Goal: Task Accomplishment & Management: Manage account settings

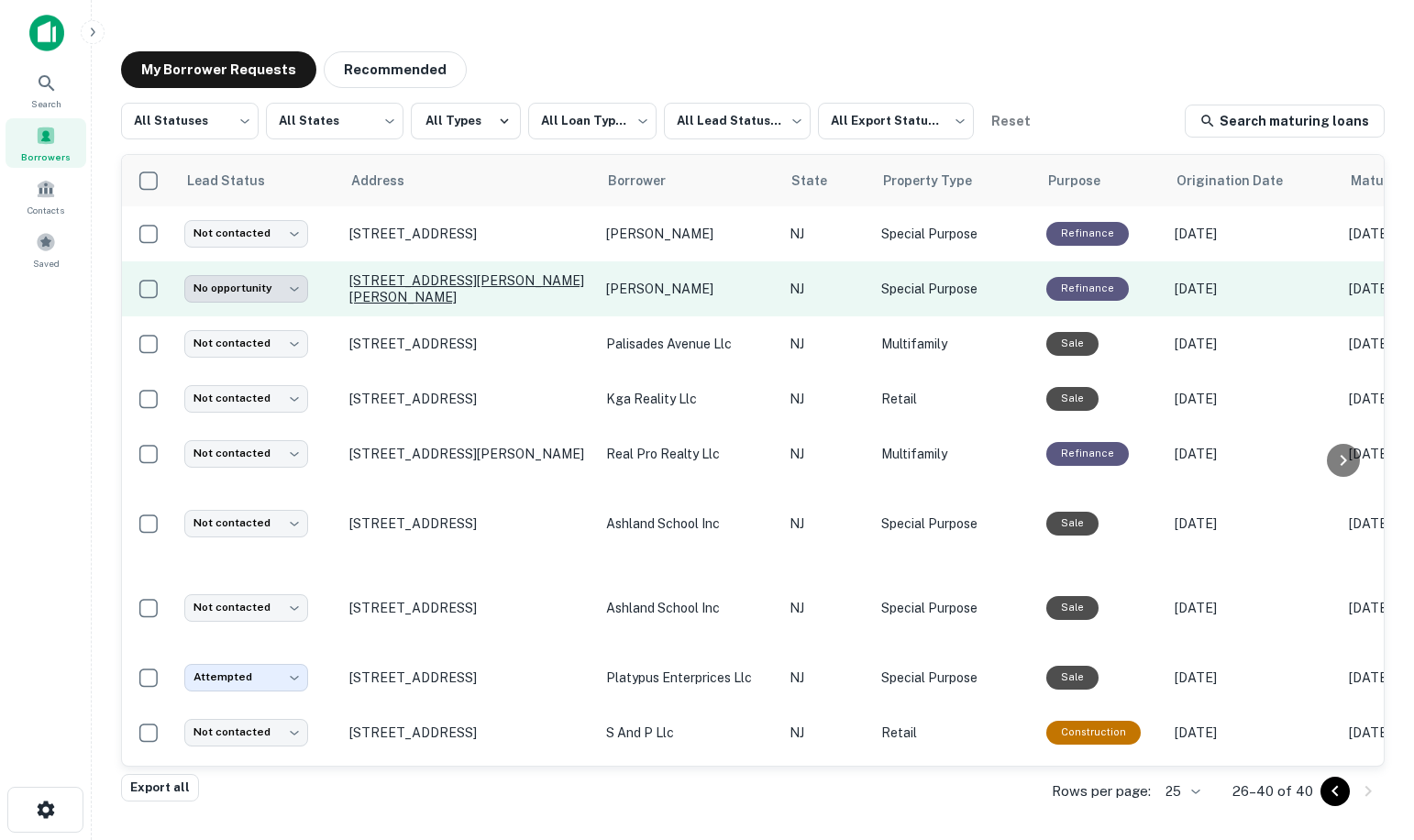
click at [402, 290] on p "5 Fletcher Dr Morganville, NJ 07751" at bounding box center [469, 289] width 238 height 33
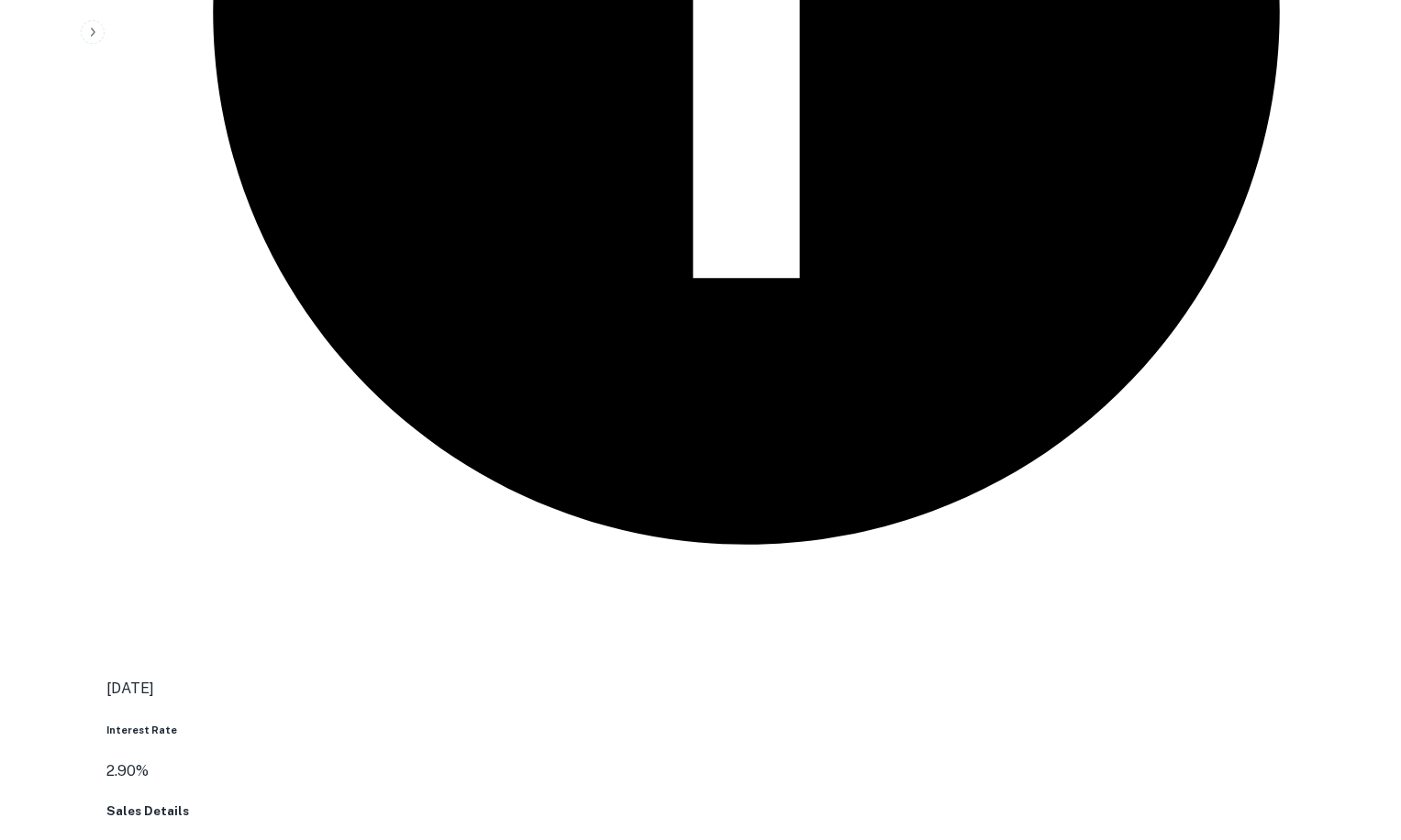
scroll to position [3372, 0]
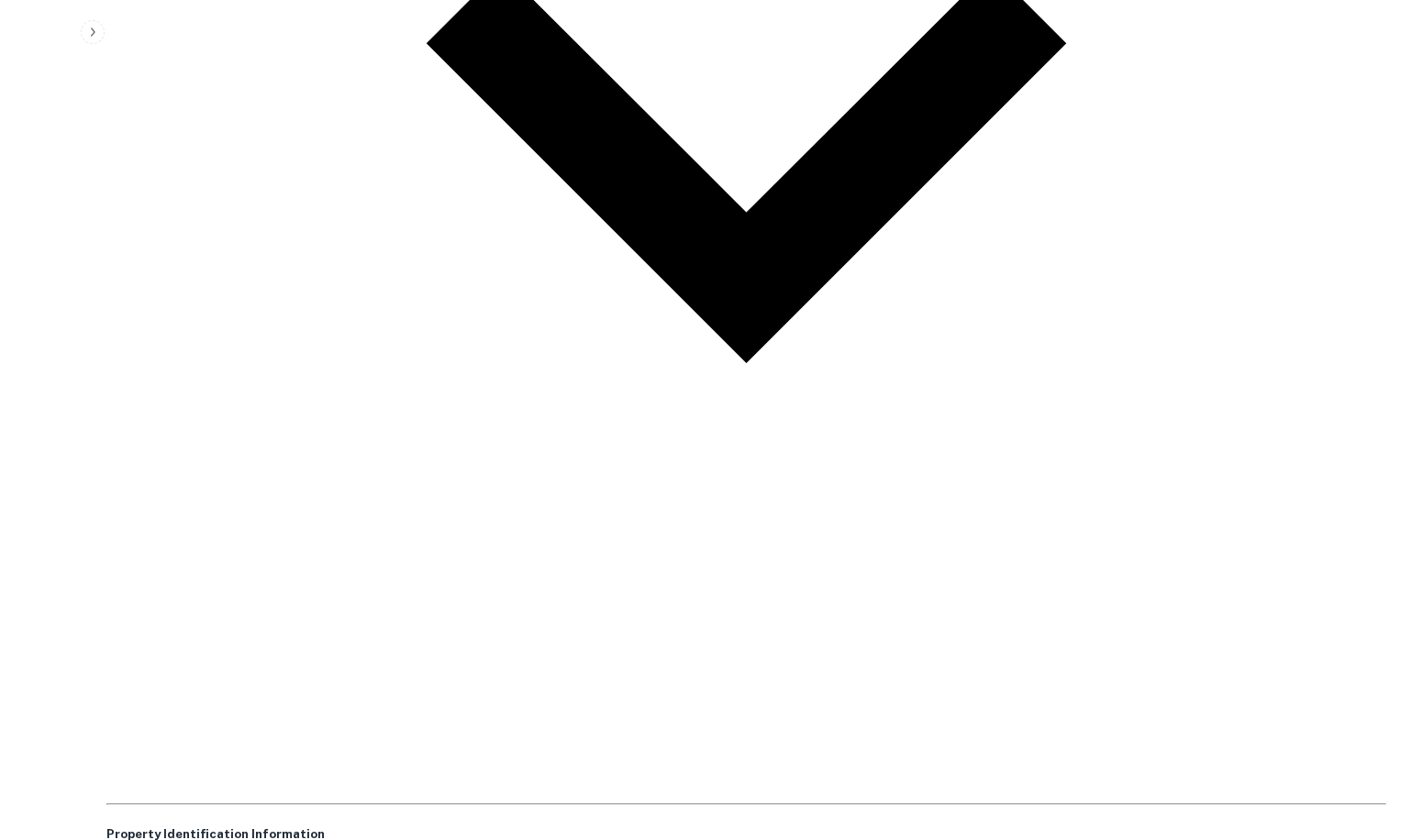
scroll to position [5452, 0]
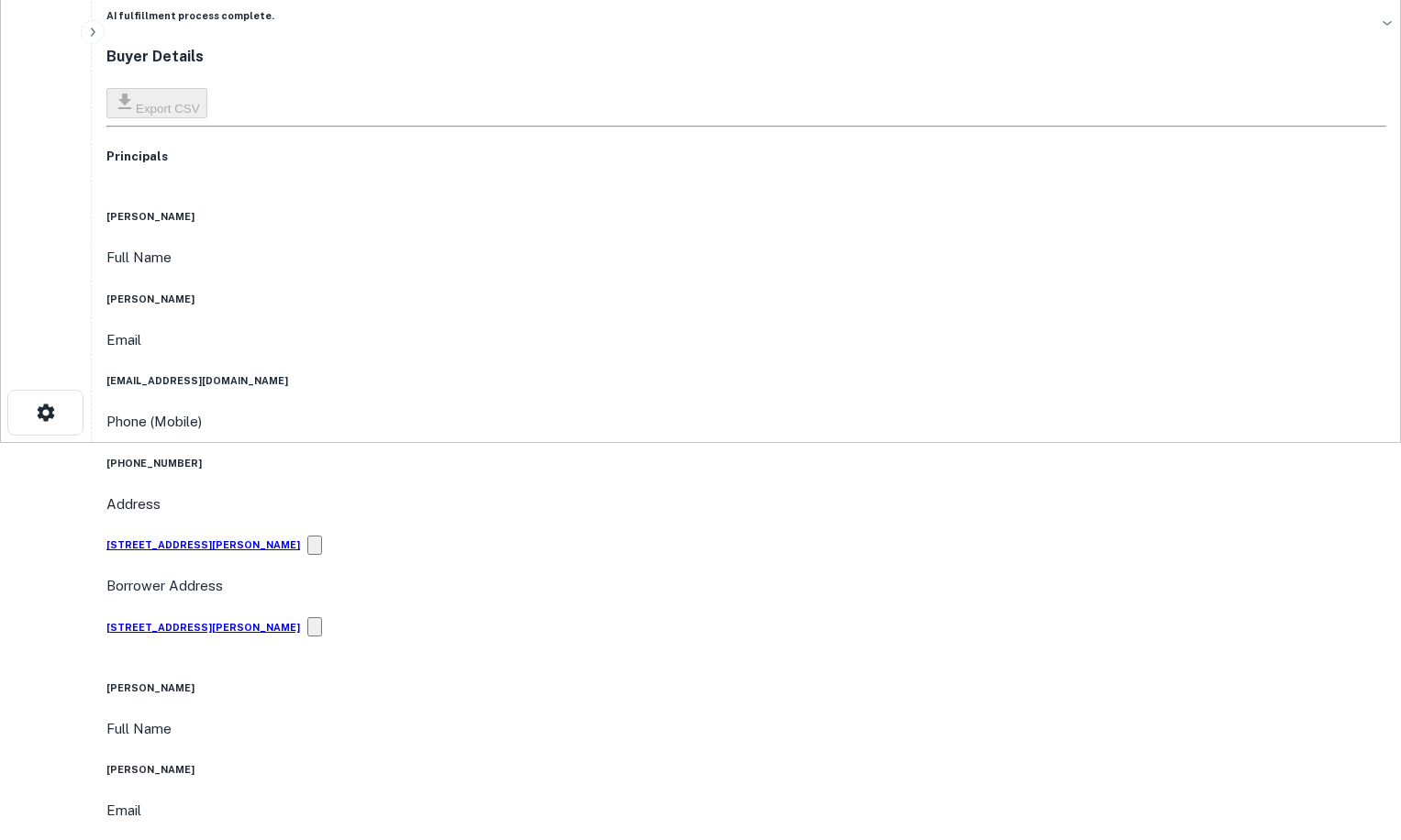
scroll to position [0, 0]
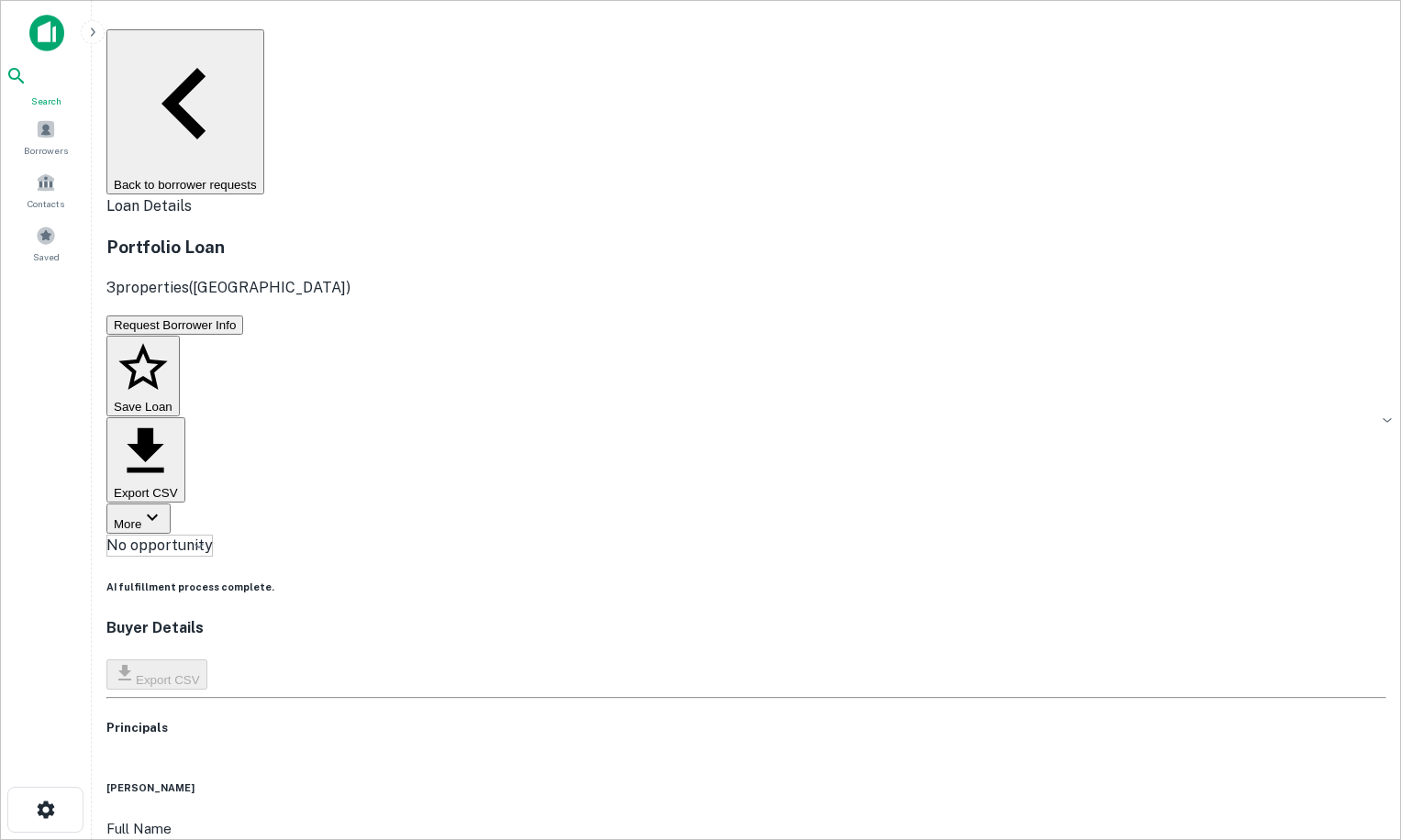
click at [28, 87] on icon at bounding box center [17, 76] width 22 height 22
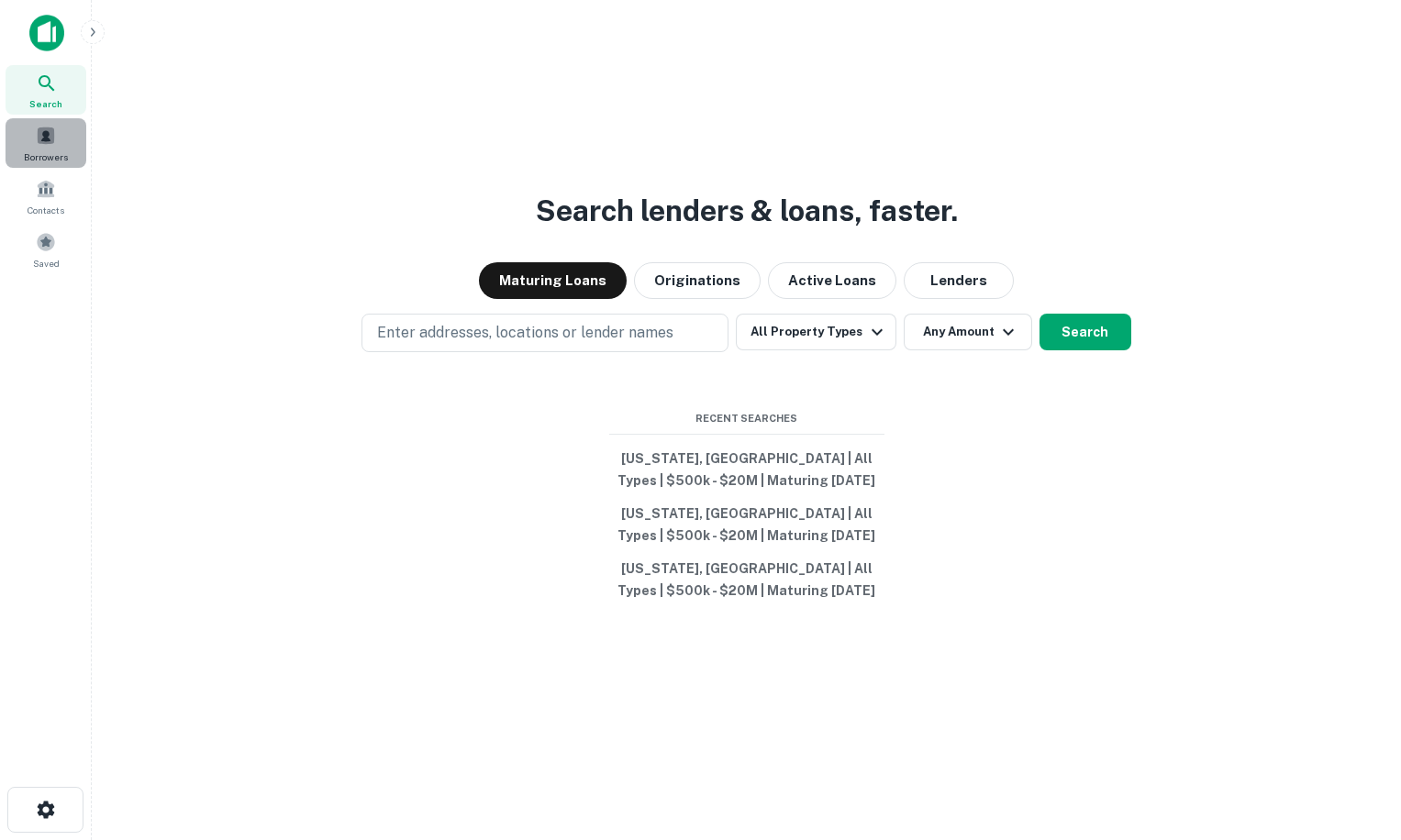
click at [48, 159] on span "Borrowers" at bounding box center [46, 157] width 44 height 15
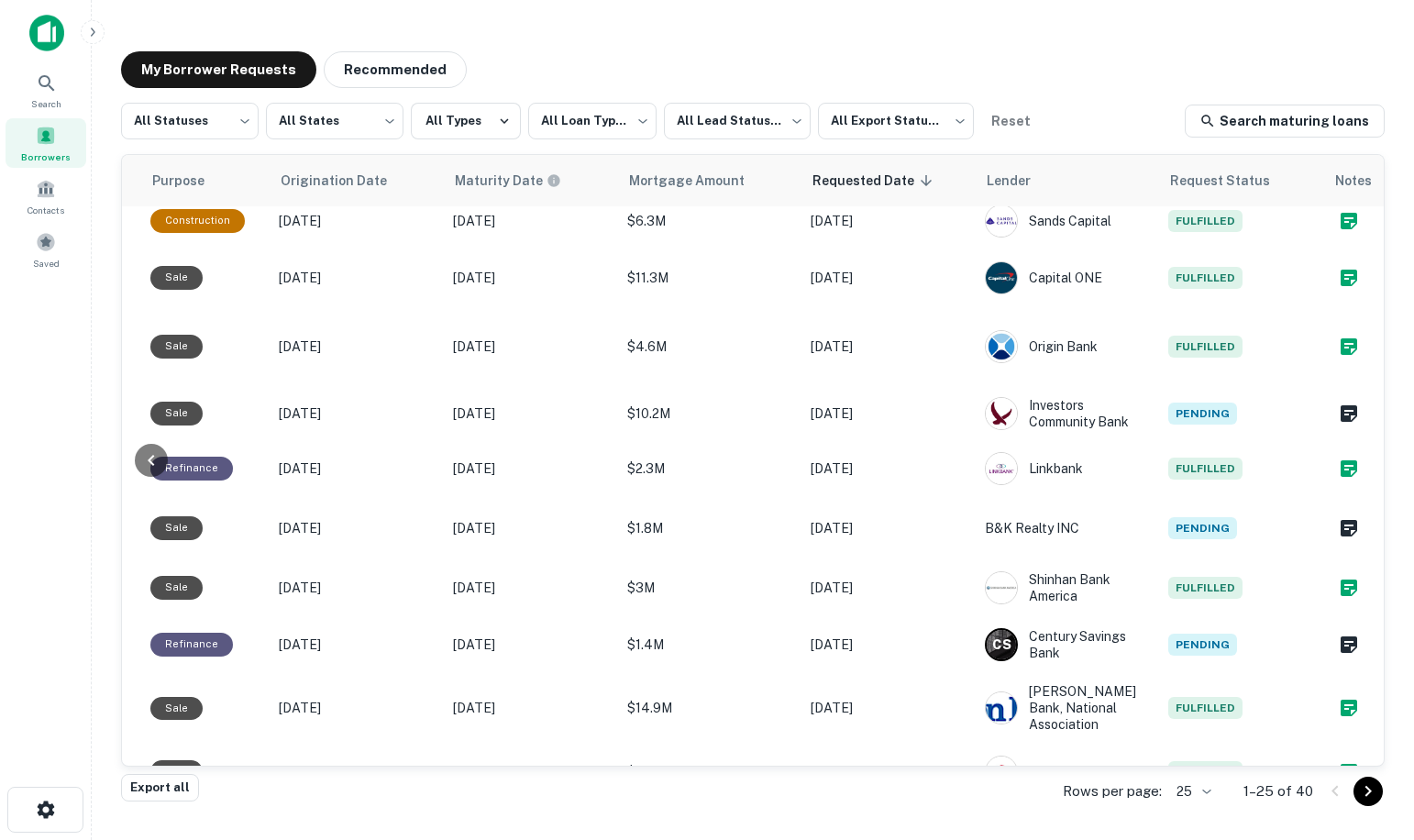
scroll to position [0, 909]
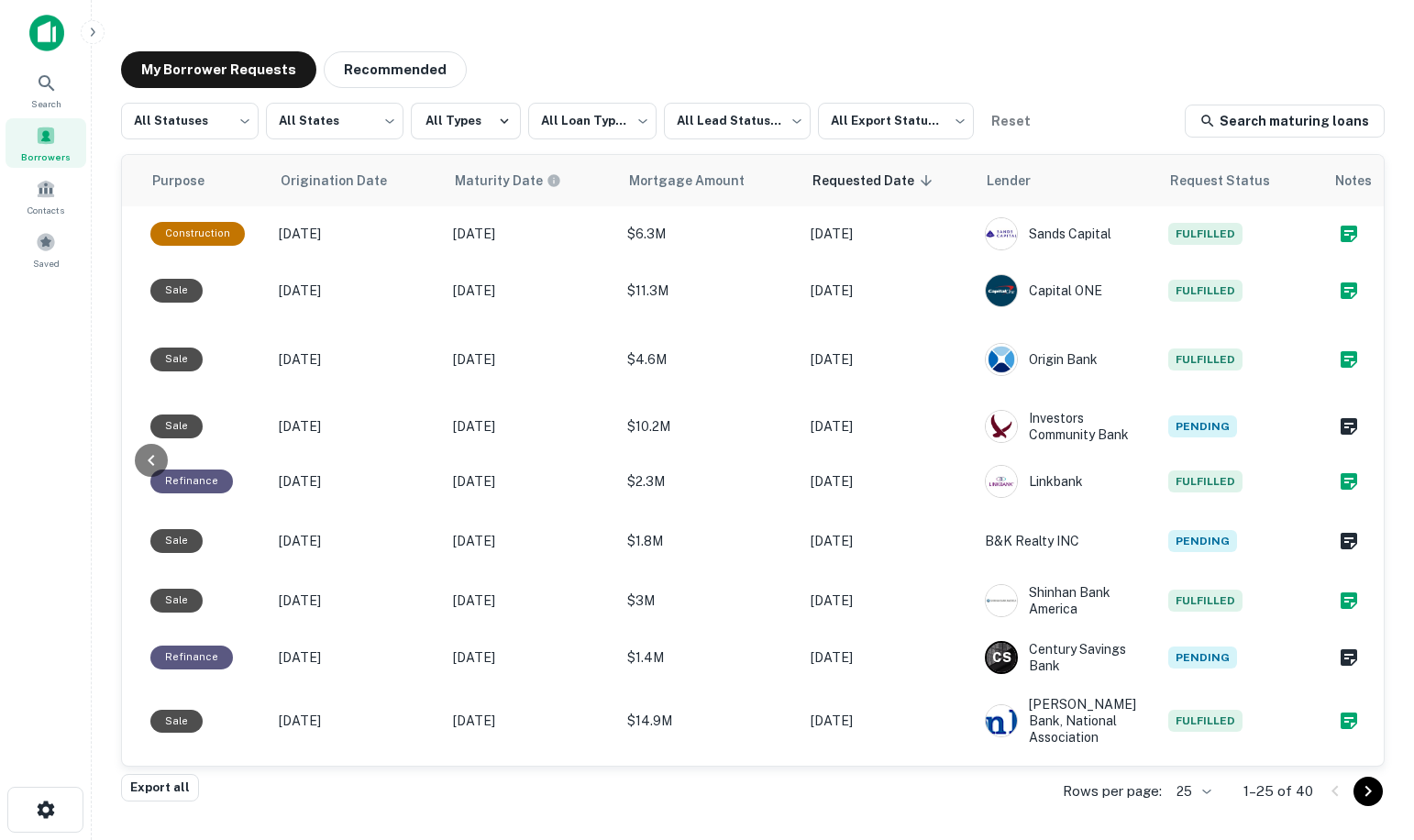
click at [46, 146] on div "Borrowers" at bounding box center [45, 143] width 80 height 50
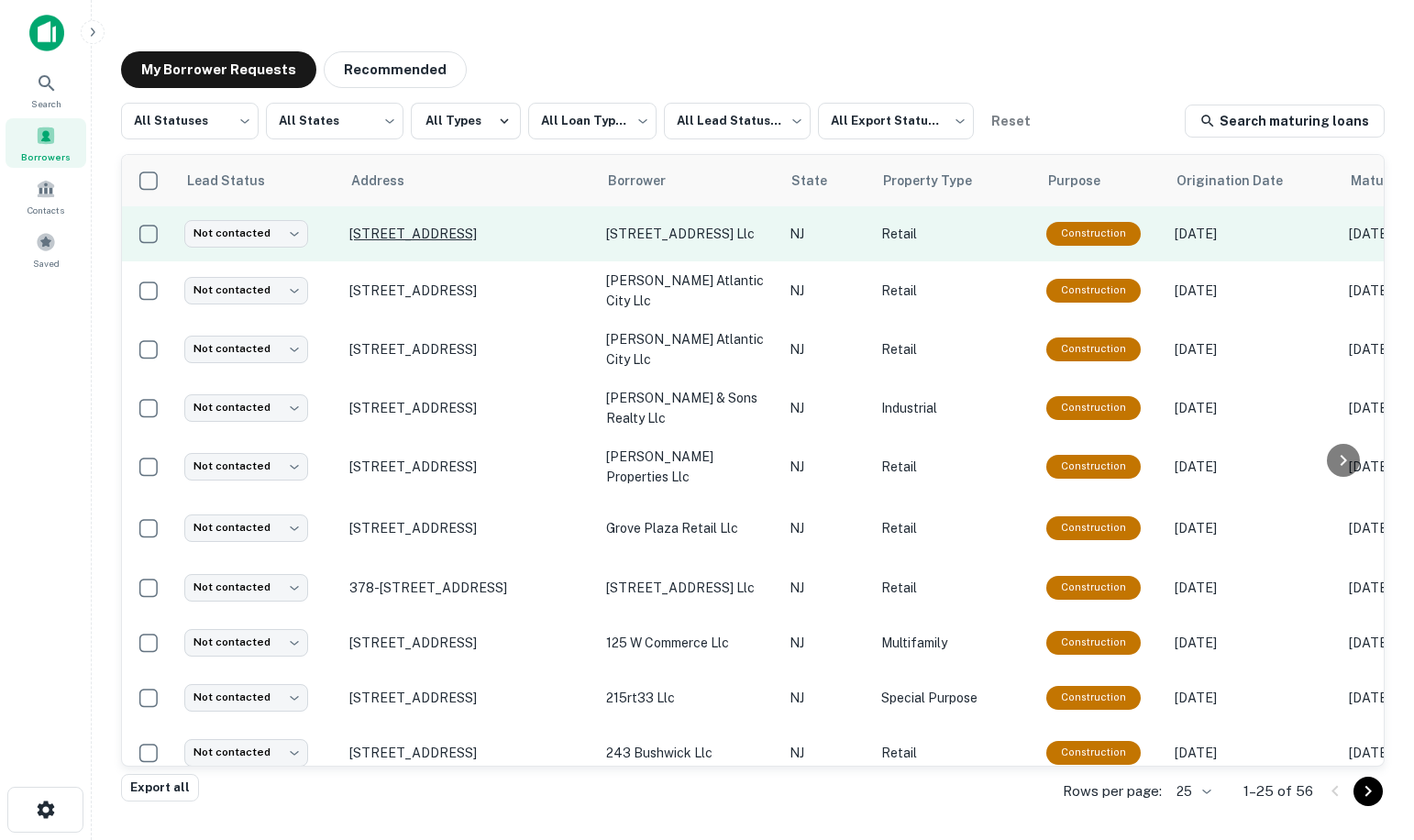
click at [407, 234] on p "[STREET_ADDRESS]" at bounding box center [469, 234] width 238 height 17
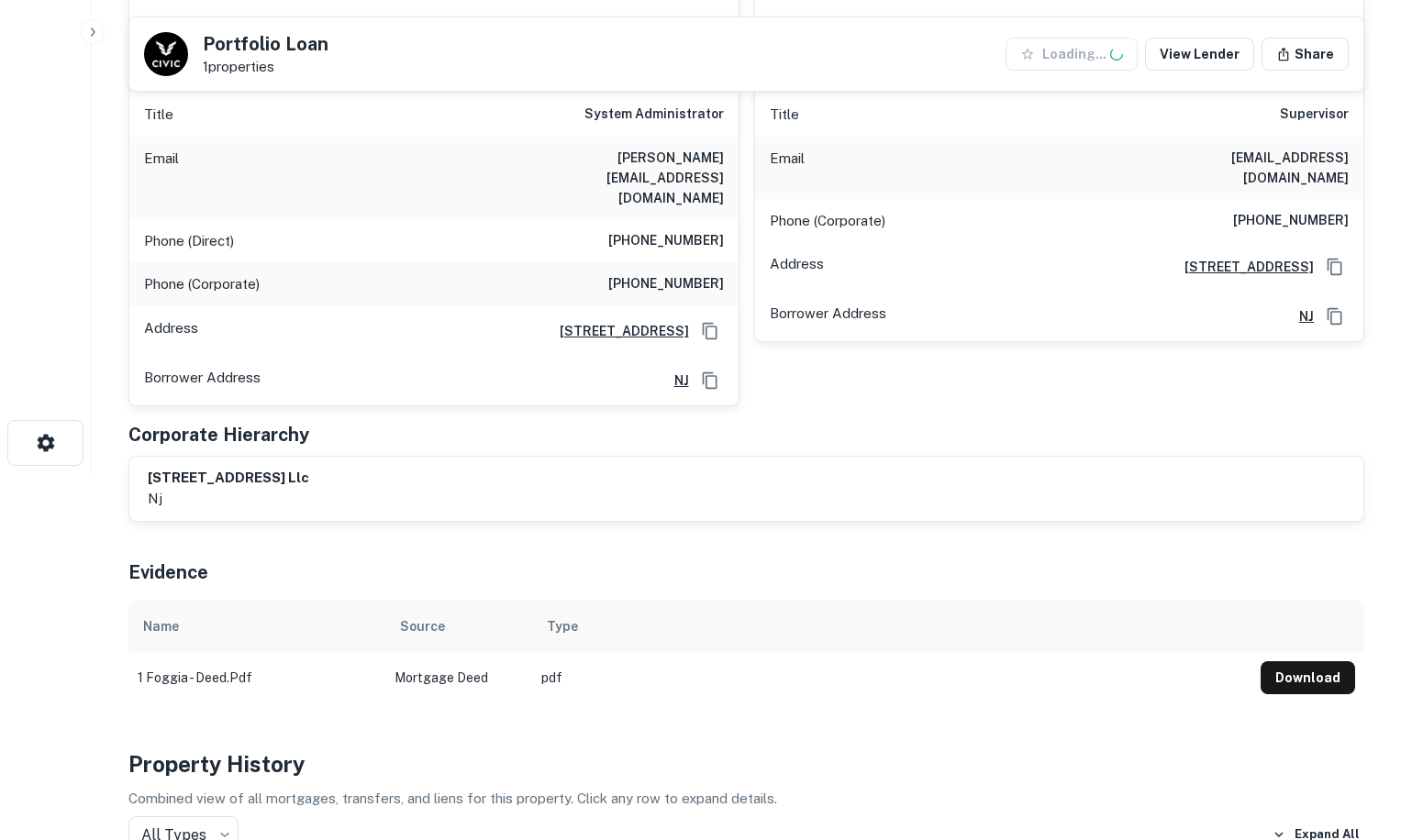
scroll to position [551, 0]
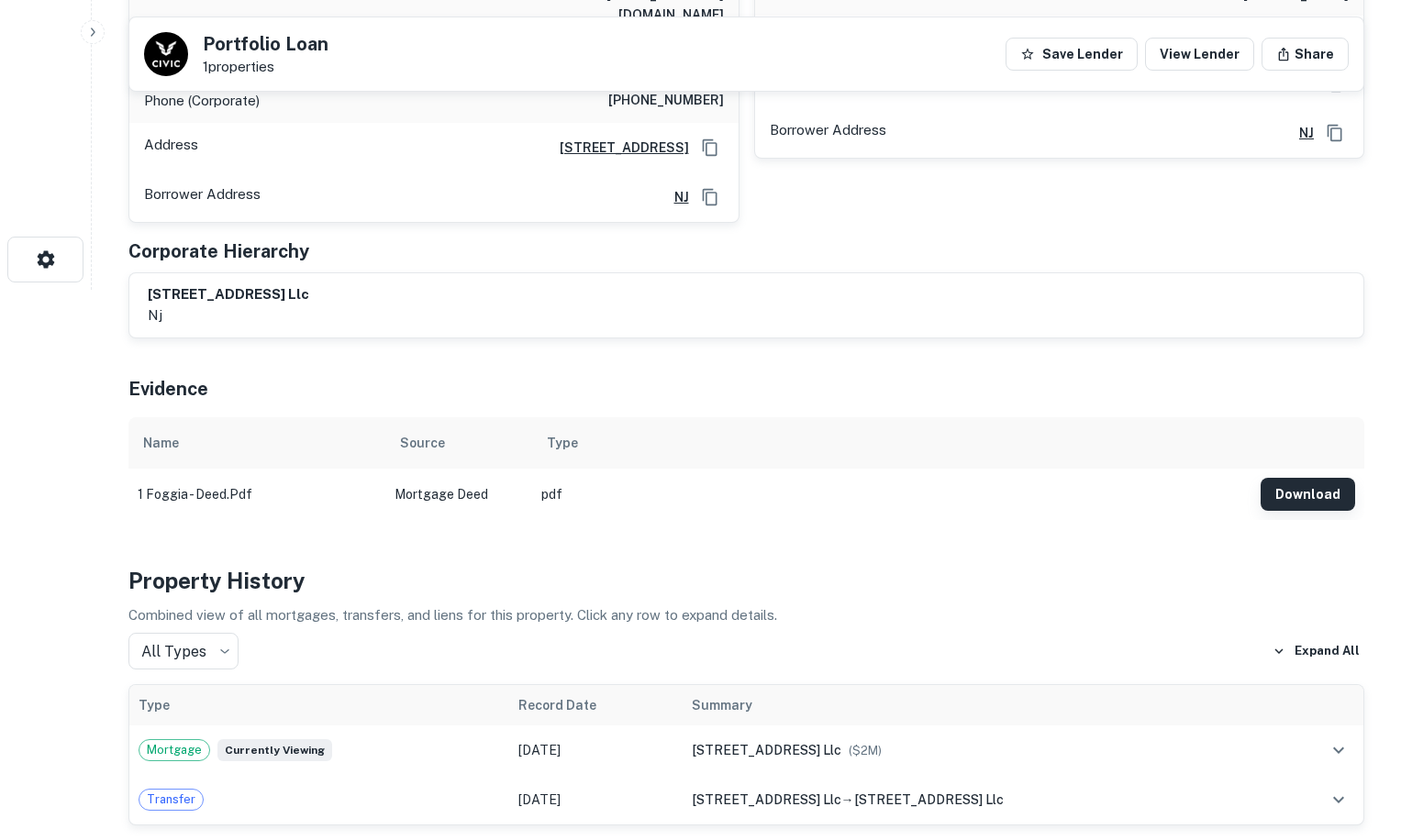
click at [1290, 478] on button "Download" at bounding box center [1308, 494] width 94 height 33
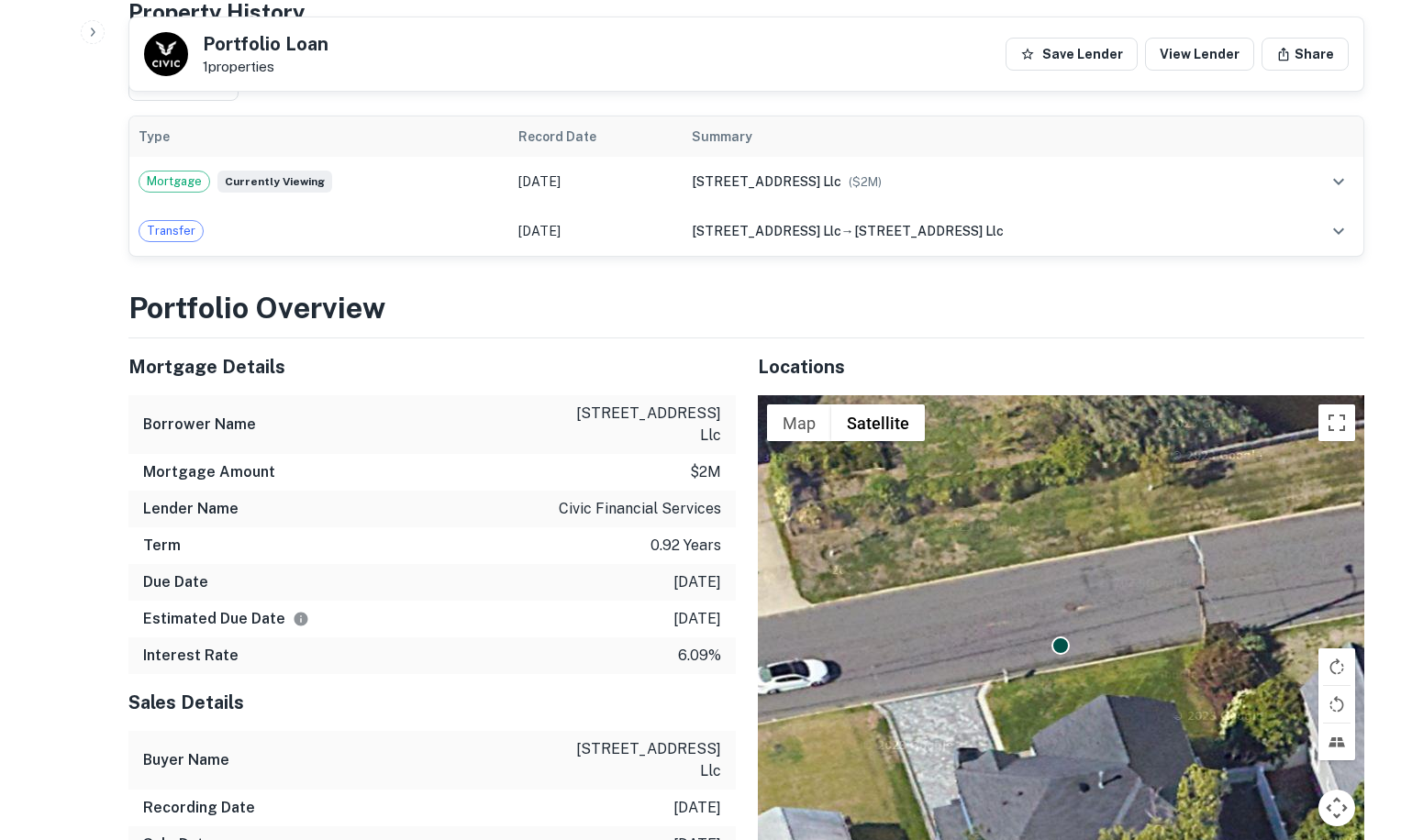
scroll to position [752, 0]
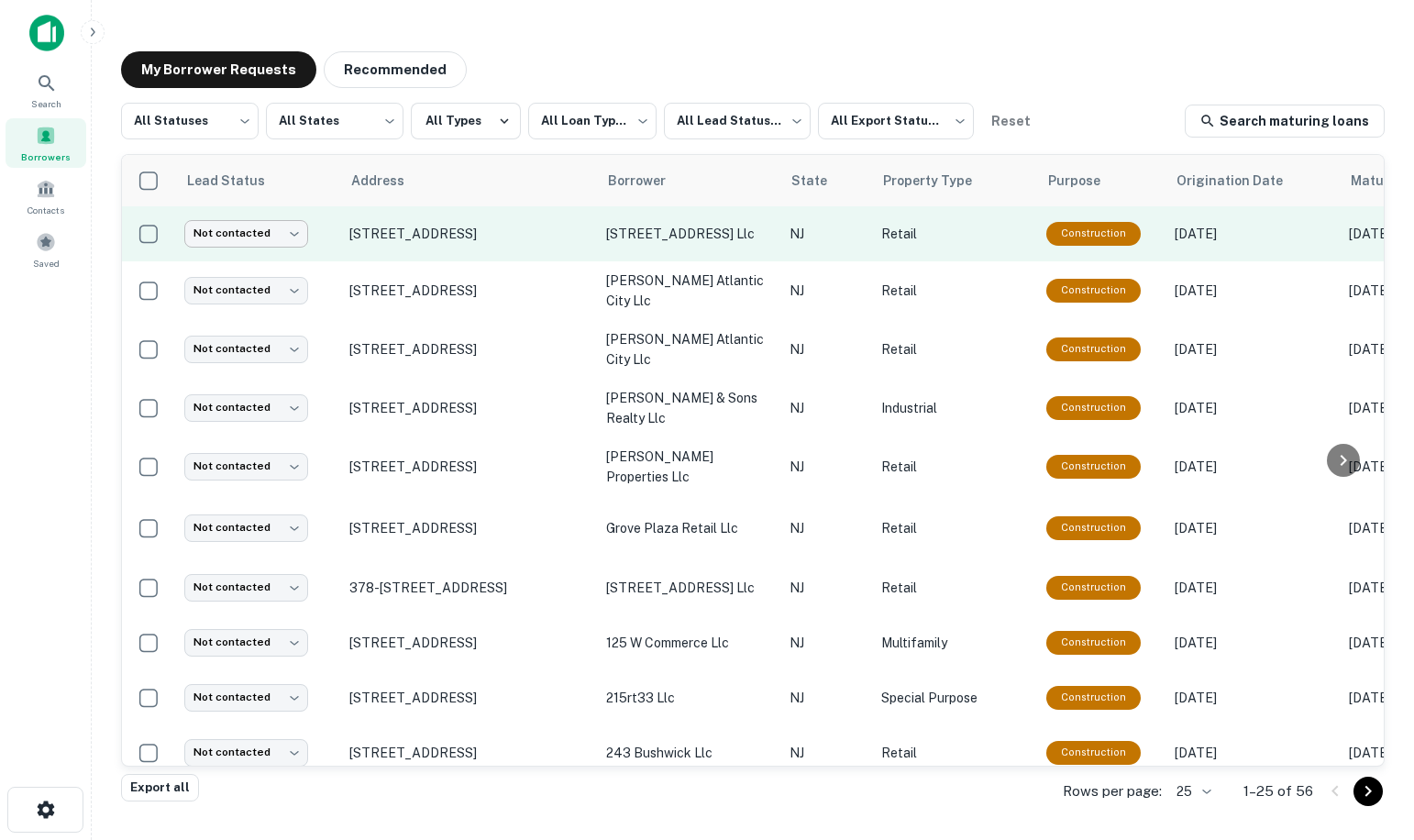
click at [262, 236] on body "**********" at bounding box center [707, 420] width 1414 height 840
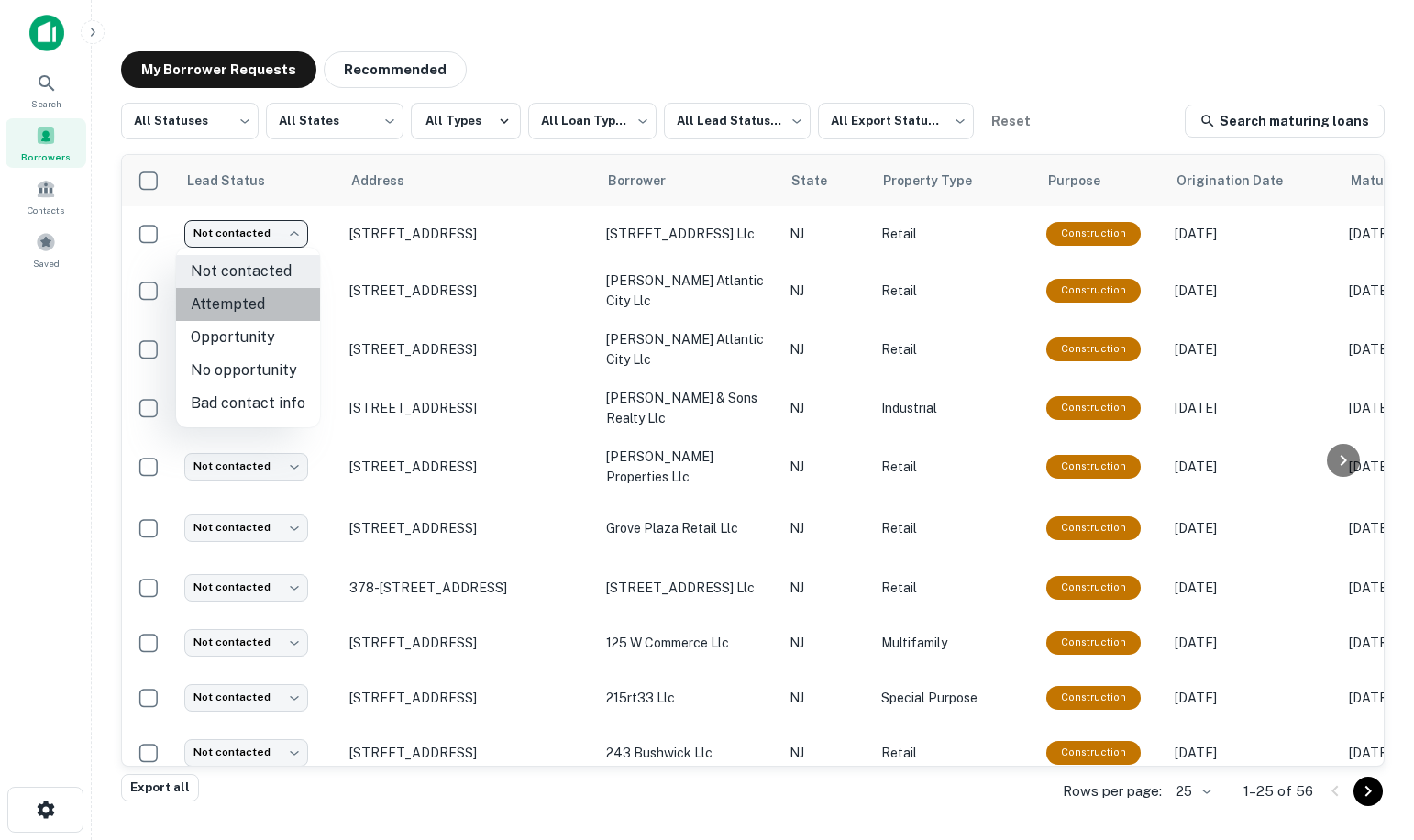
click at [254, 303] on li "Attempted" at bounding box center [249, 305] width 144 height 33
type input "*********"
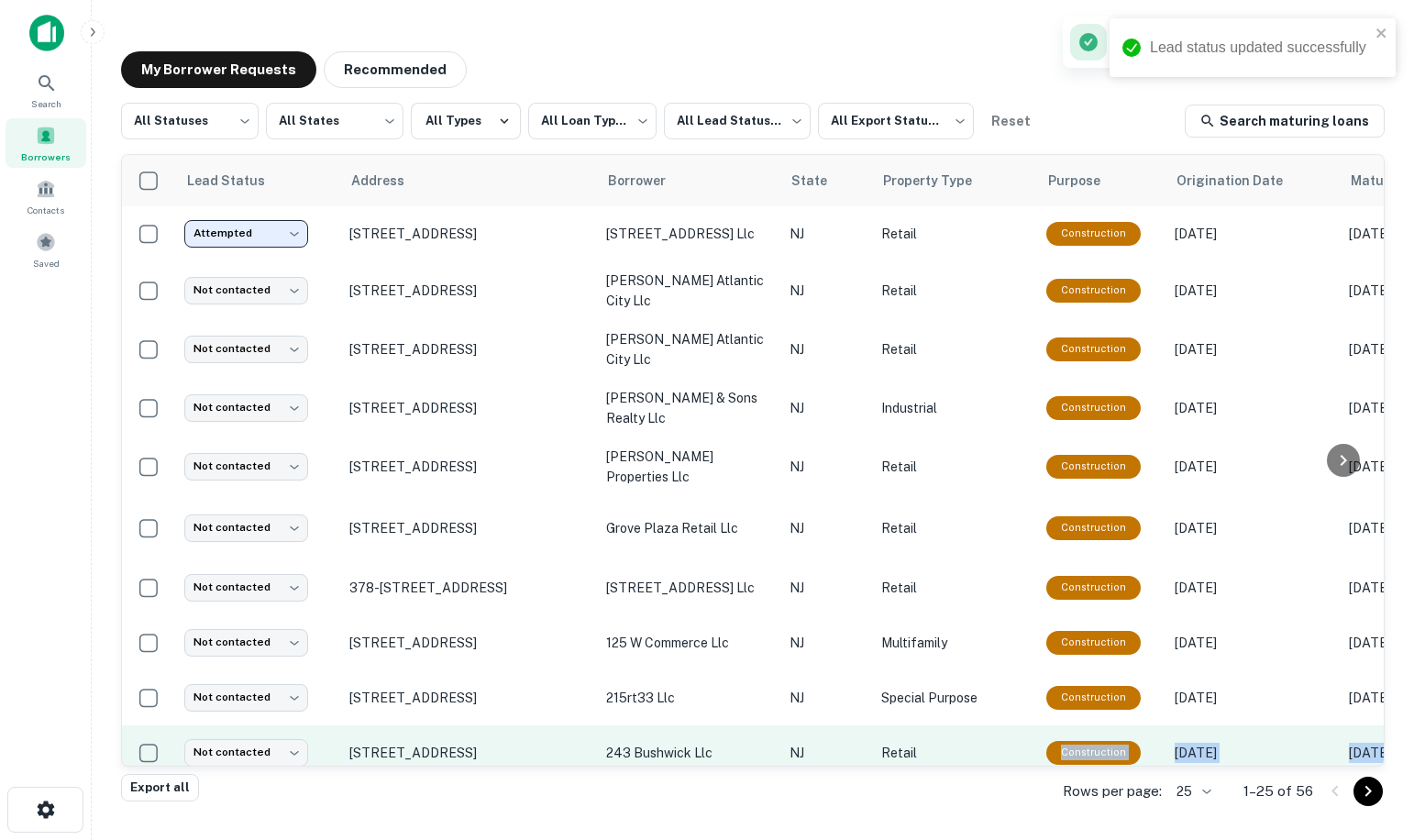
drag, startPoint x: 744, startPoint y: 768, endPoint x: 987, endPoint y: 749, distance: 243.7
click at [987, 749] on div "**********" at bounding box center [753, 438] width 1264 height 672
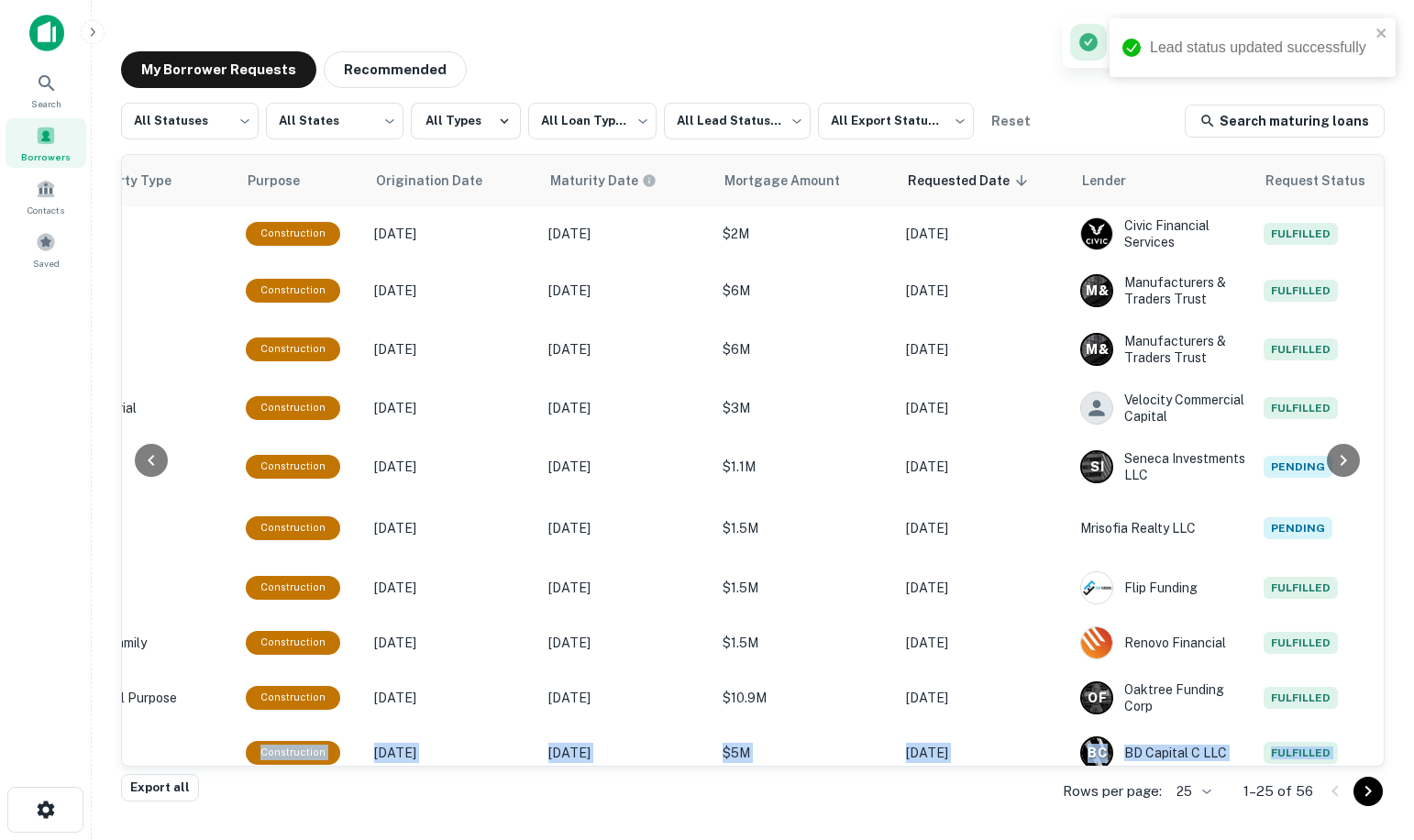
scroll to position [0, 909]
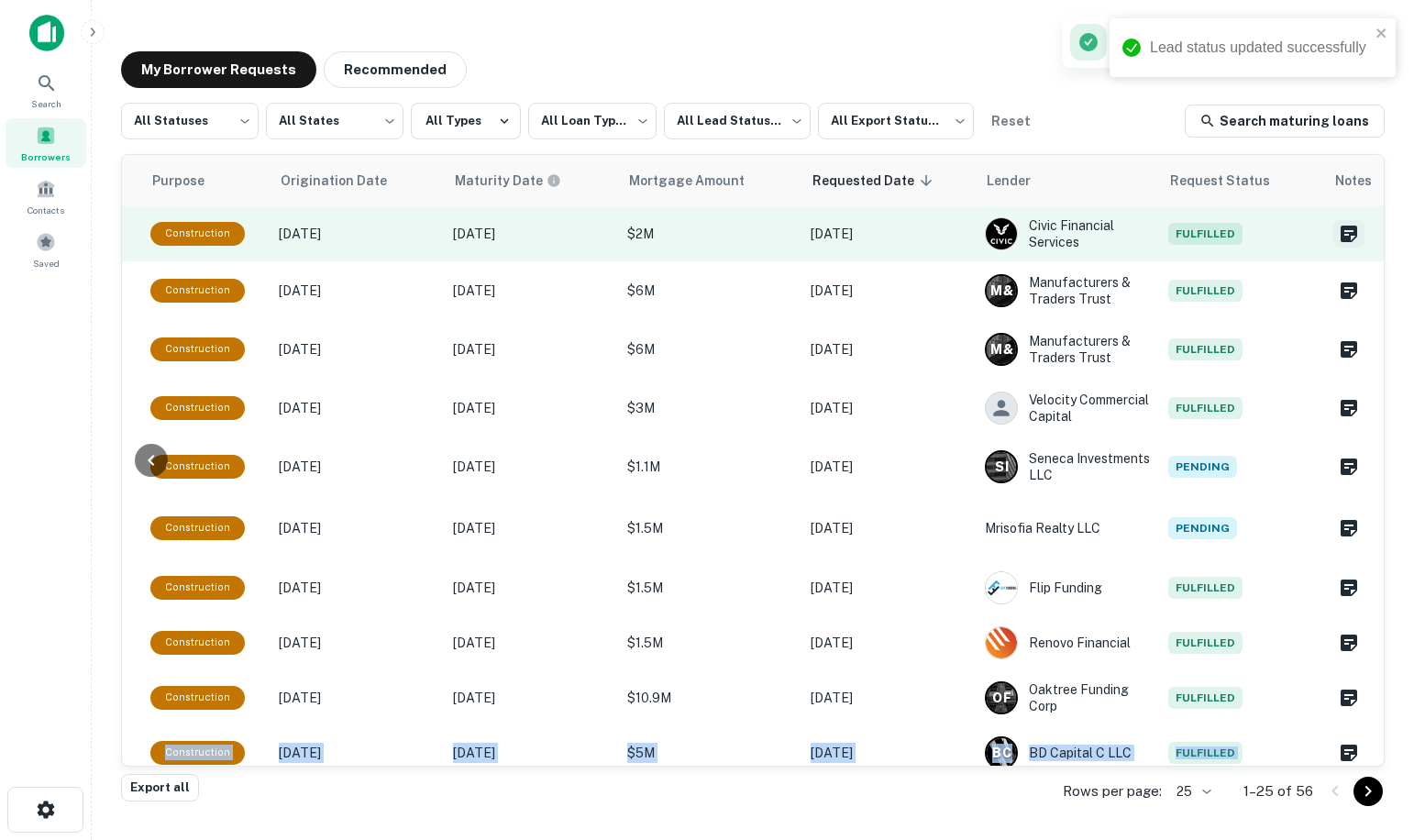
click at [1341, 233] on icon "Create a note for this borrower request" at bounding box center [1349, 234] width 17 height 17
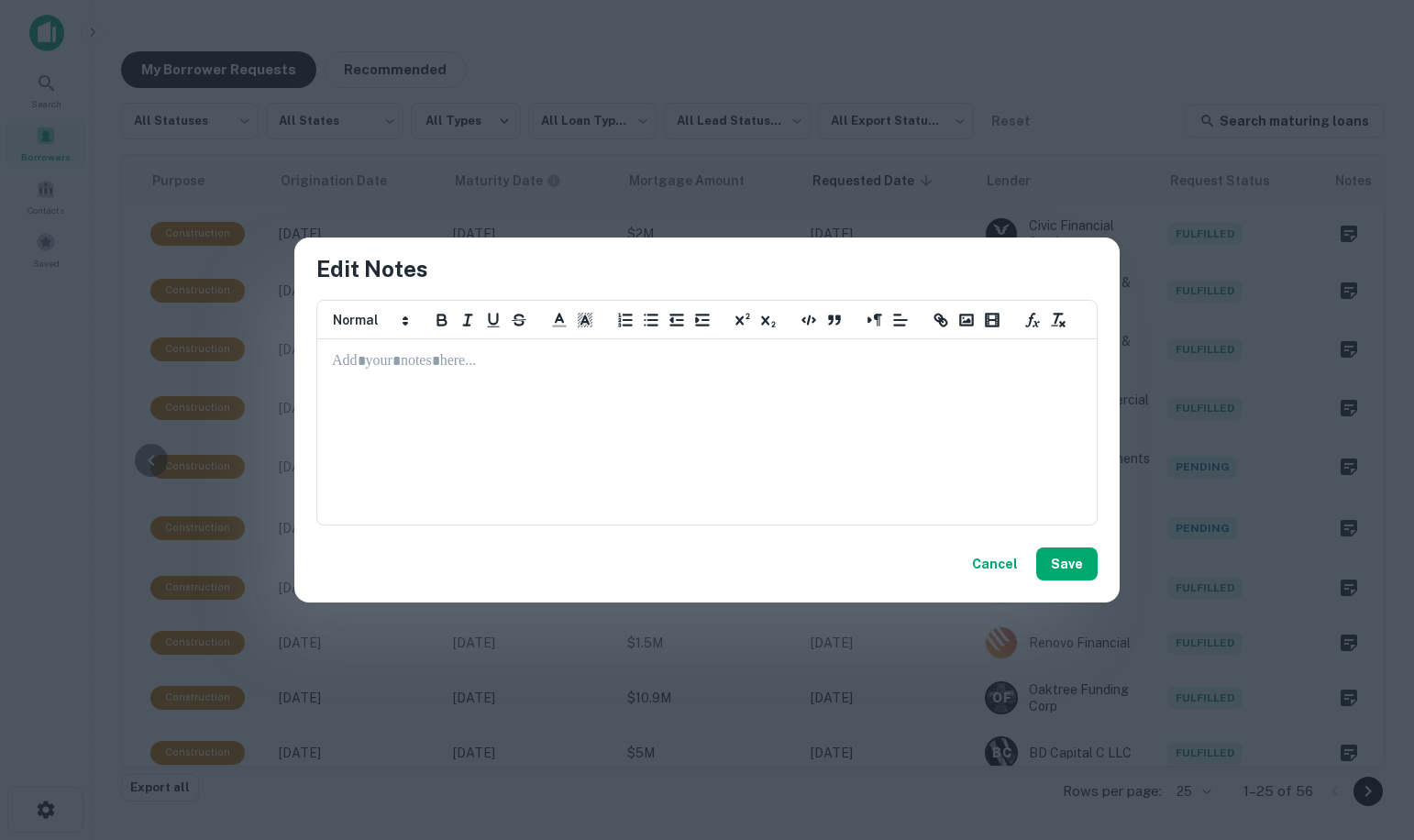
click at [355, 360] on p at bounding box center [707, 361] width 750 height 21
click at [1065, 564] on button "Save" at bounding box center [1067, 565] width 61 height 33
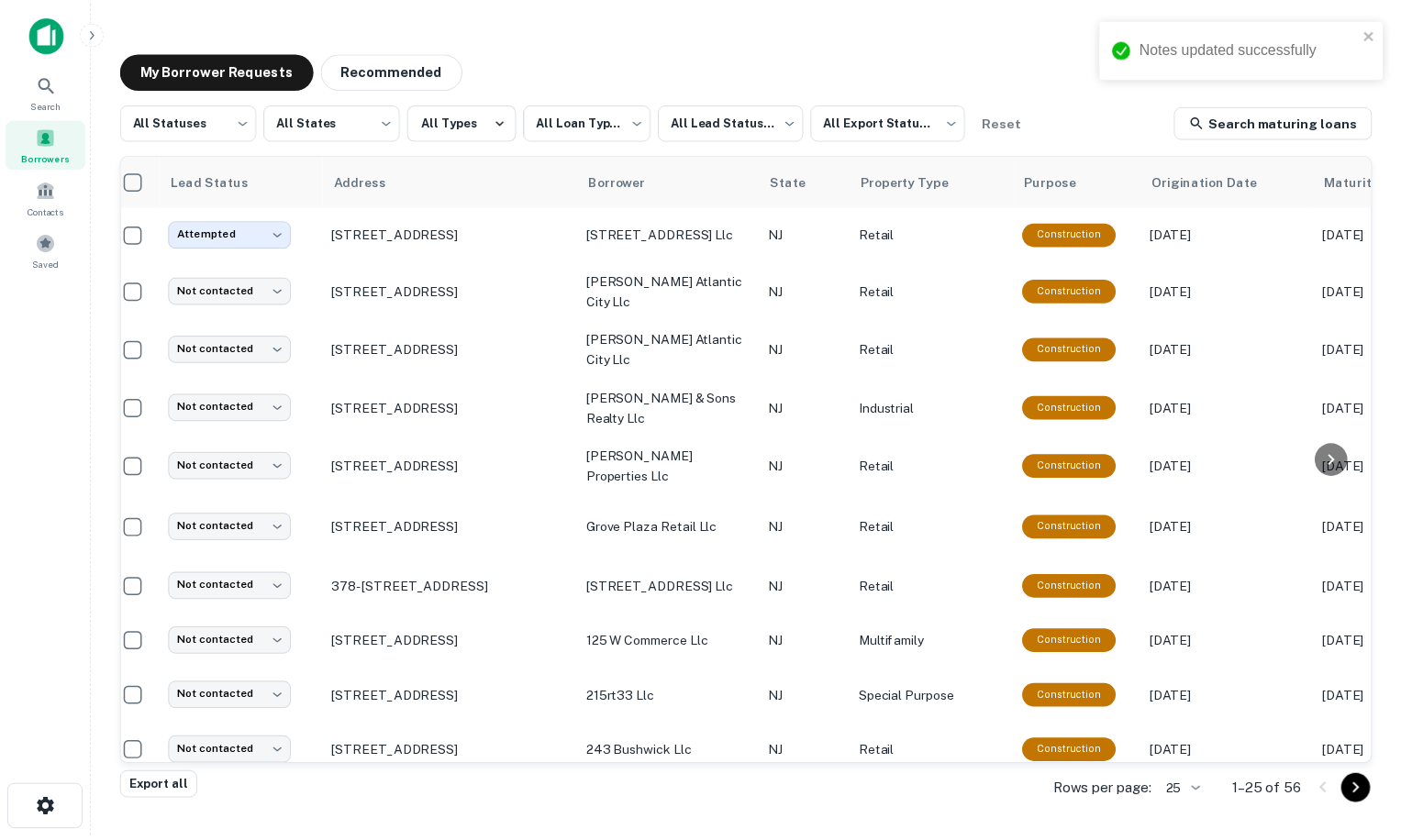
scroll to position [0, 12]
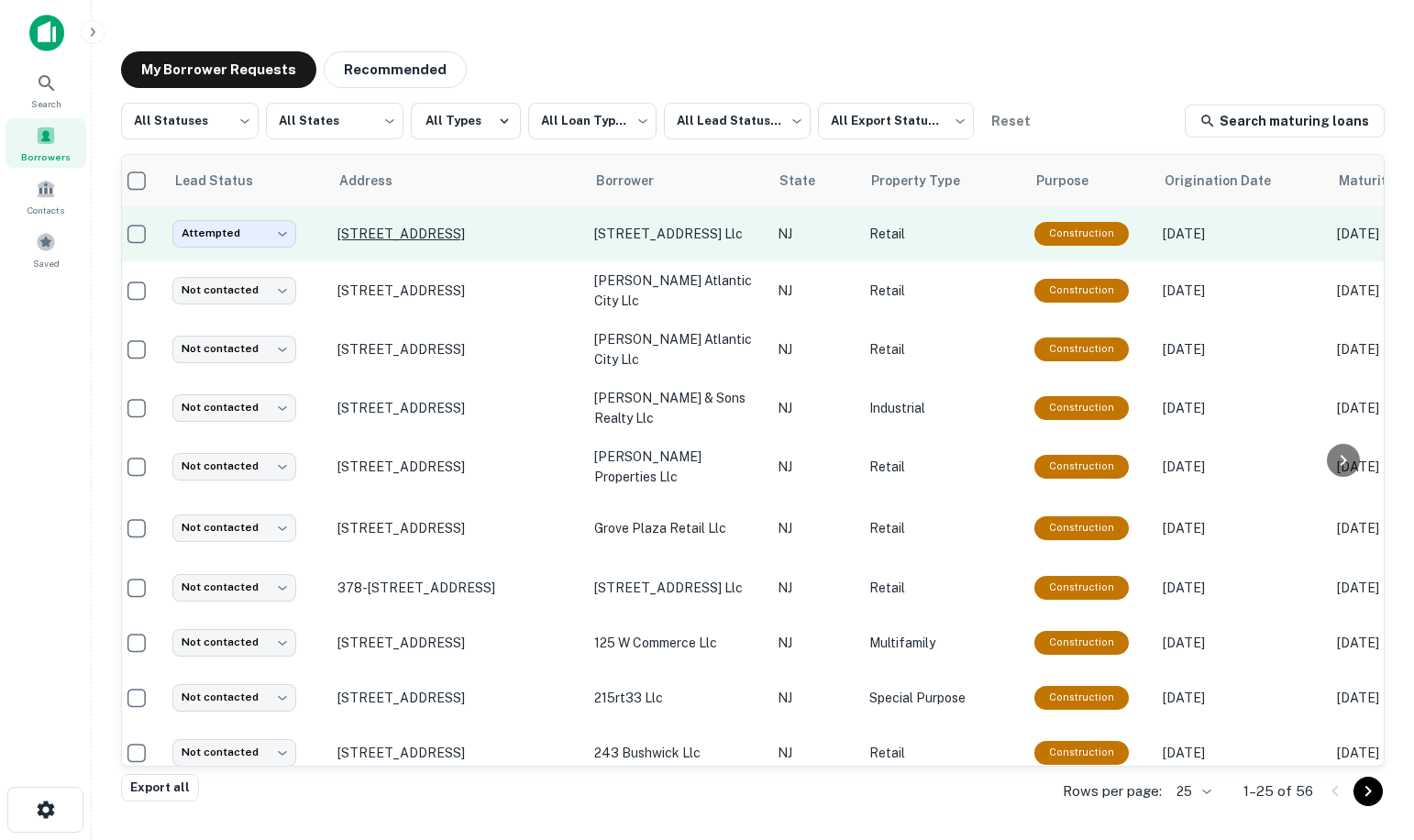
click at [476, 237] on p "[STREET_ADDRESS]" at bounding box center [457, 234] width 238 height 17
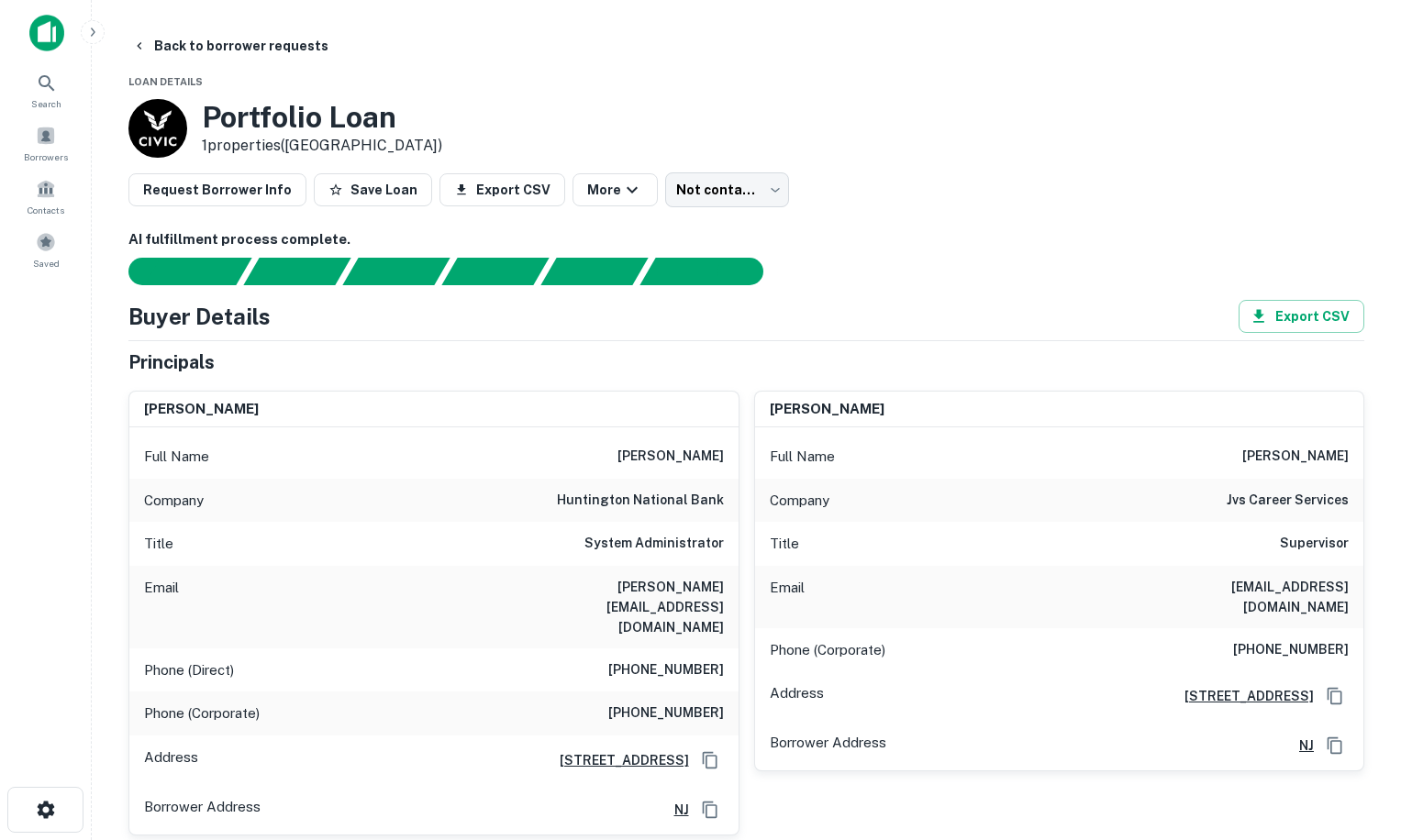
type input "*********"
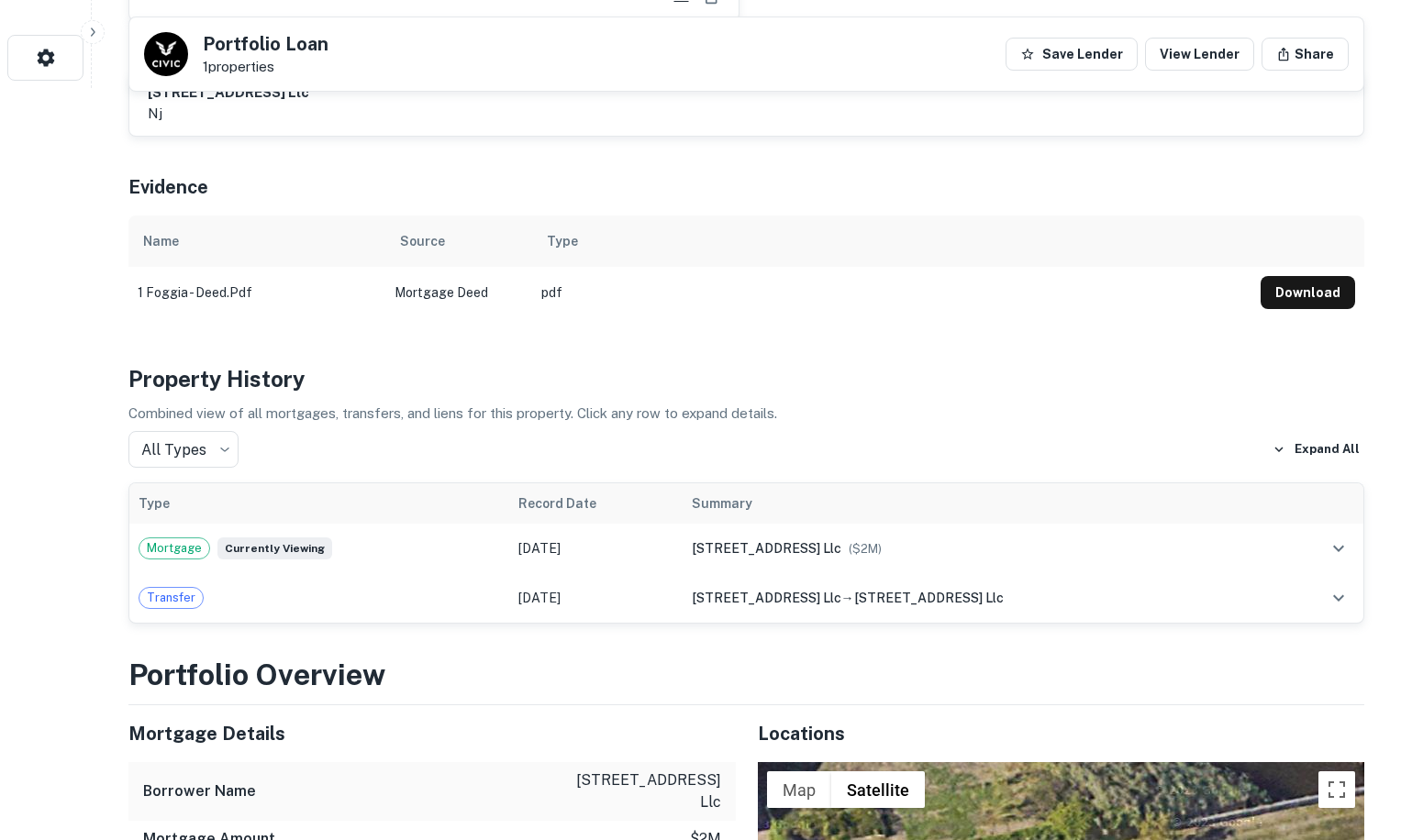
scroll to position [201, 0]
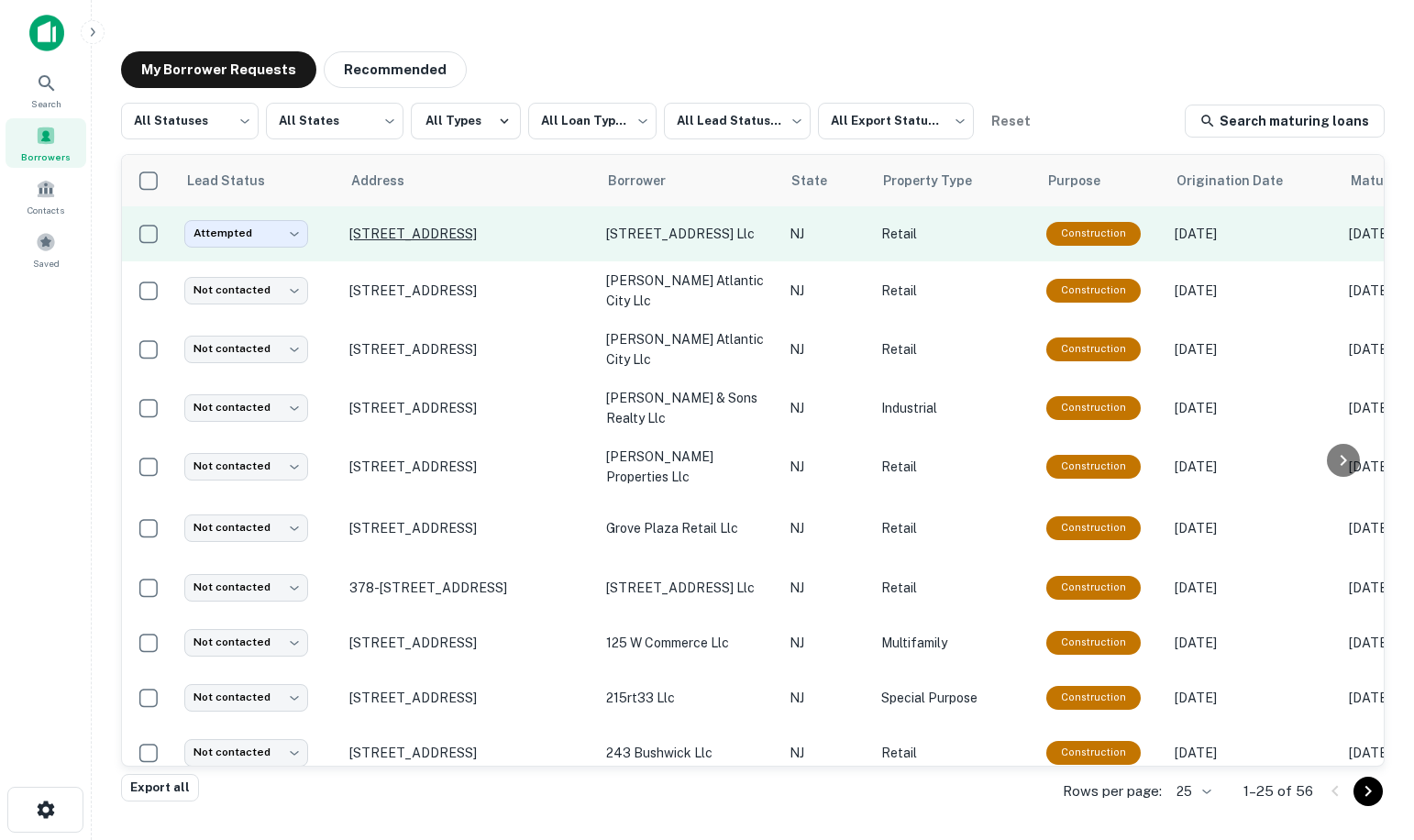
click at [466, 234] on p "[STREET_ADDRESS]" at bounding box center [469, 234] width 238 height 17
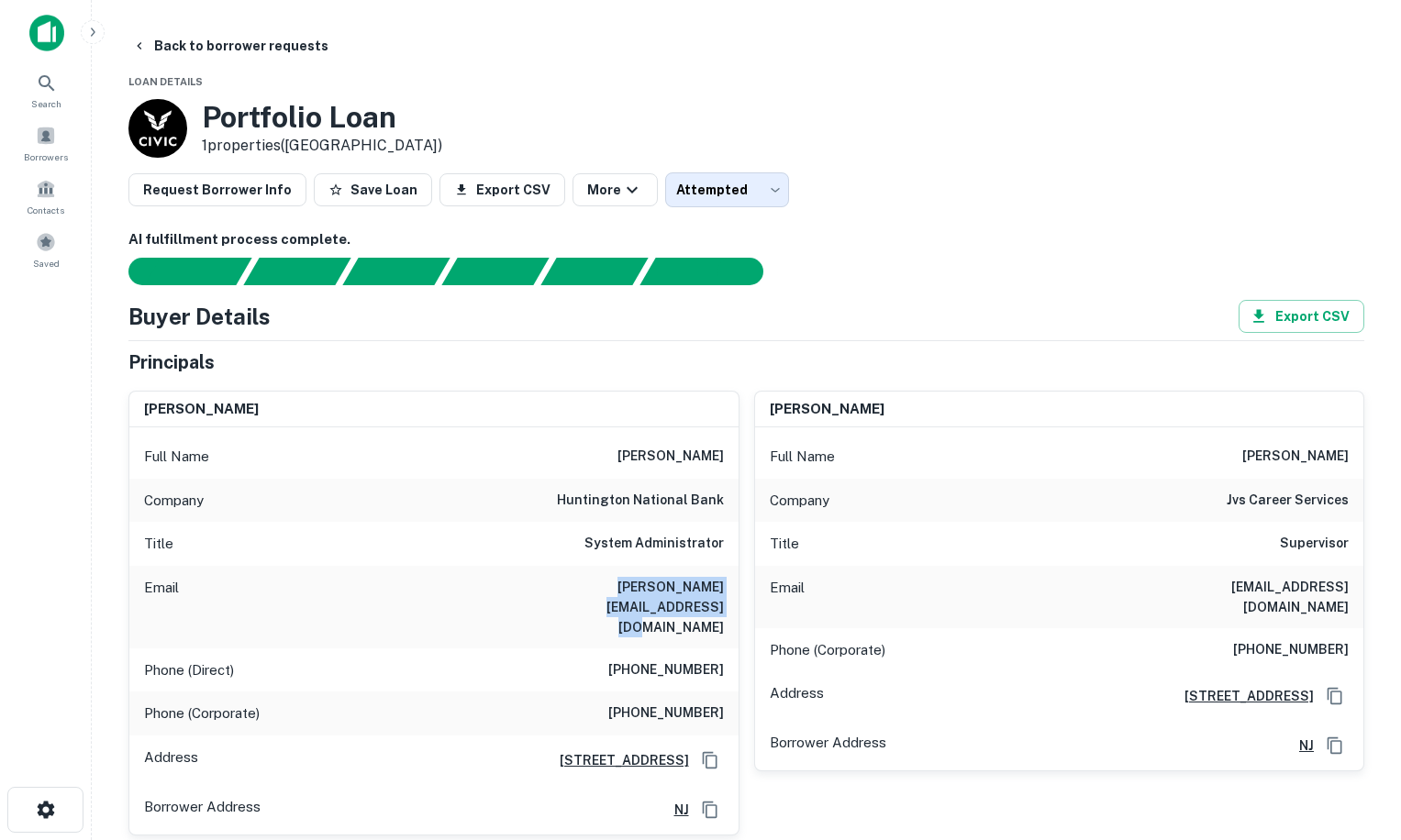
drag, startPoint x: 520, startPoint y: 588, endPoint x: 723, endPoint y: 597, distance: 203.2
click at [723, 597] on h6 "richard_buzzelli@huntington.com" at bounding box center [614, 607] width 220 height 61
drag, startPoint x: 723, startPoint y: 597, endPoint x: 682, endPoint y: 586, distance: 42.4
copy h6 "richard_buzzelli@huntington.com"
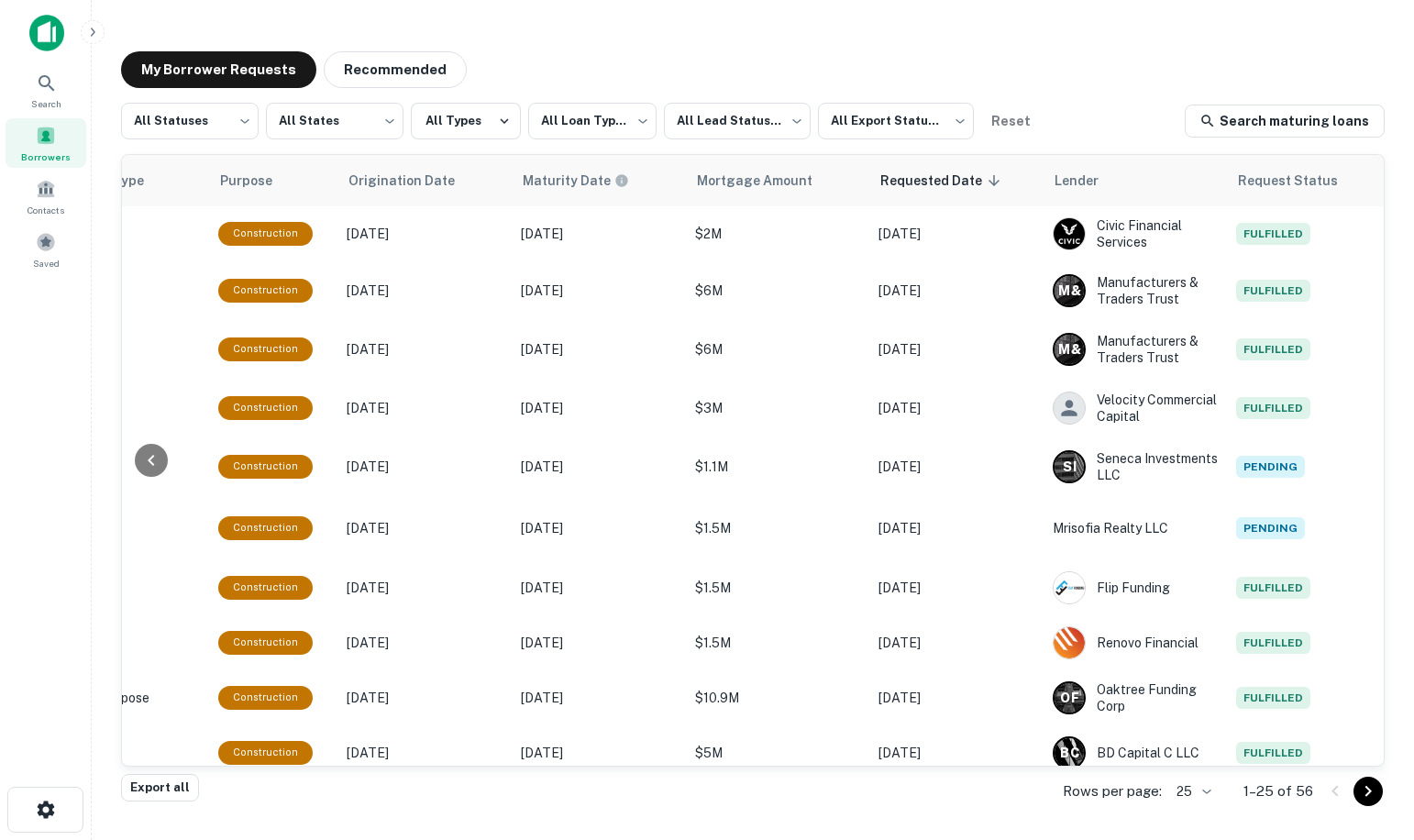
scroll to position [0, 909]
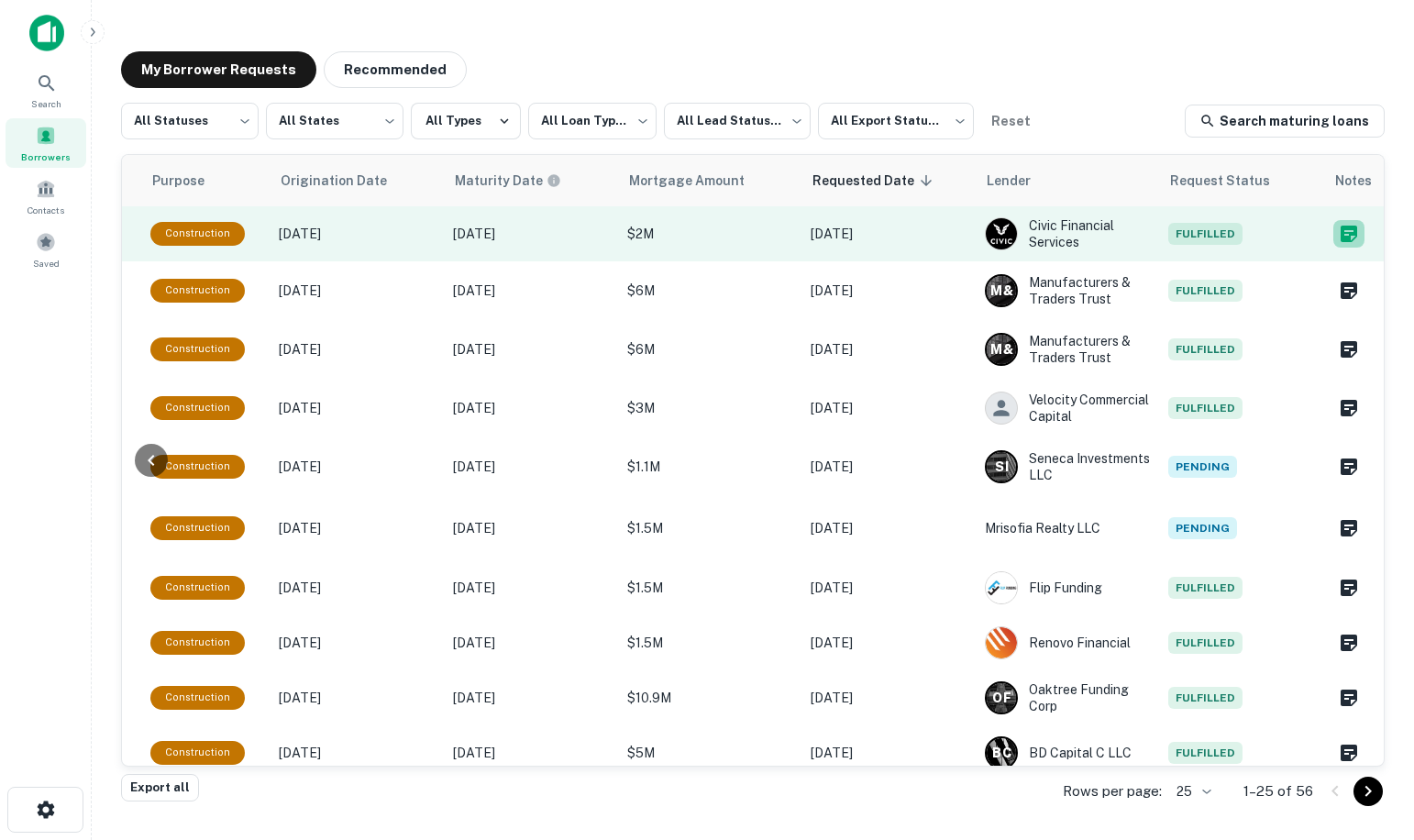
click at [1341, 232] on icon "Create a note for this borrower request" at bounding box center [1349, 234] width 17 height 17
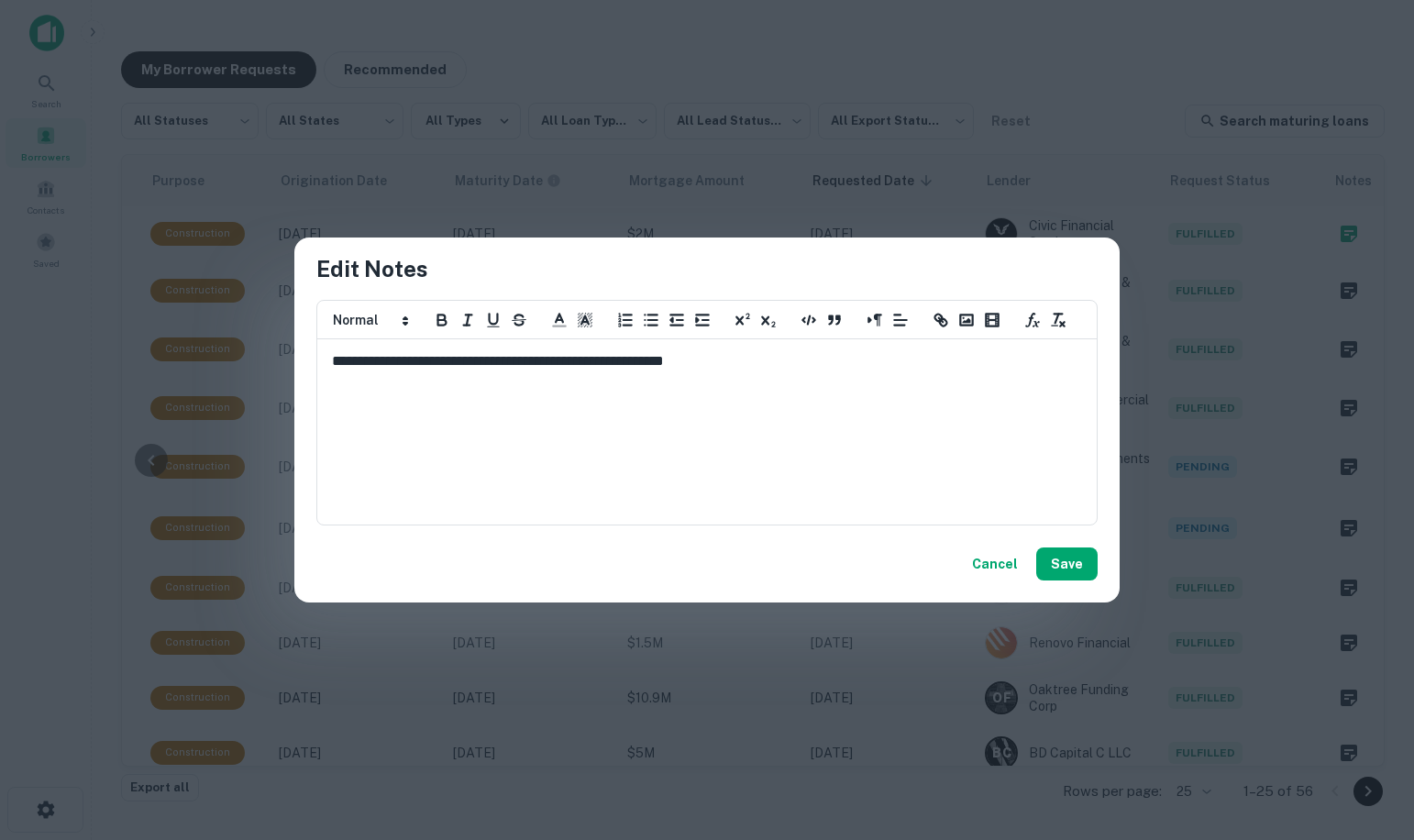
click at [769, 363] on p "**********" at bounding box center [707, 361] width 750 height 21
click at [1070, 561] on button "Save" at bounding box center [1067, 565] width 61 height 33
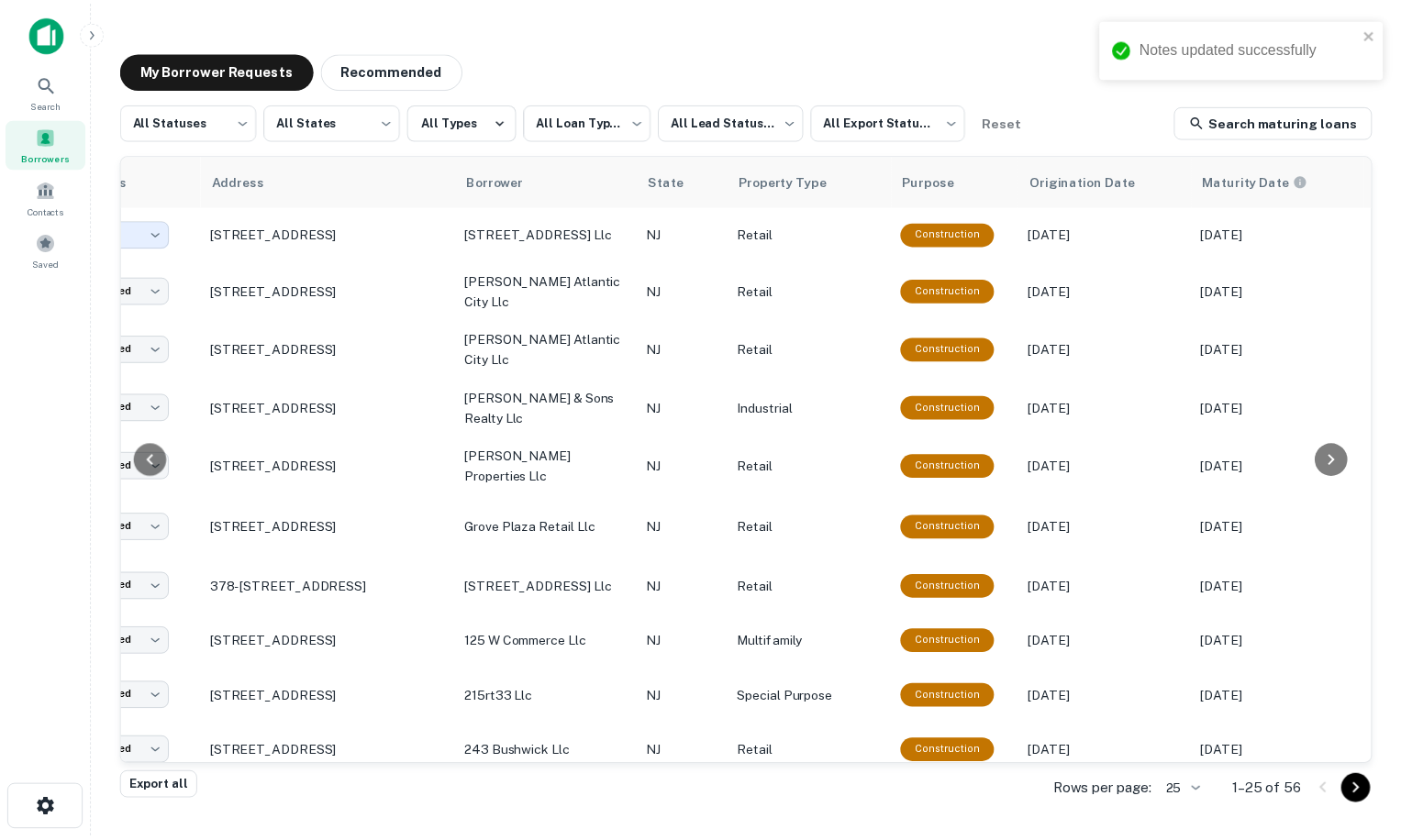
scroll to position [0, 68]
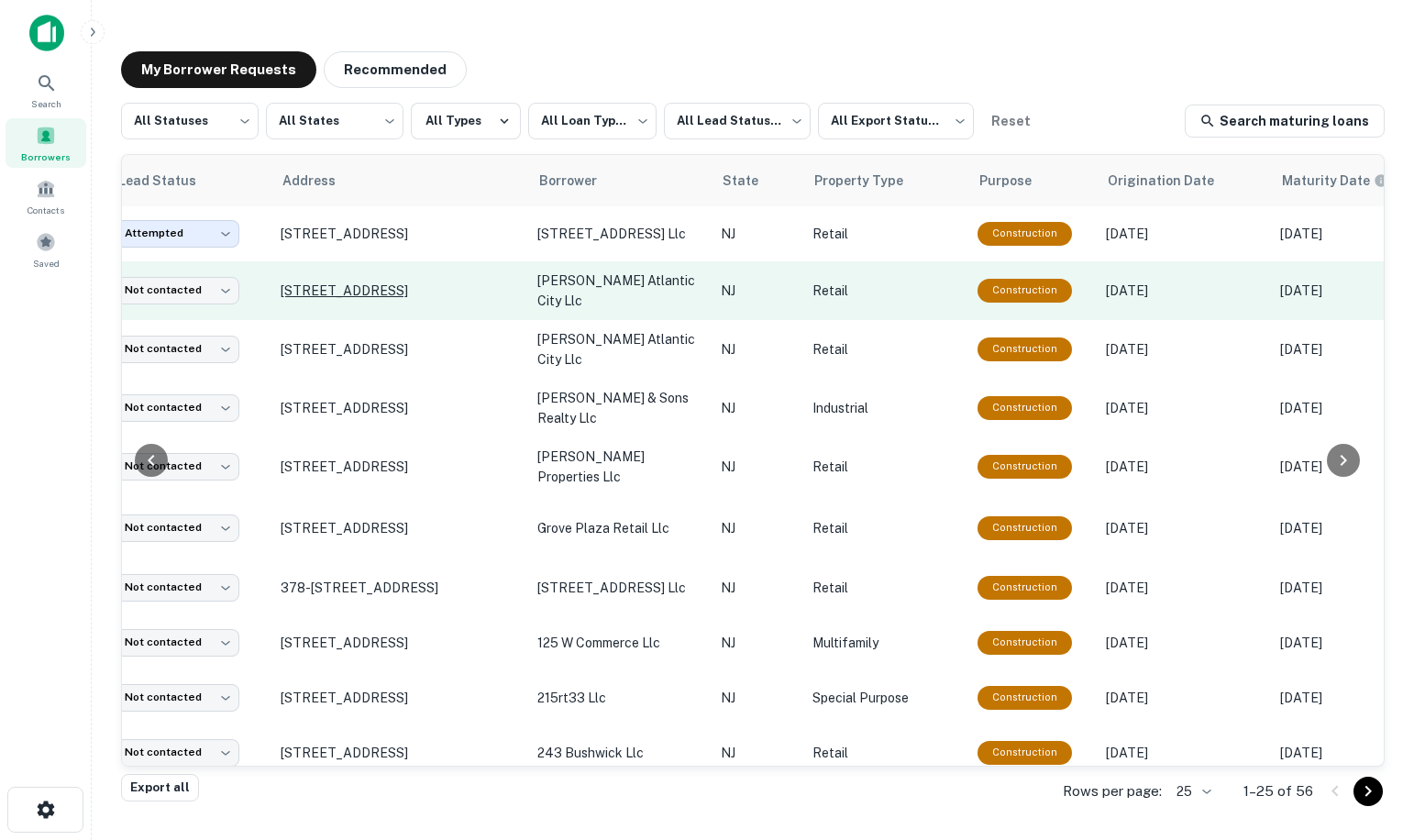
click at [322, 286] on p "[STREET_ADDRESS]" at bounding box center [400, 291] width 238 height 17
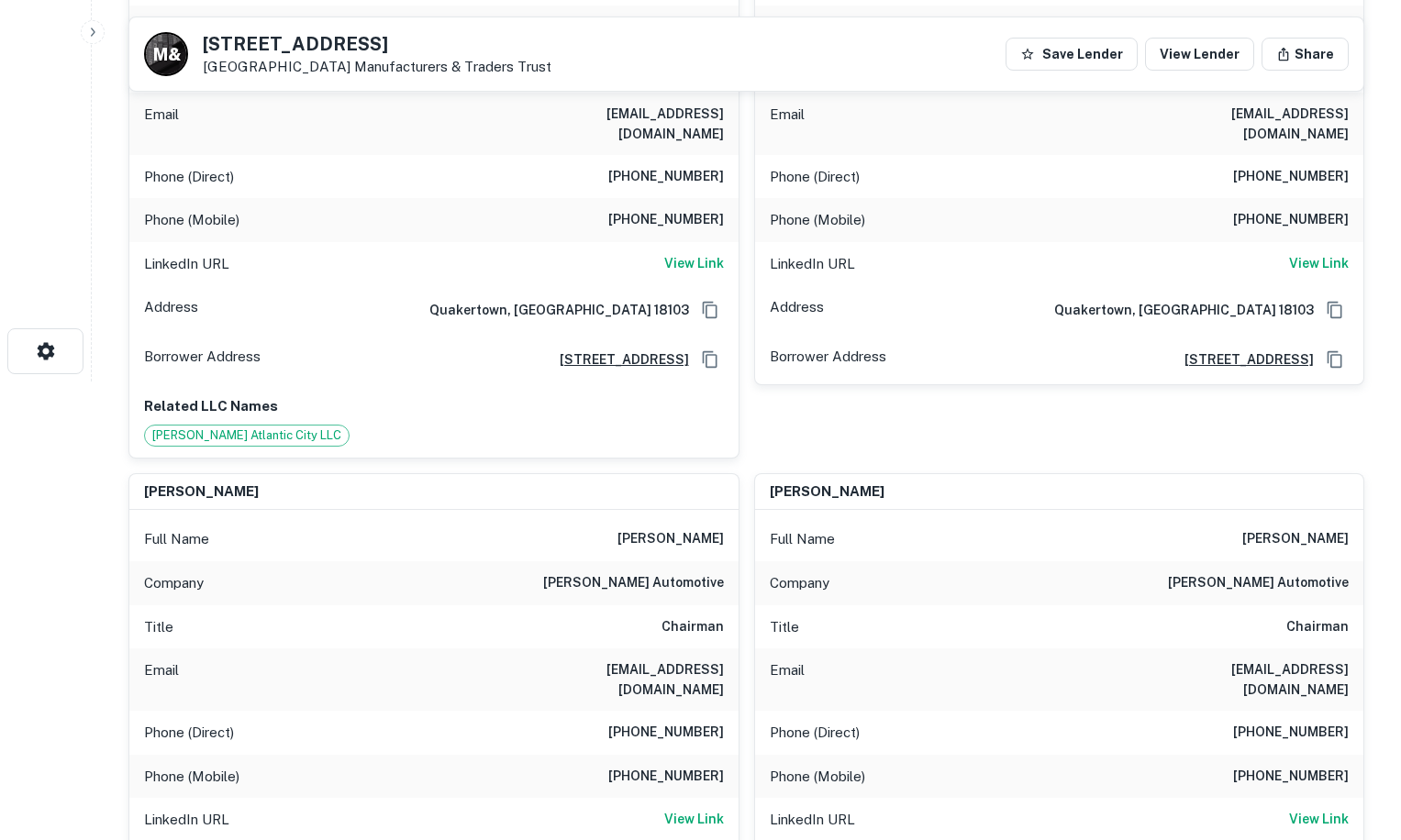
scroll to position [275, 0]
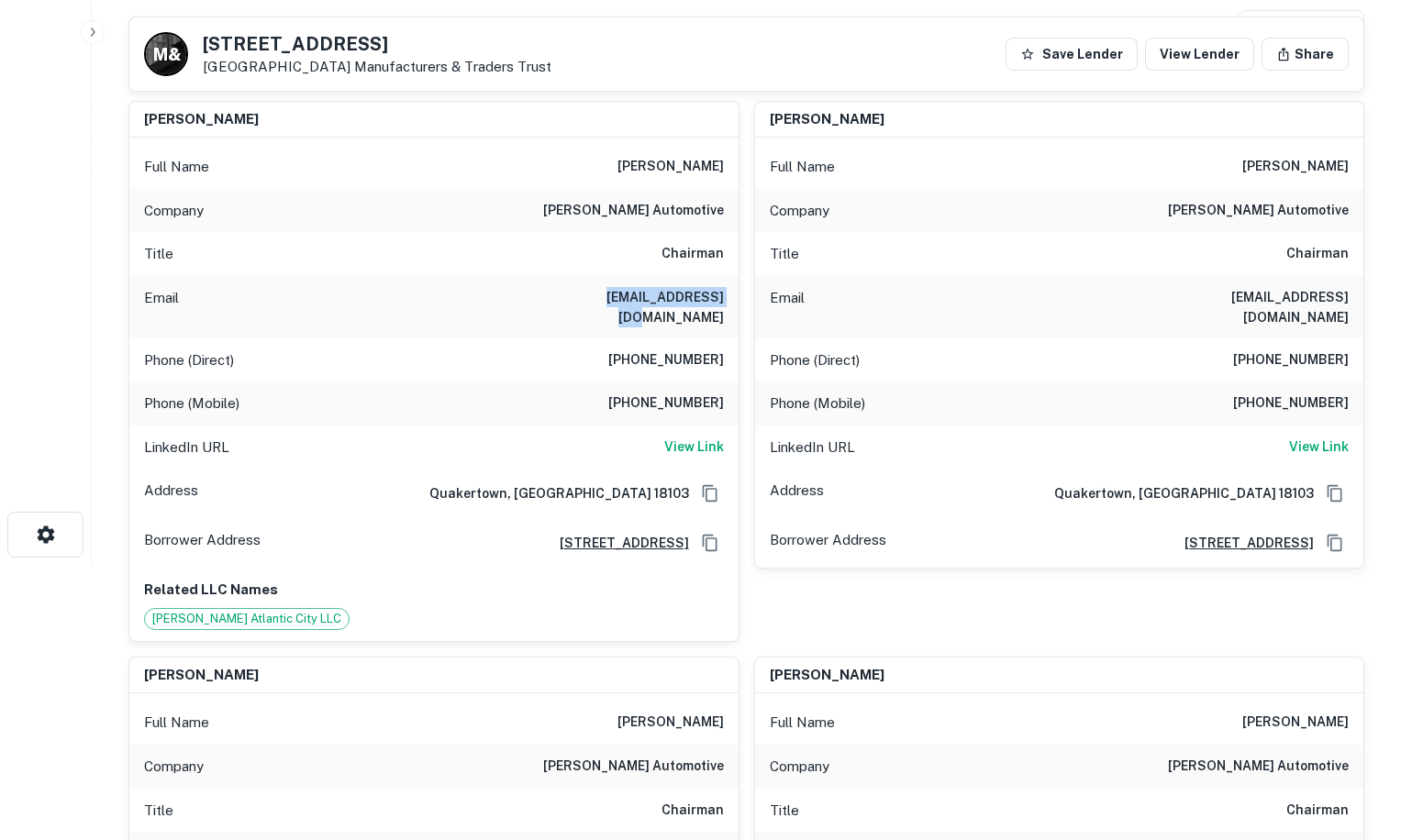
drag, startPoint x: 596, startPoint y: 298, endPoint x: 725, endPoint y: 304, distance: 129.1
click at [725, 304] on div "Email ciocca21@gmail.com" at bounding box center [433, 307] width 609 height 62
drag, startPoint x: 725, startPoint y: 304, endPoint x: 695, endPoint y: 301, distance: 30.1
copy h6 "ciocca21@gmail.com"
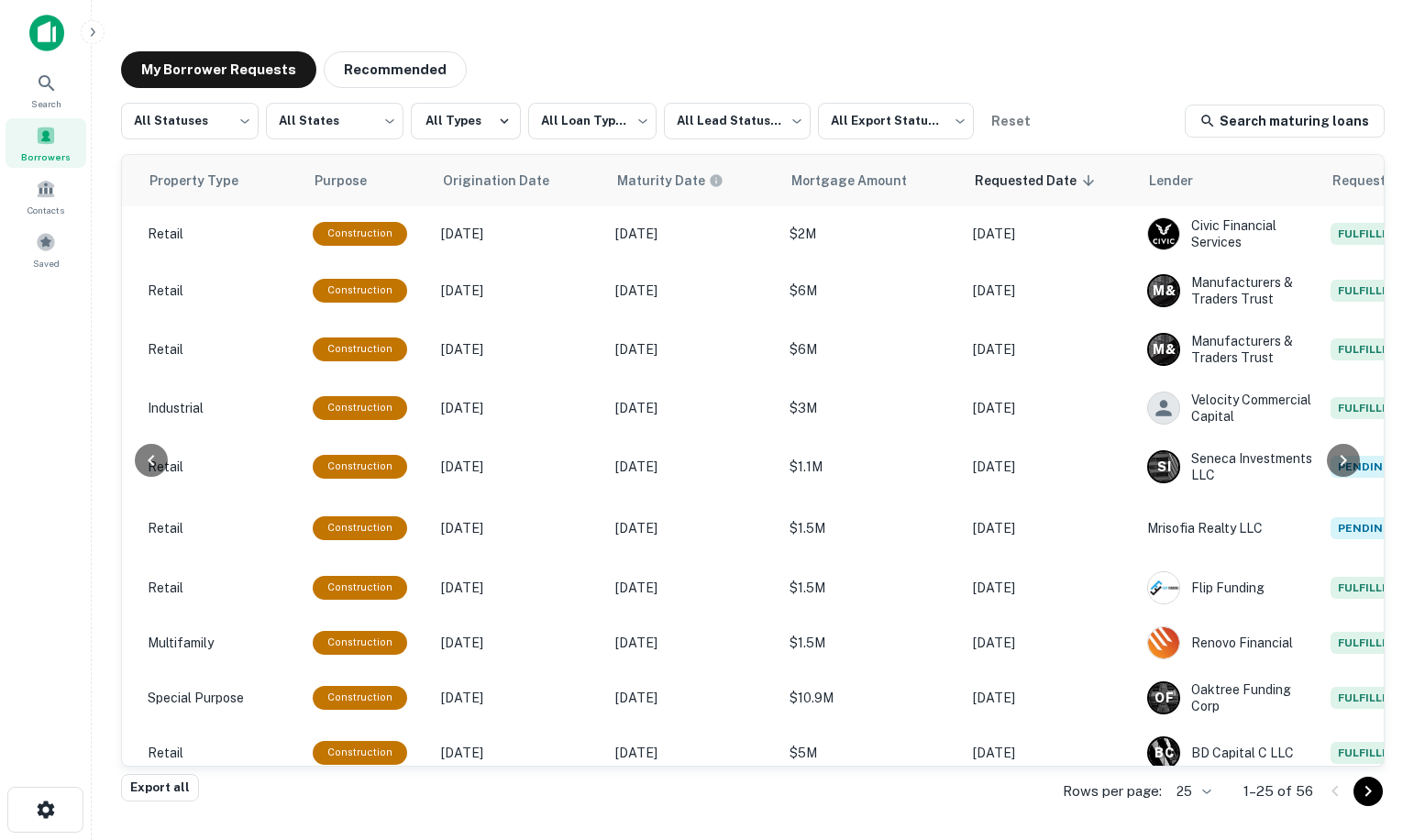
scroll to position [0, 909]
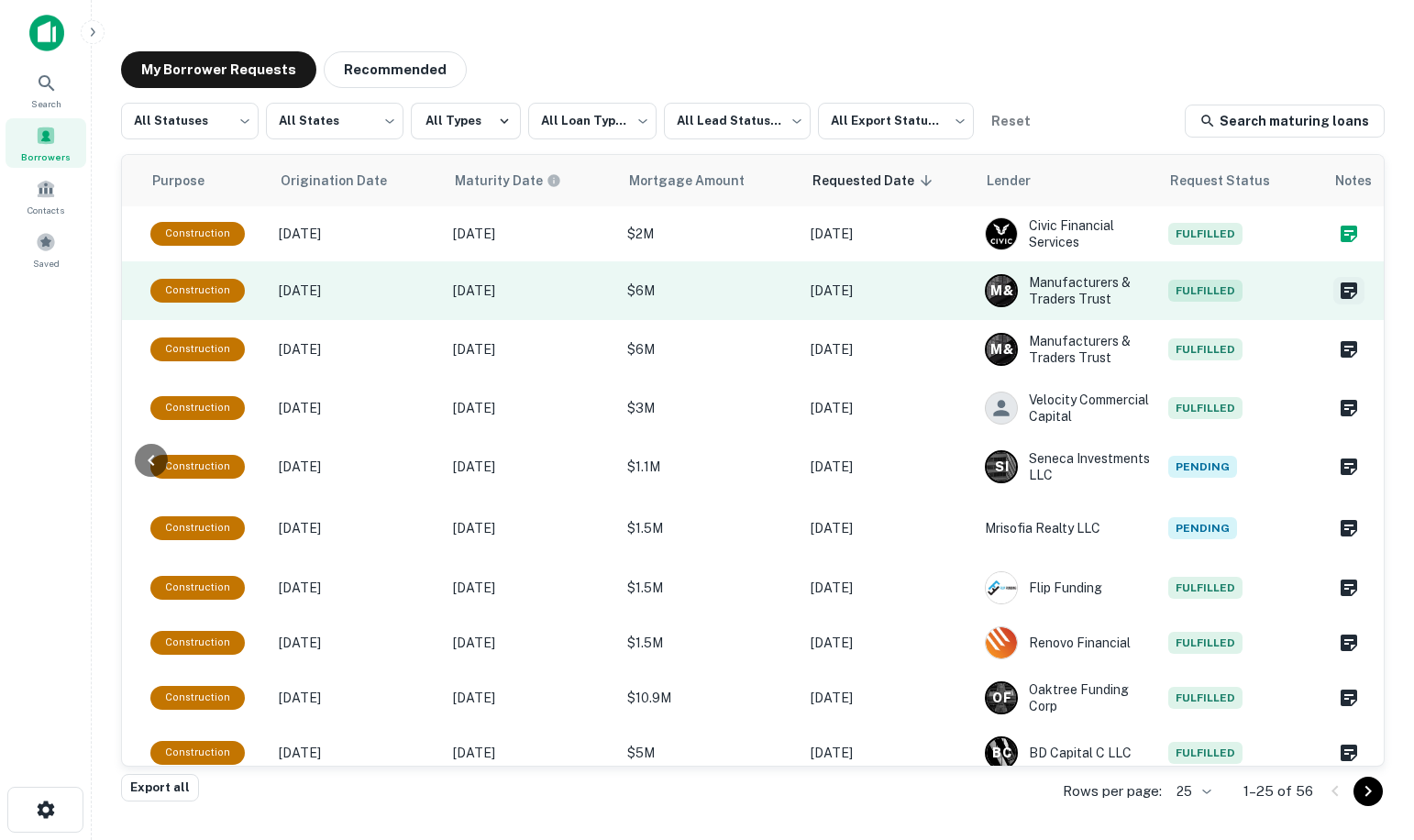
click at [1341, 289] on icon "Create a note for this borrower request" at bounding box center [1349, 291] width 17 height 17
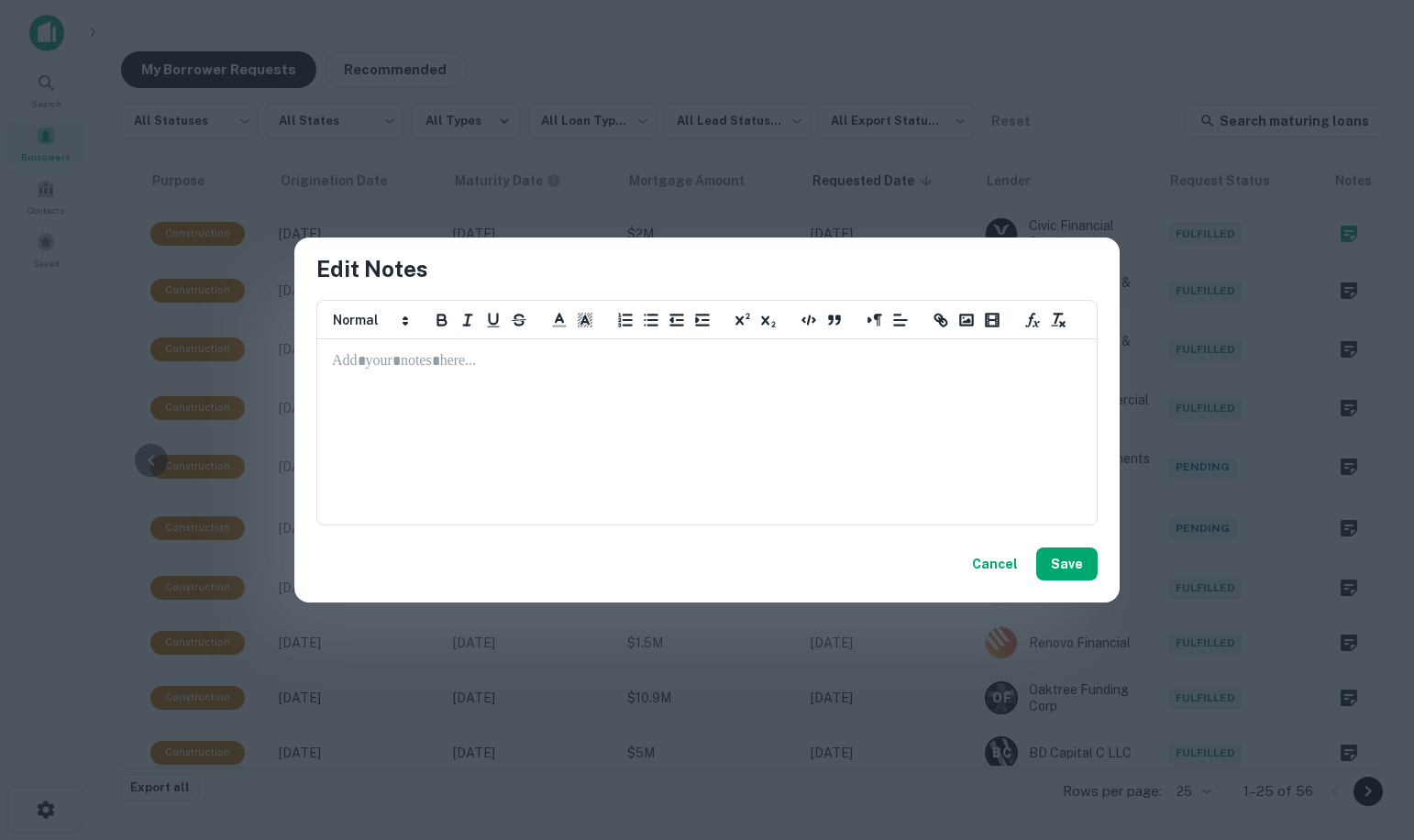
click at [579, 353] on p at bounding box center [707, 361] width 750 height 21
click at [1064, 569] on button "Save" at bounding box center [1067, 565] width 61 height 33
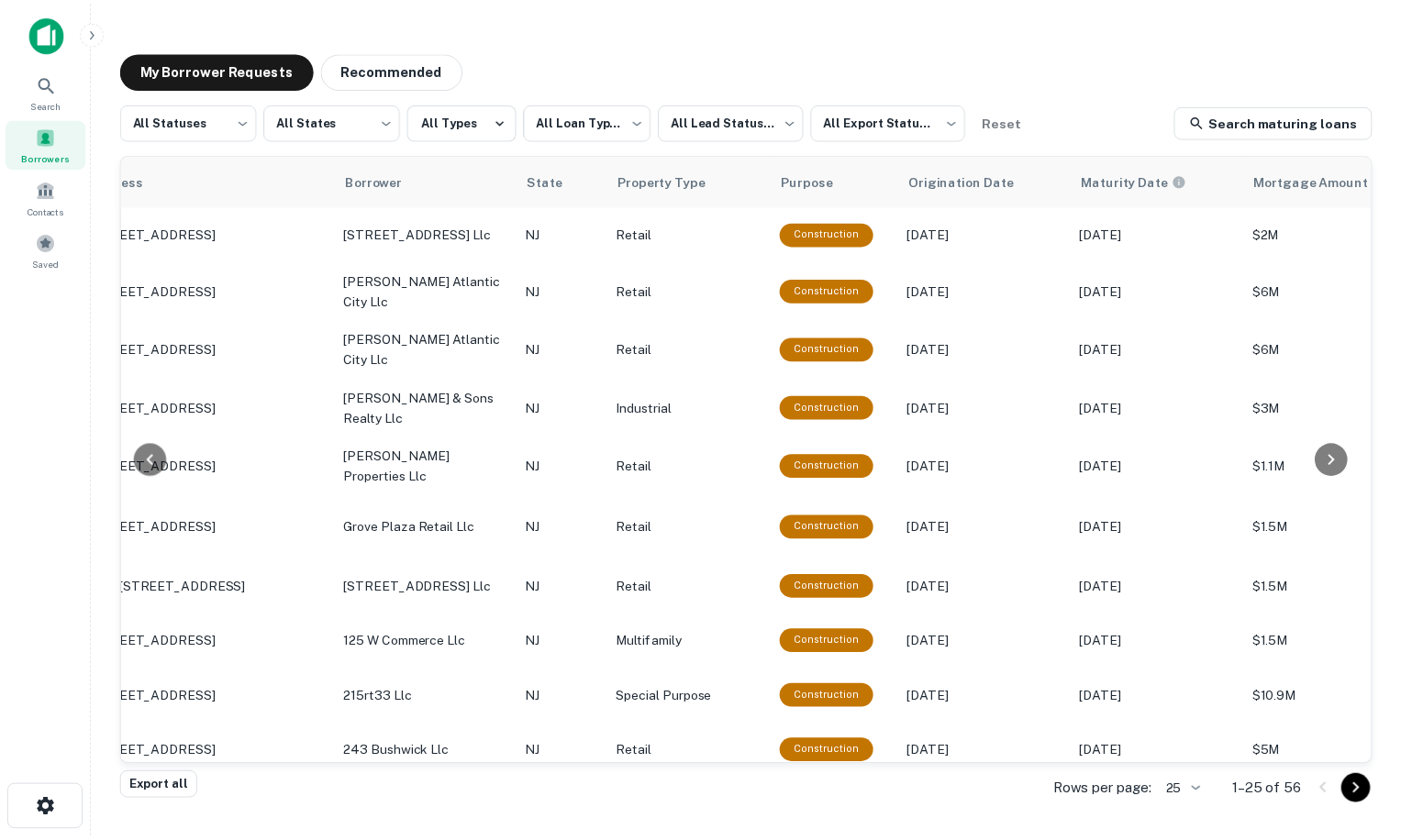
scroll to position [0, 0]
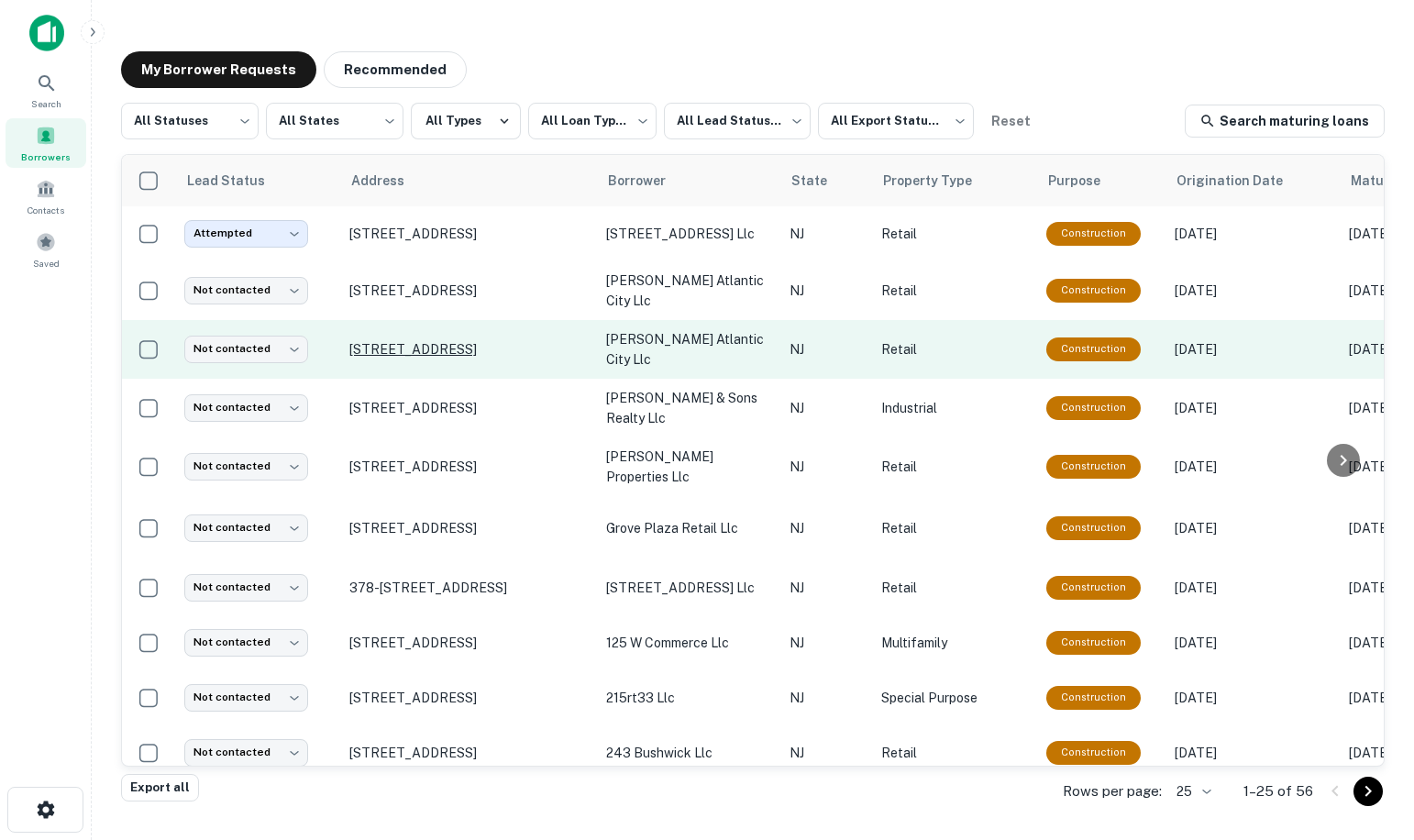
click at [454, 341] on p "[STREET_ADDRESS]" at bounding box center [469, 349] width 238 height 17
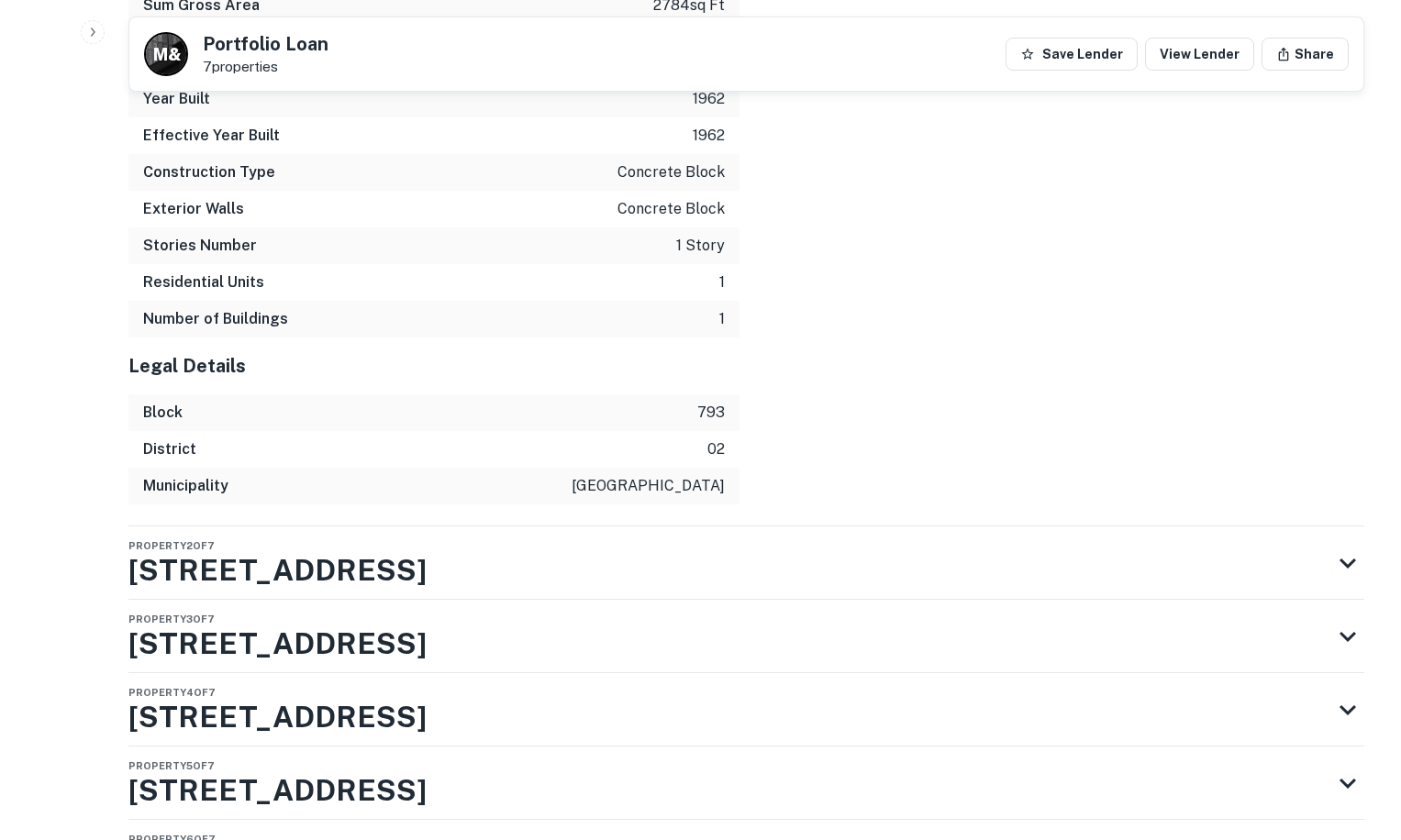
scroll to position [3853, 0]
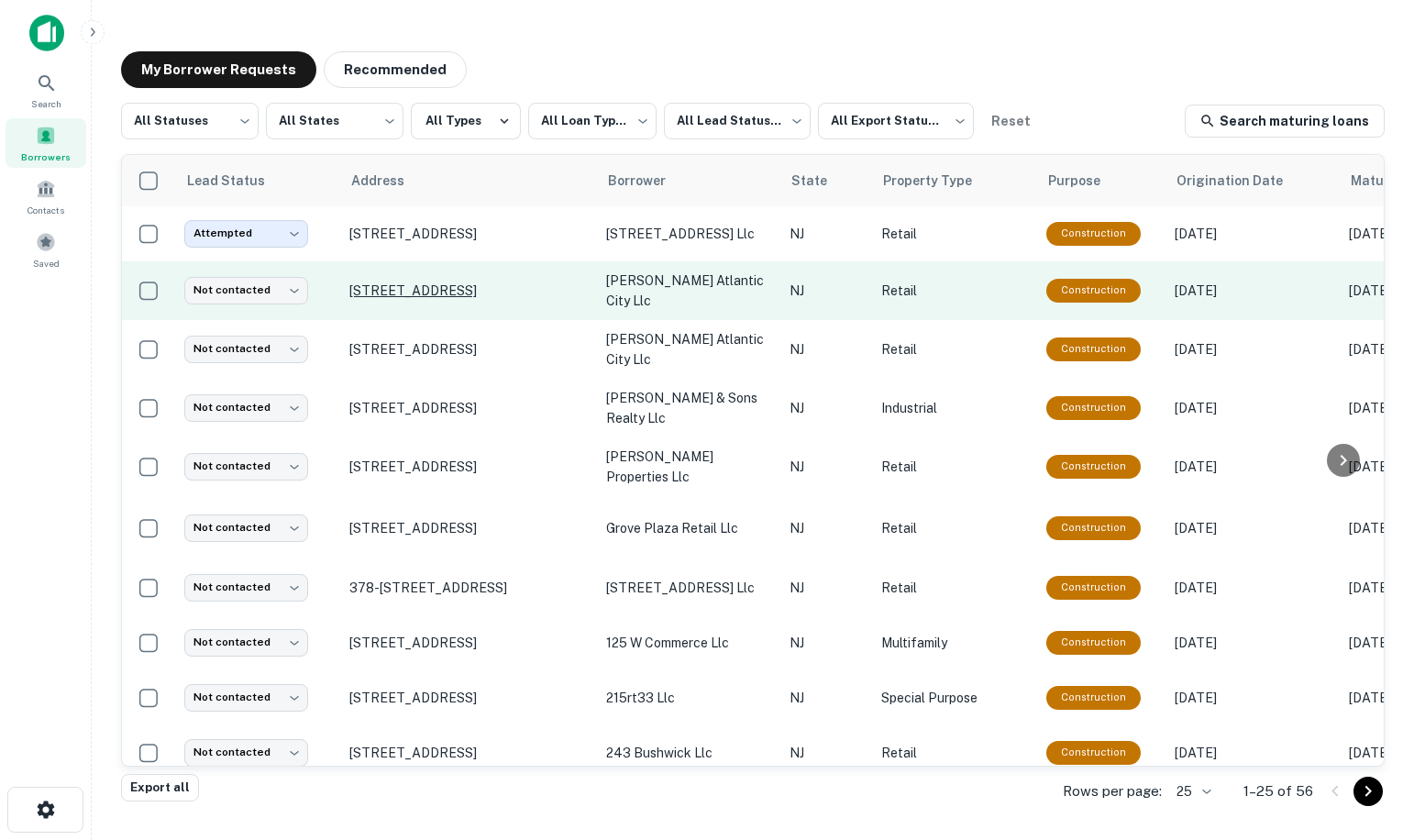
click at [463, 283] on p "[STREET_ADDRESS]" at bounding box center [469, 291] width 238 height 17
click at [454, 283] on p "[STREET_ADDRESS]" at bounding box center [469, 291] width 238 height 17
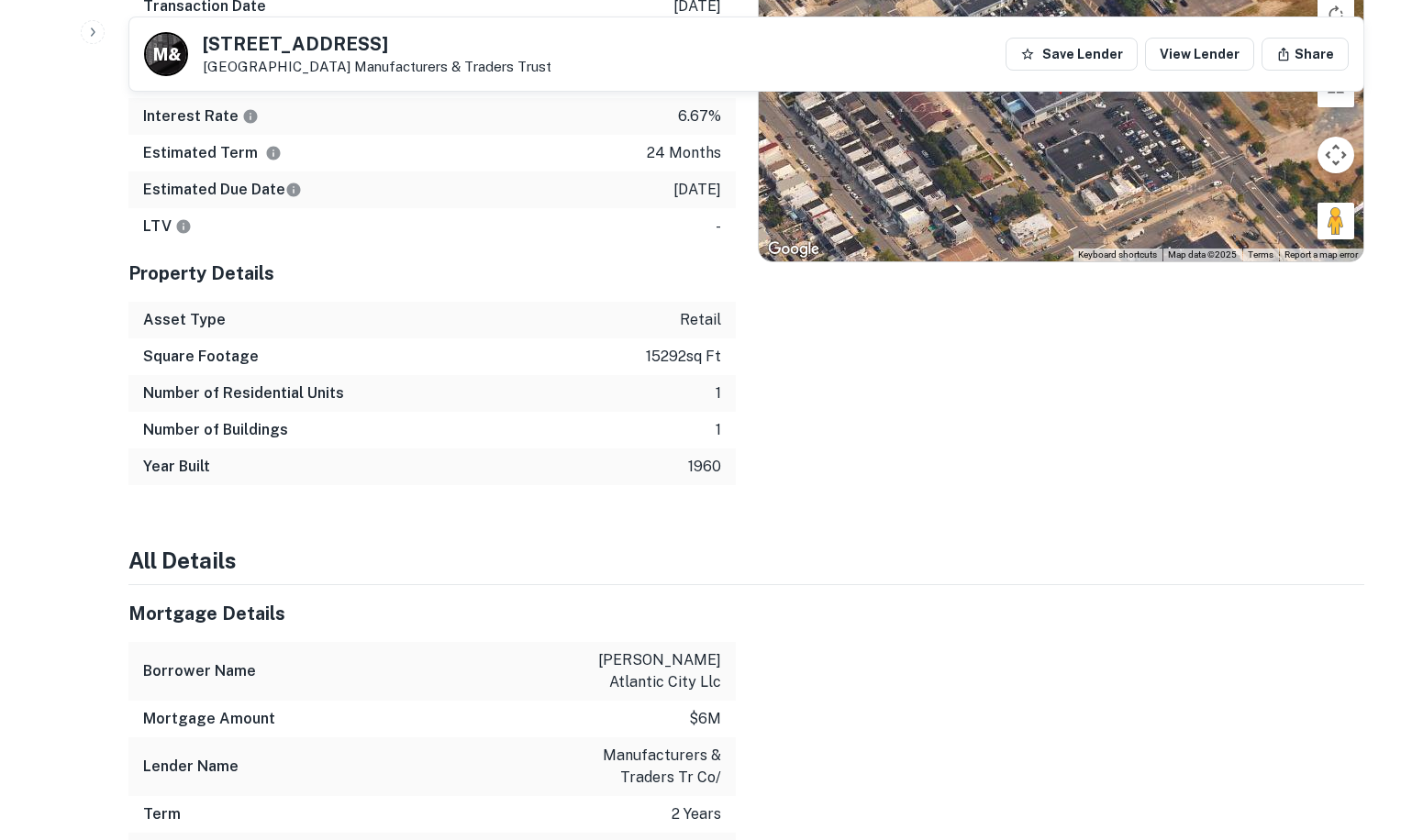
scroll to position [1834, 0]
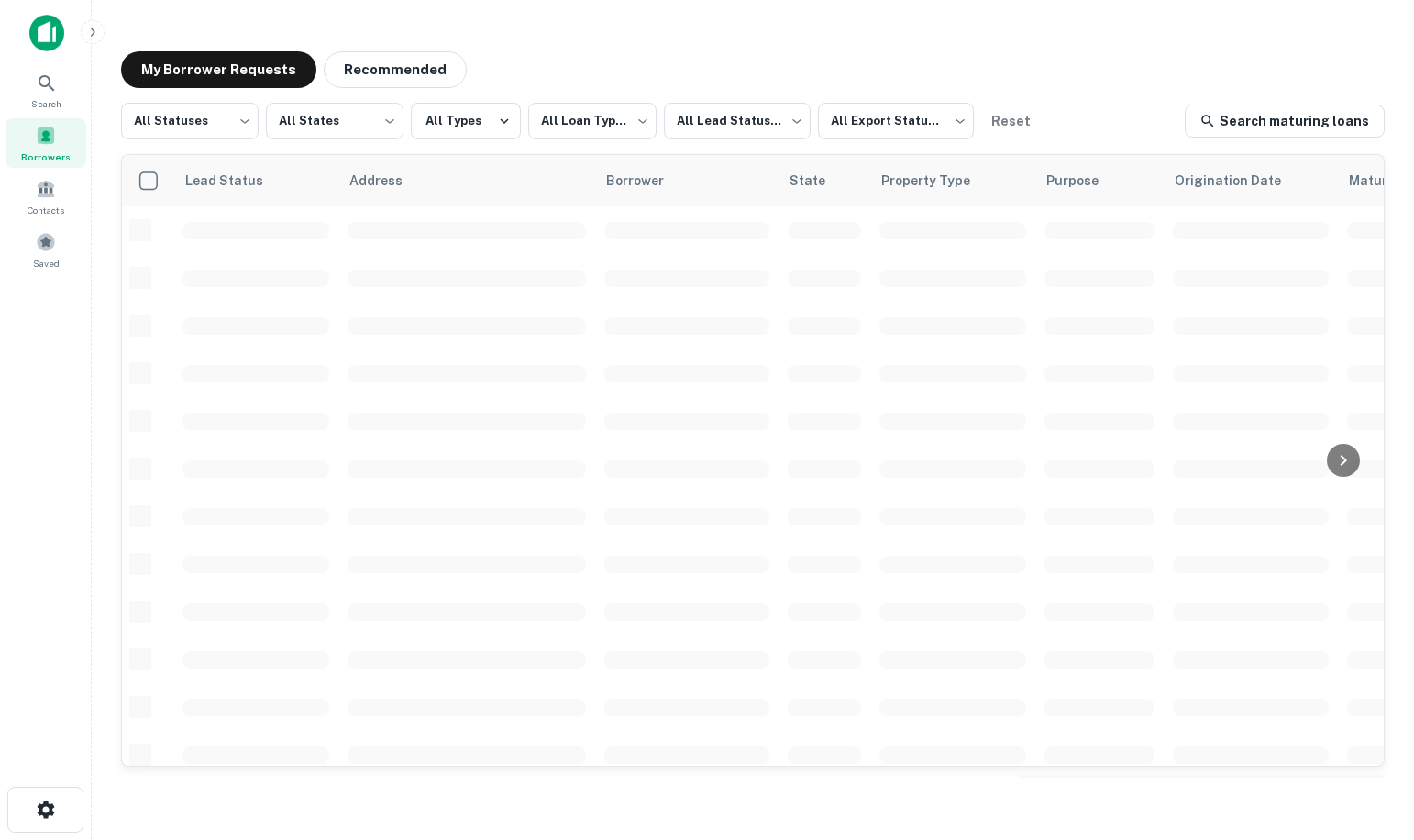
click at [52, 144] on span at bounding box center [46, 136] width 20 height 20
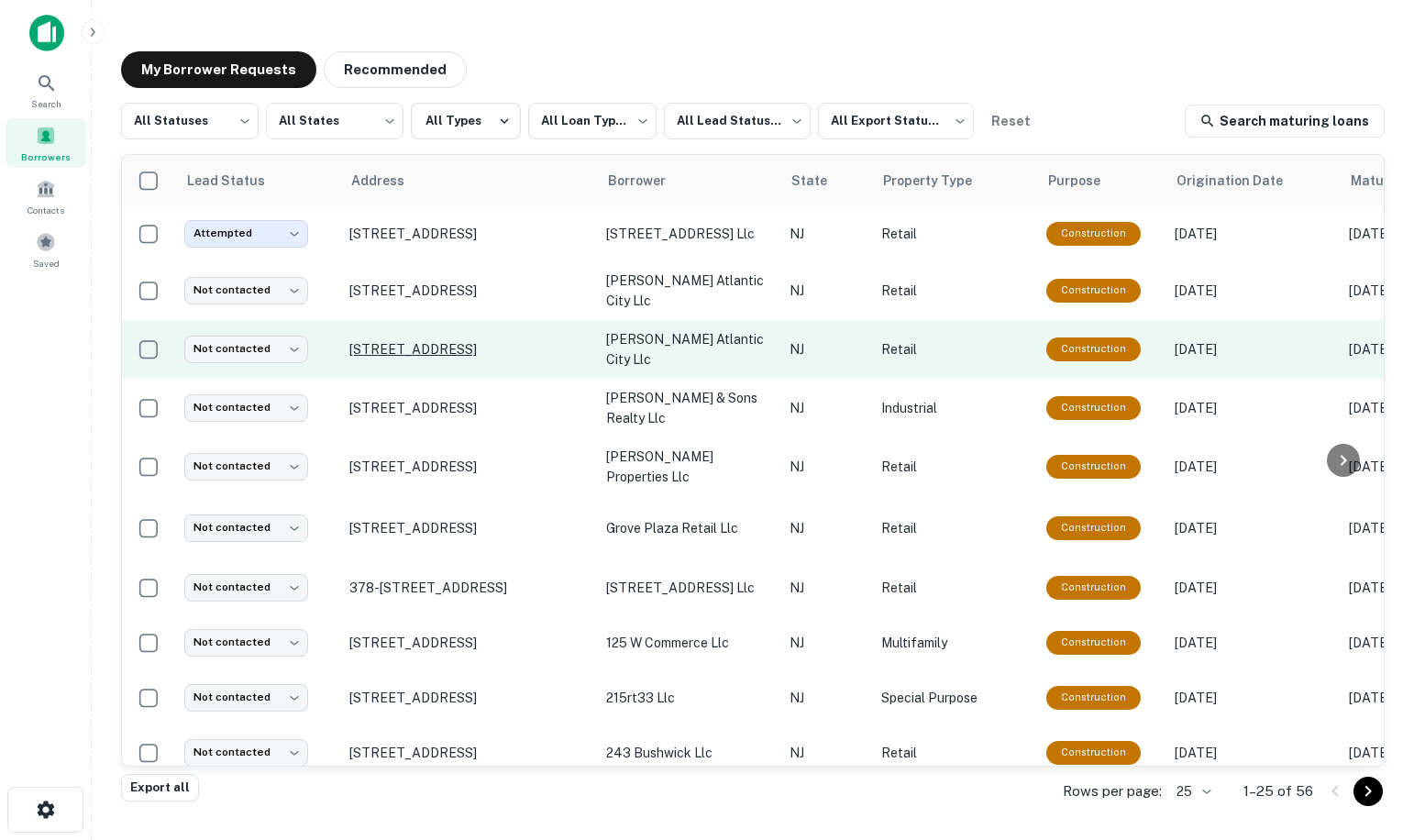
click at [414, 341] on p "[STREET_ADDRESS]" at bounding box center [469, 349] width 238 height 17
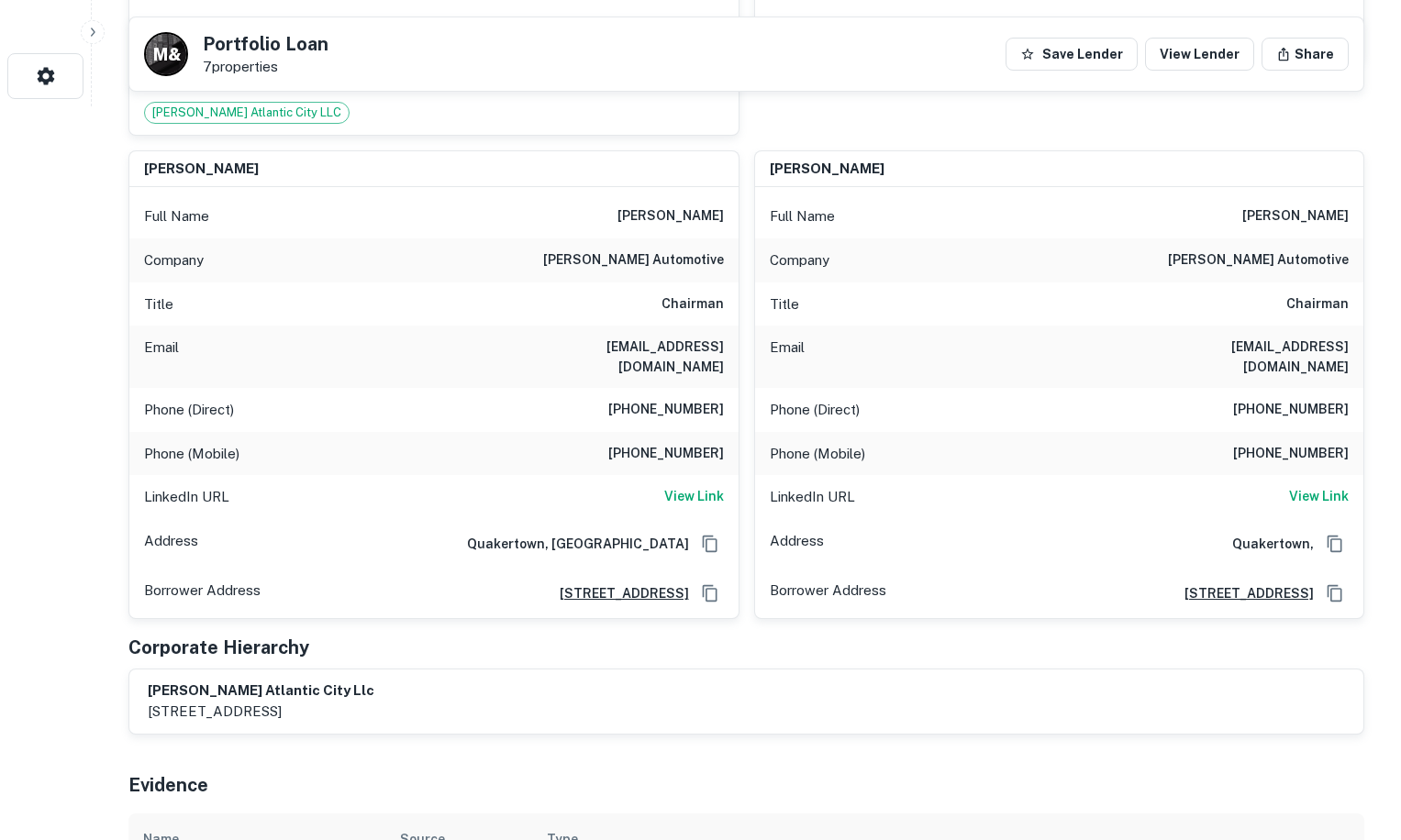
scroll to position [184, 0]
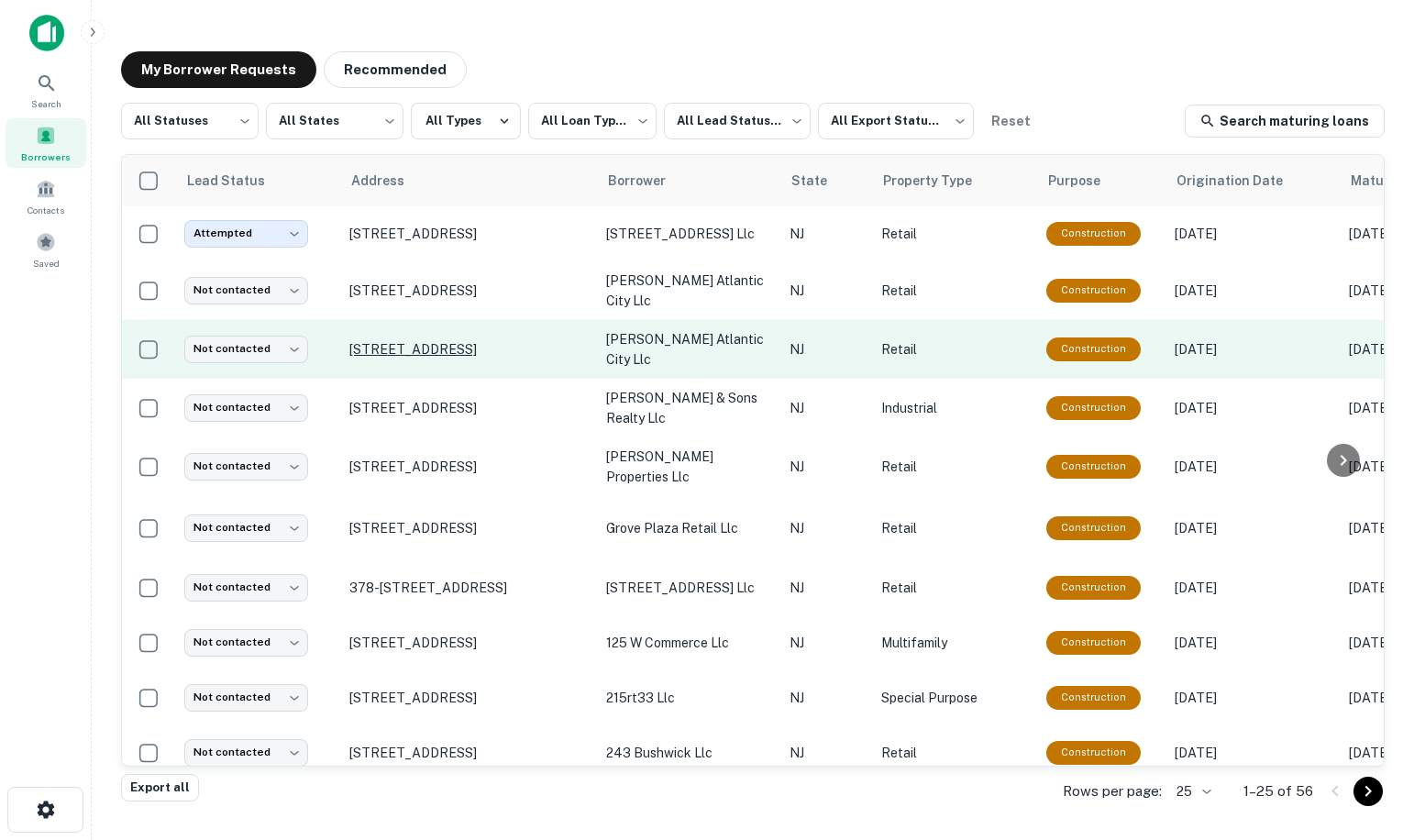
click at [387, 342] on p "[STREET_ADDRESS]" at bounding box center [469, 349] width 238 height 17
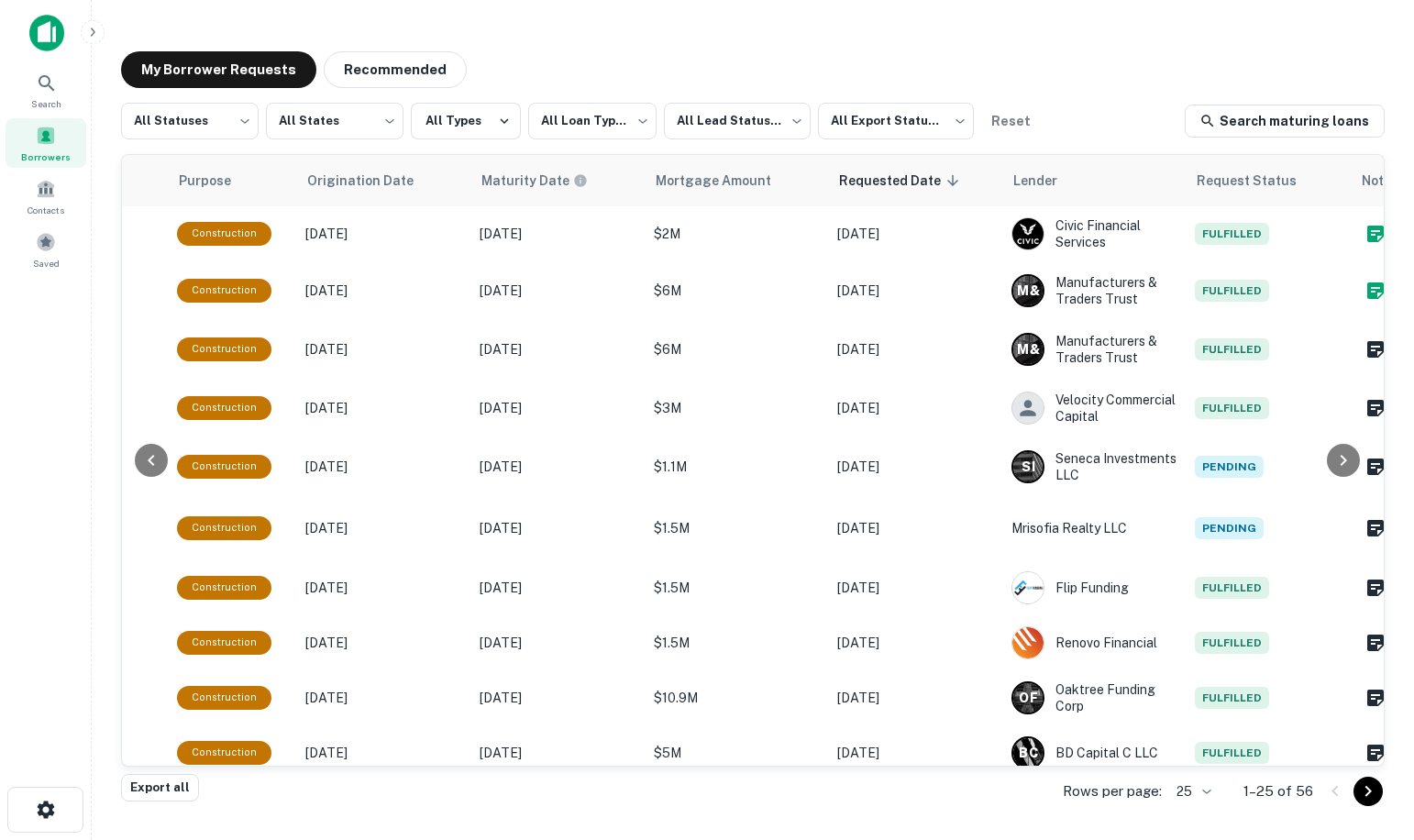
scroll to position [0, 909]
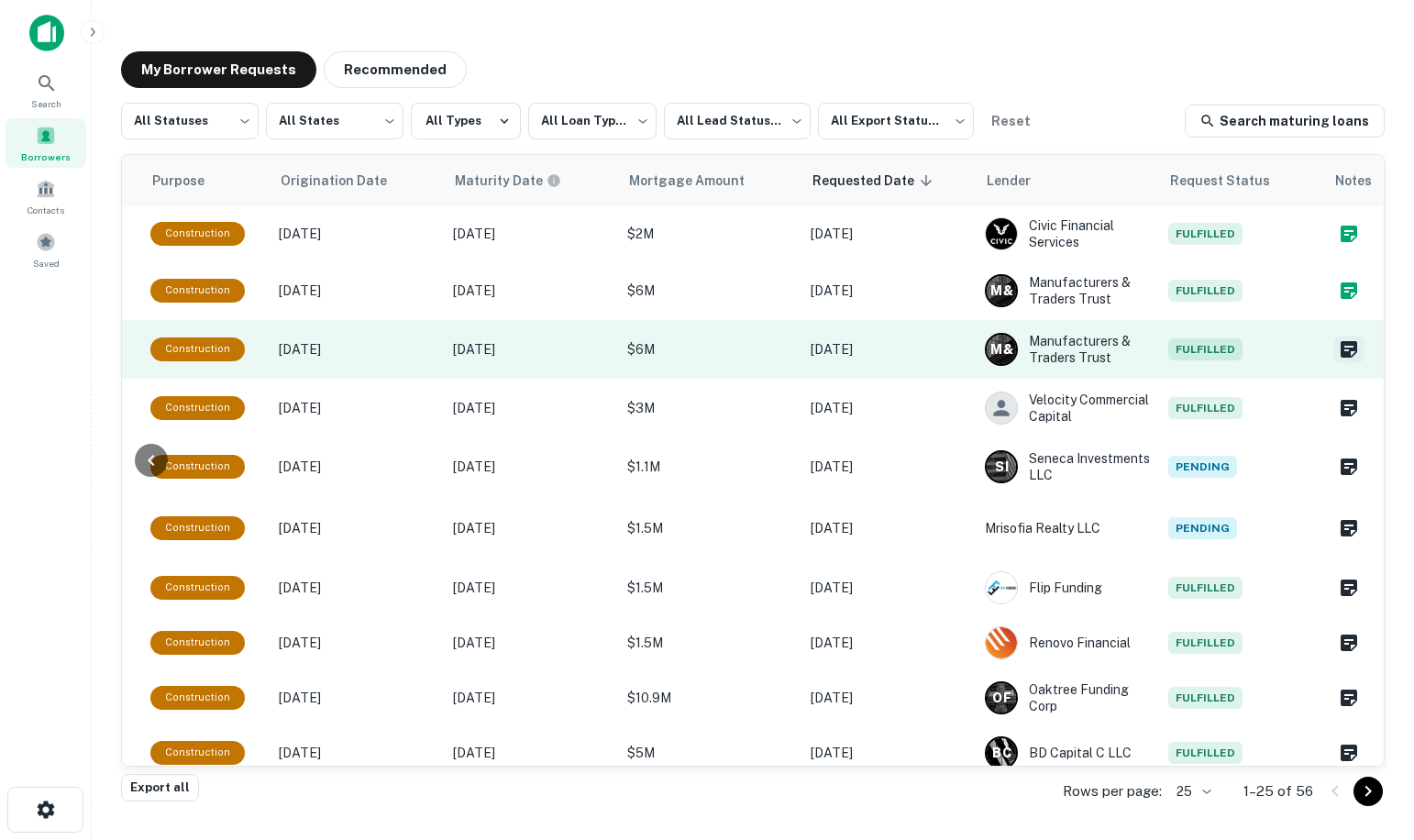
click at [1343, 344] on icon "Create a note for this borrower request" at bounding box center [1349, 349] width 17 height 17
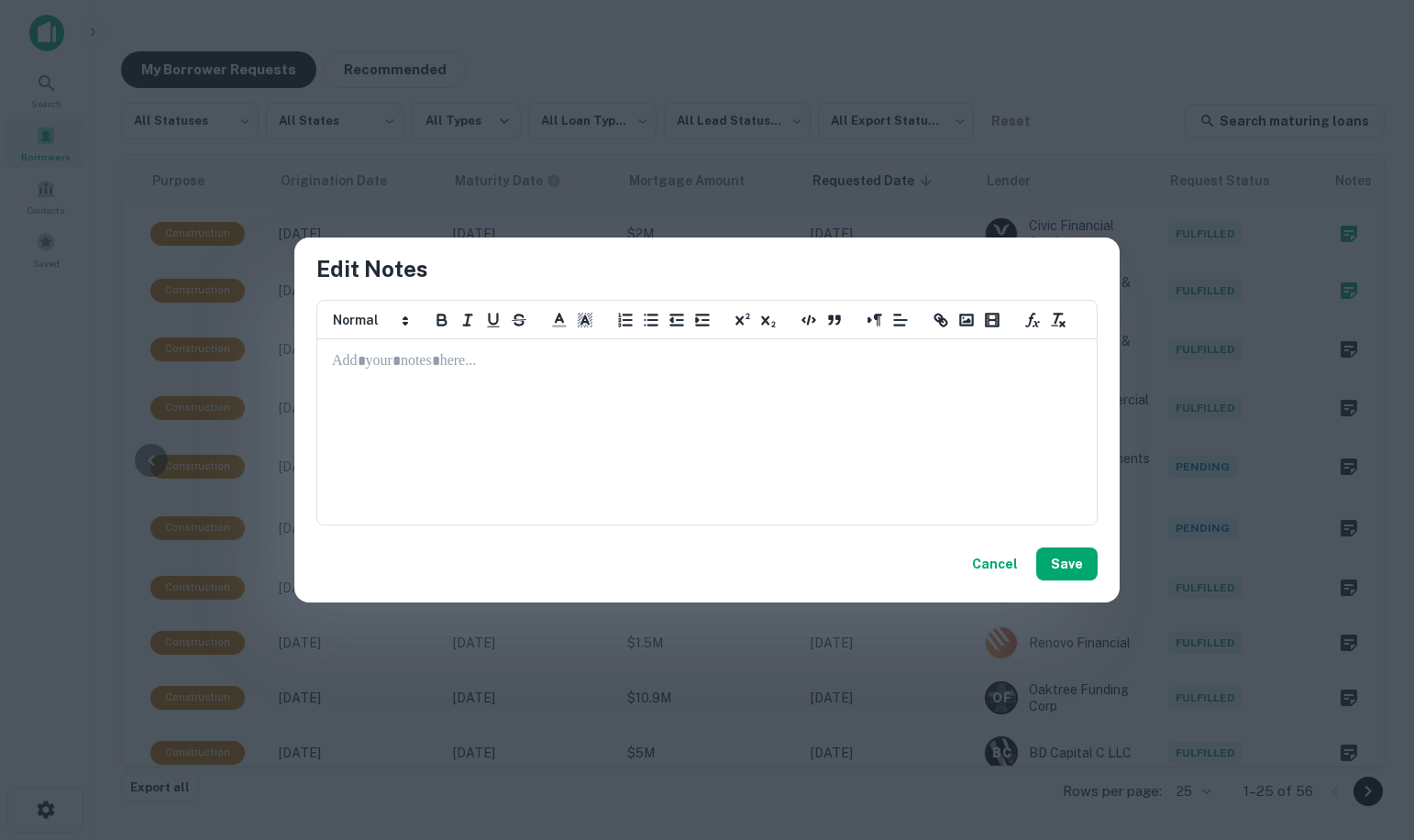
click at [375, 356] on p at bounding box center [707, 361] width 750 height 21
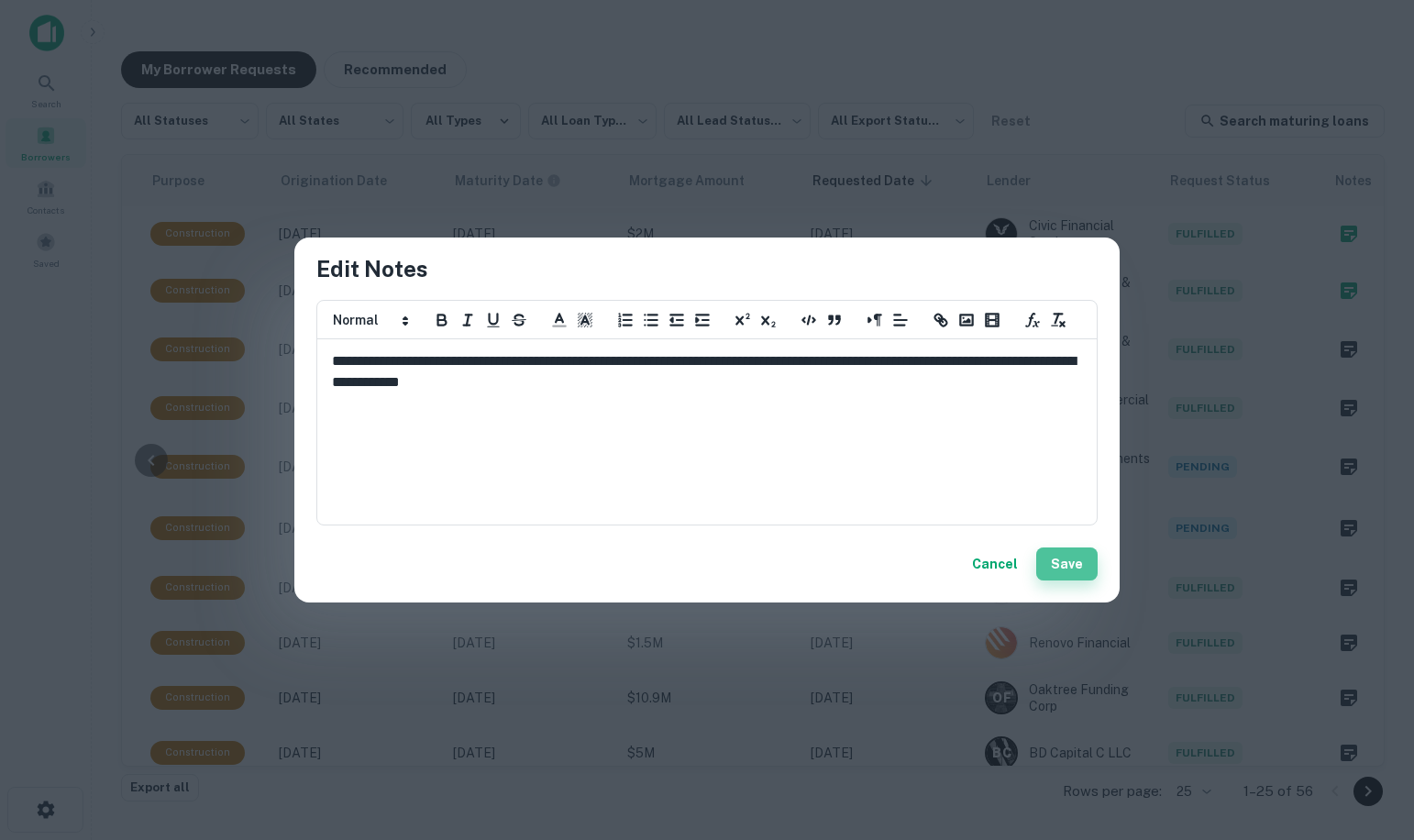
click at [1085, 573] on button "Save" at bounding box center [1067, 565] width 61 height 33
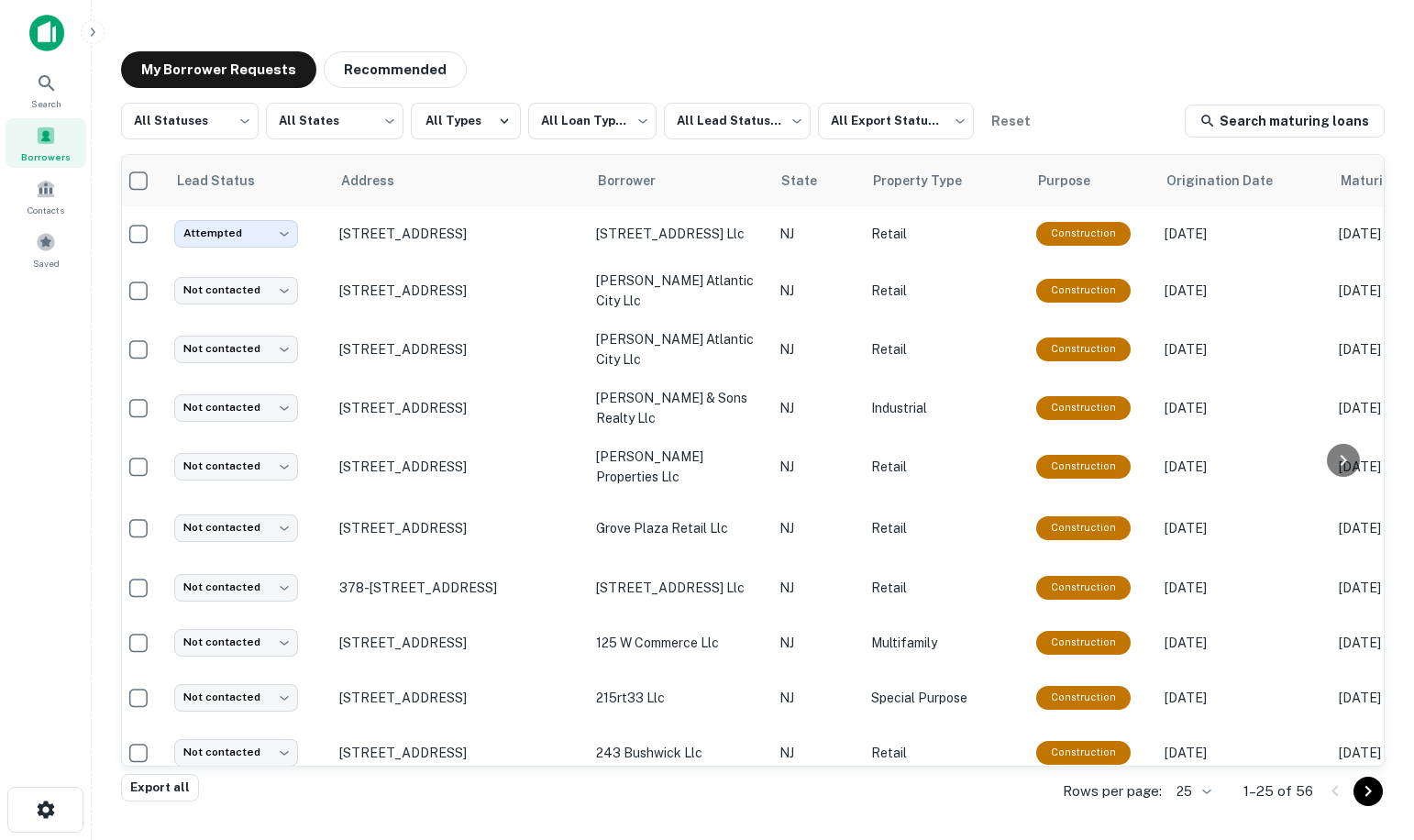
scroll to position [0, 0]
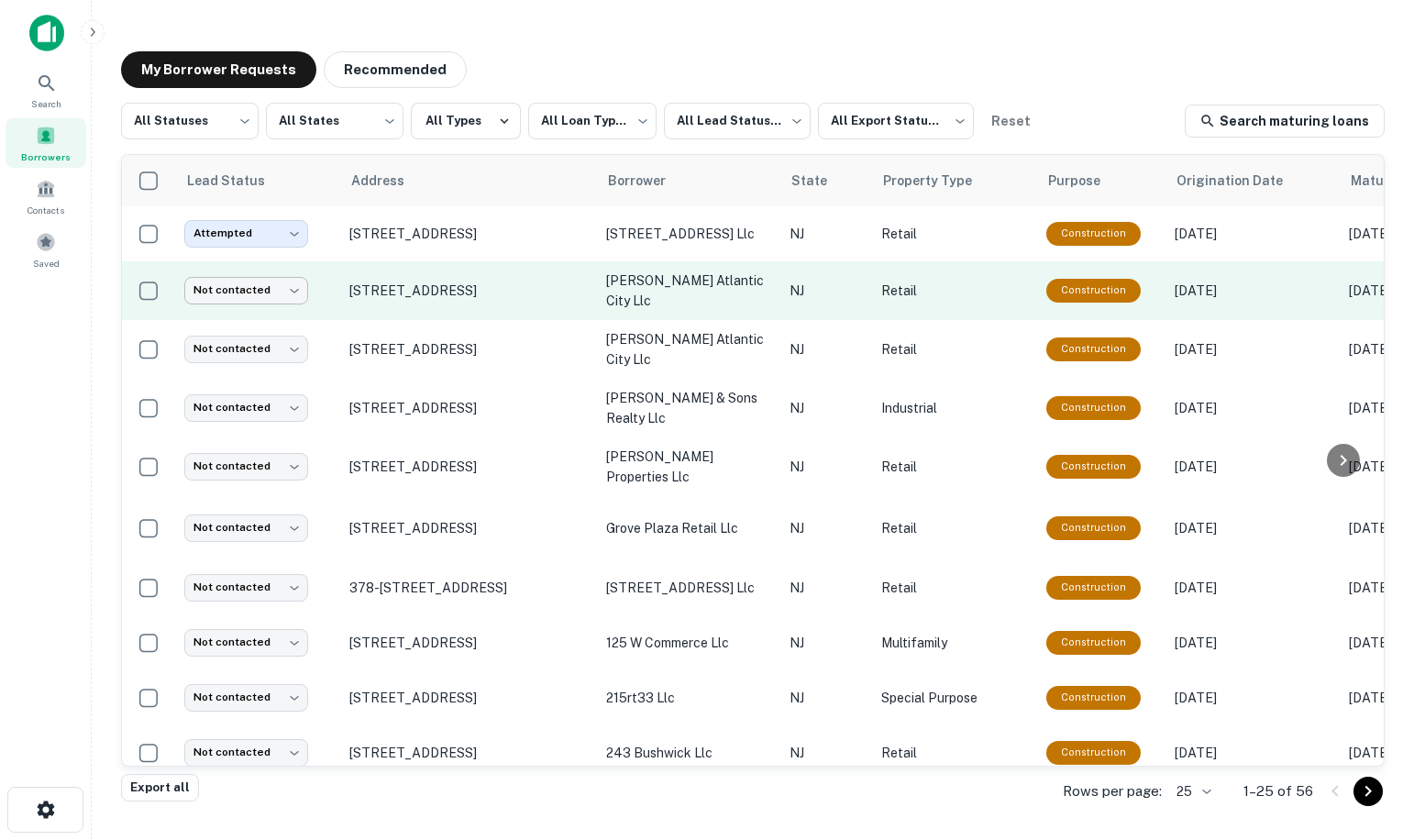
click at [270, 293] on body "**********" at bounding box center [707, 420] width 1414 height 840
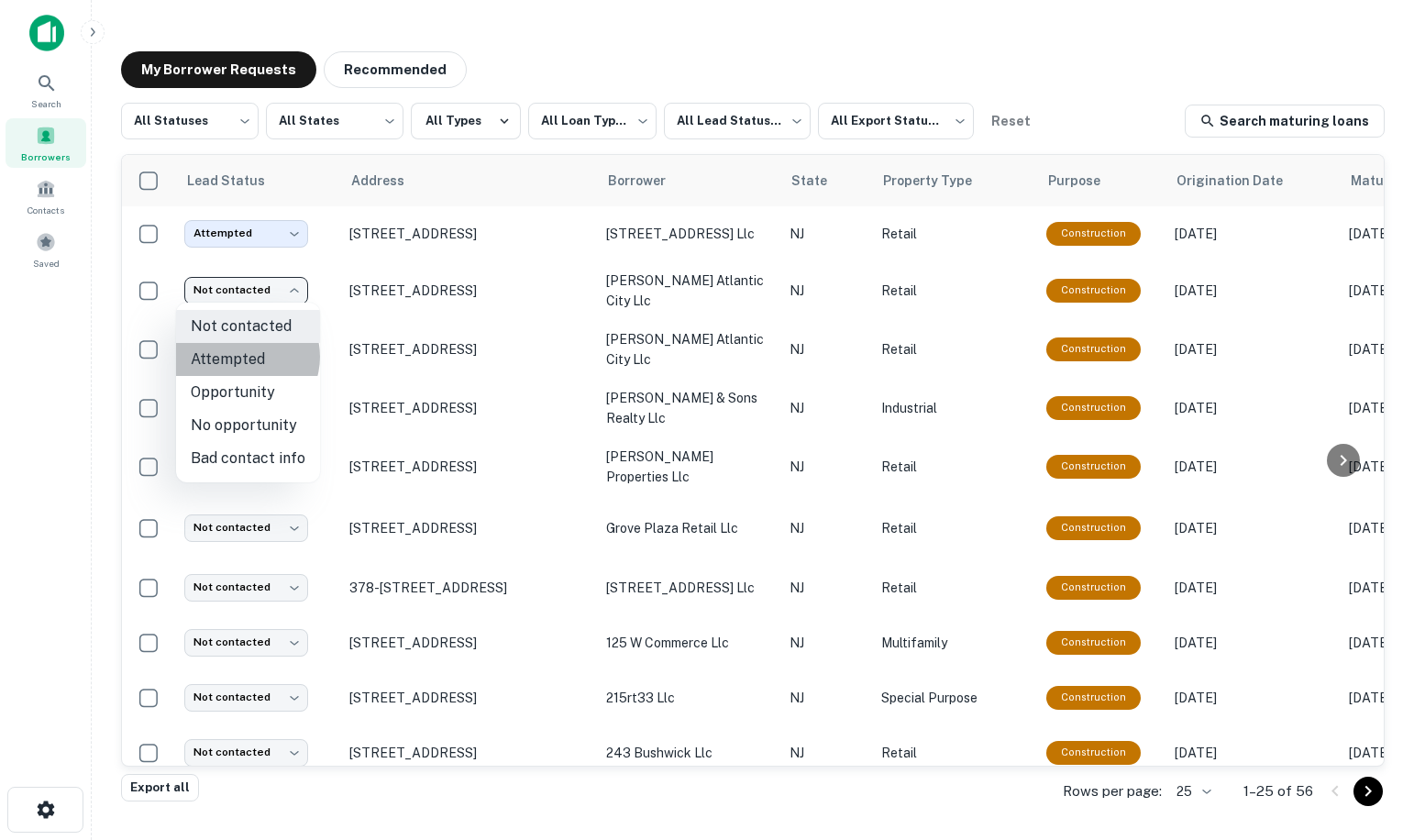
click at [244, 357] on li "Attempted" at bounding box center [249, 359] width 144 height 33
type input "*********"
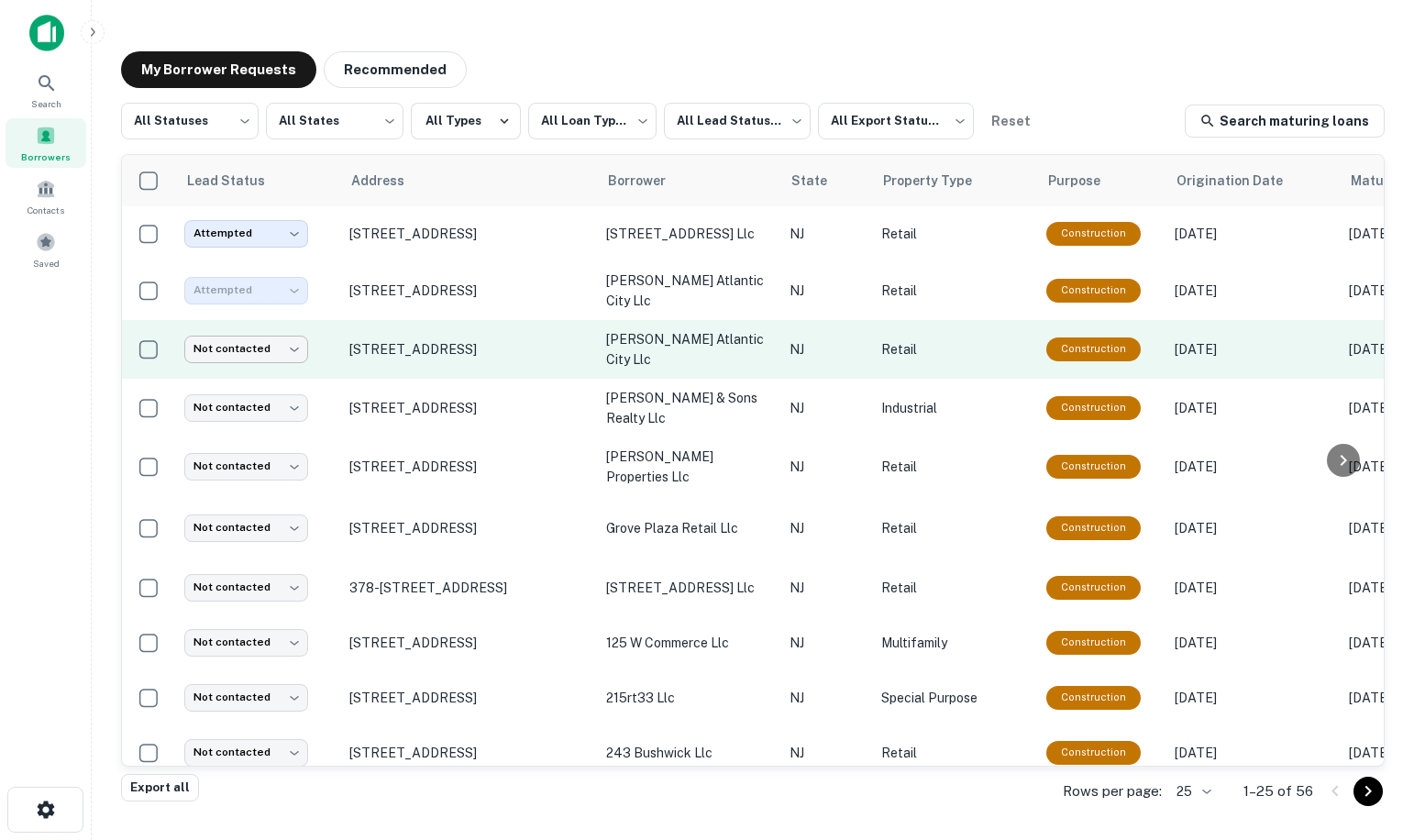
click at [230, 341] on body "**********" at bounding box center [707, 420] width 1414 height 840
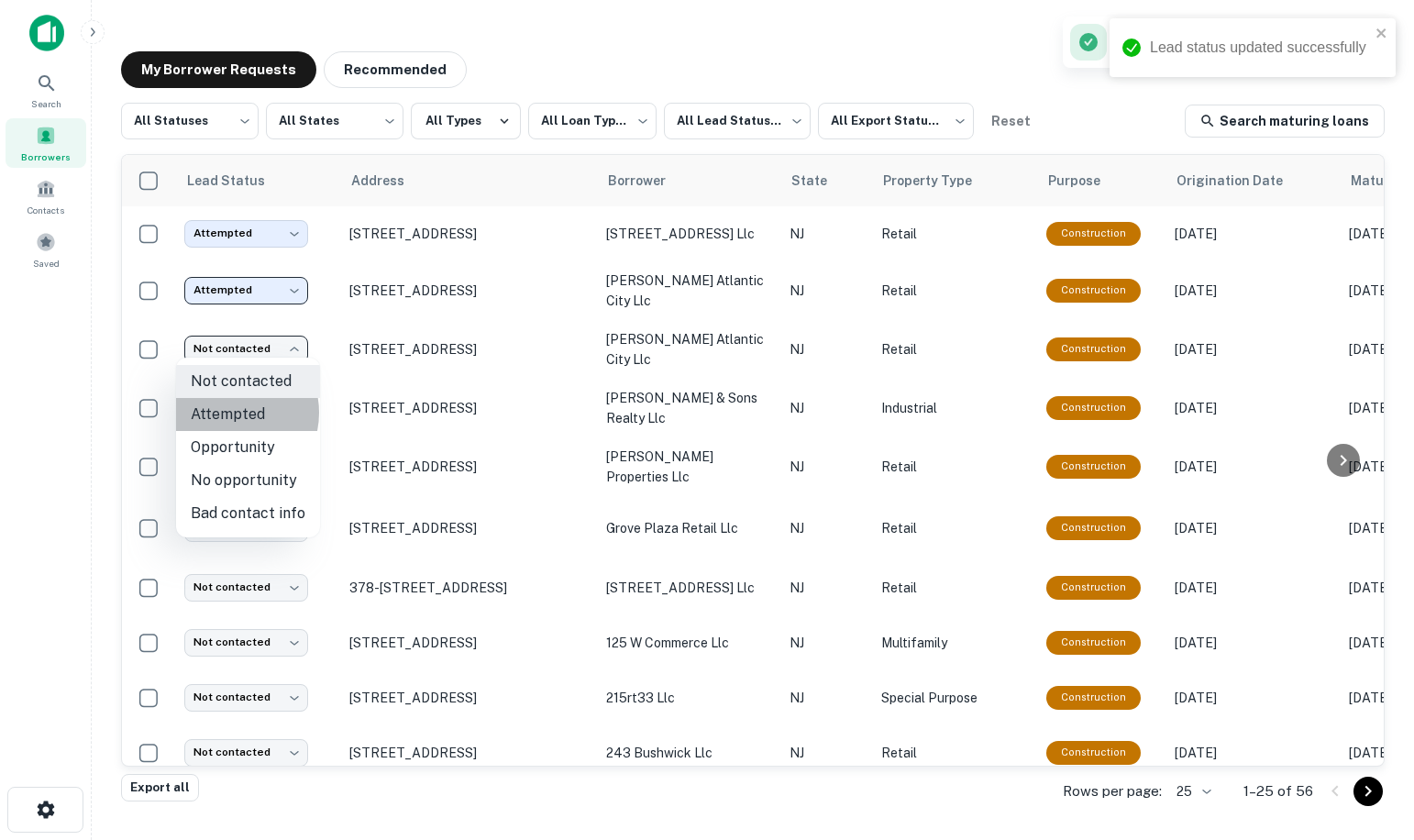
click at [227, 413] on li "Attempted" at bounding box center [249, 415] width 144 height 33
type input "*********"
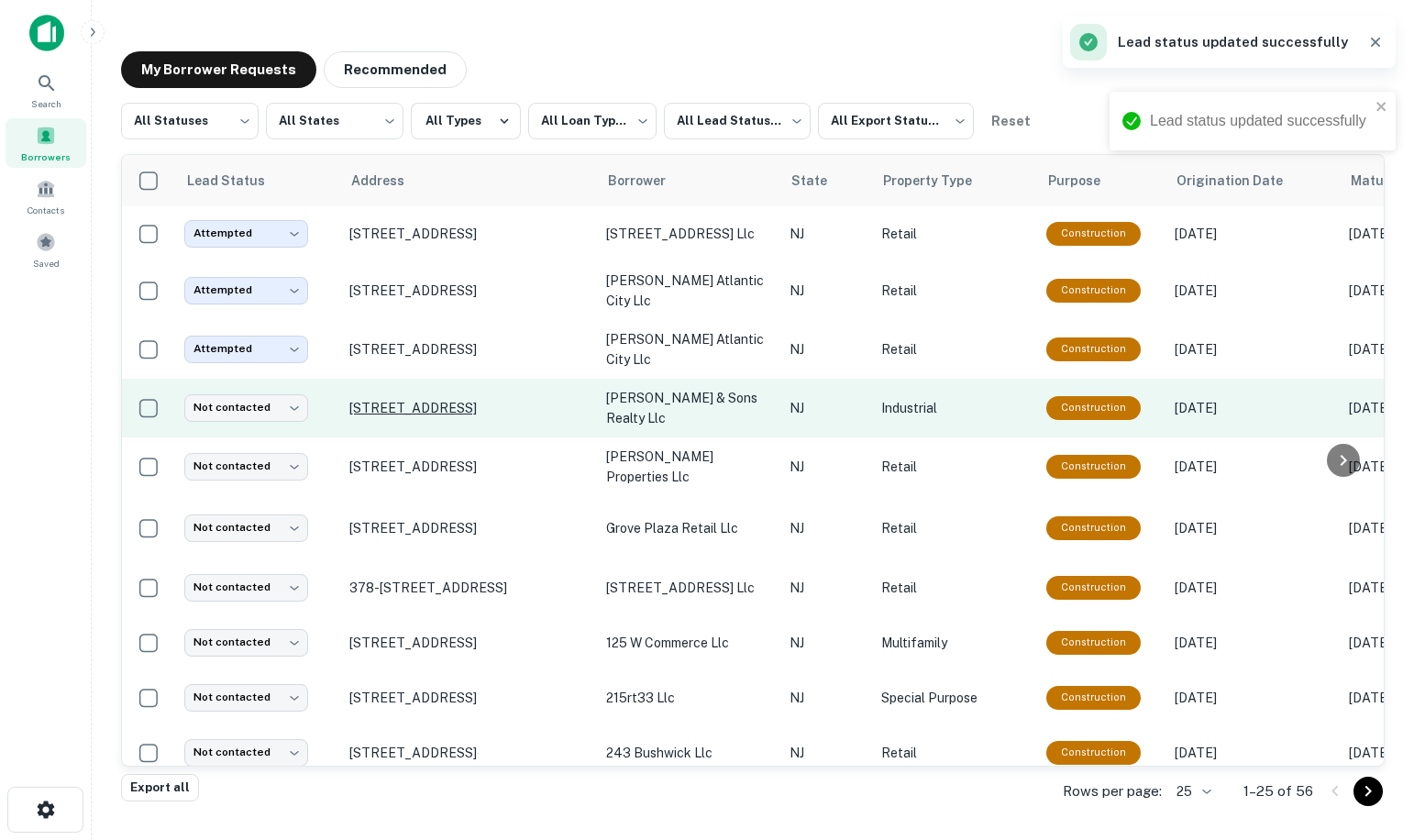
click at [400, 406] on p "[STREET_ADDRESS]" at bounding box center [469, 408] width 238 height 17
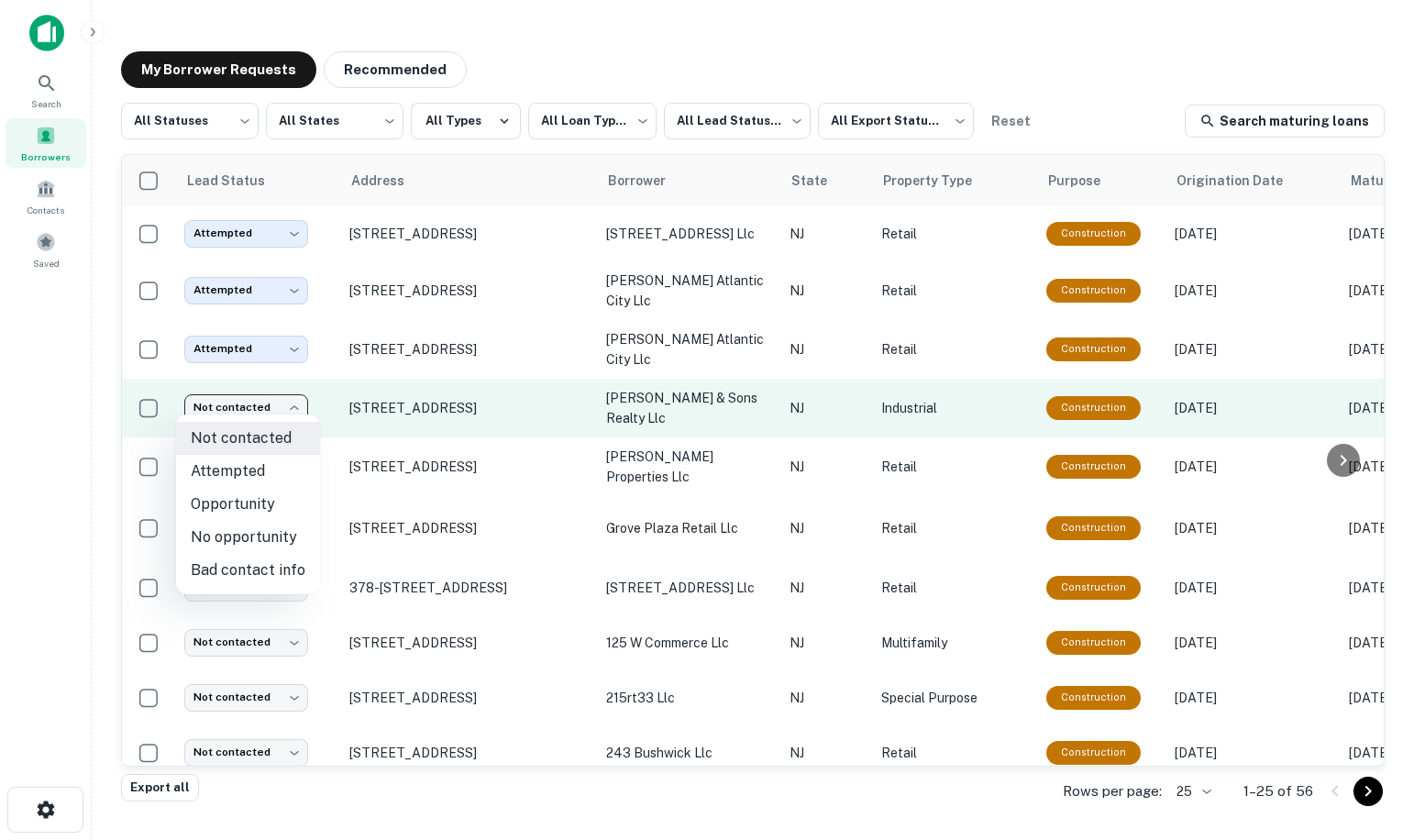
click at [250, 395] on body "**********" at bounding box center [707, 420] width 1414 height 840
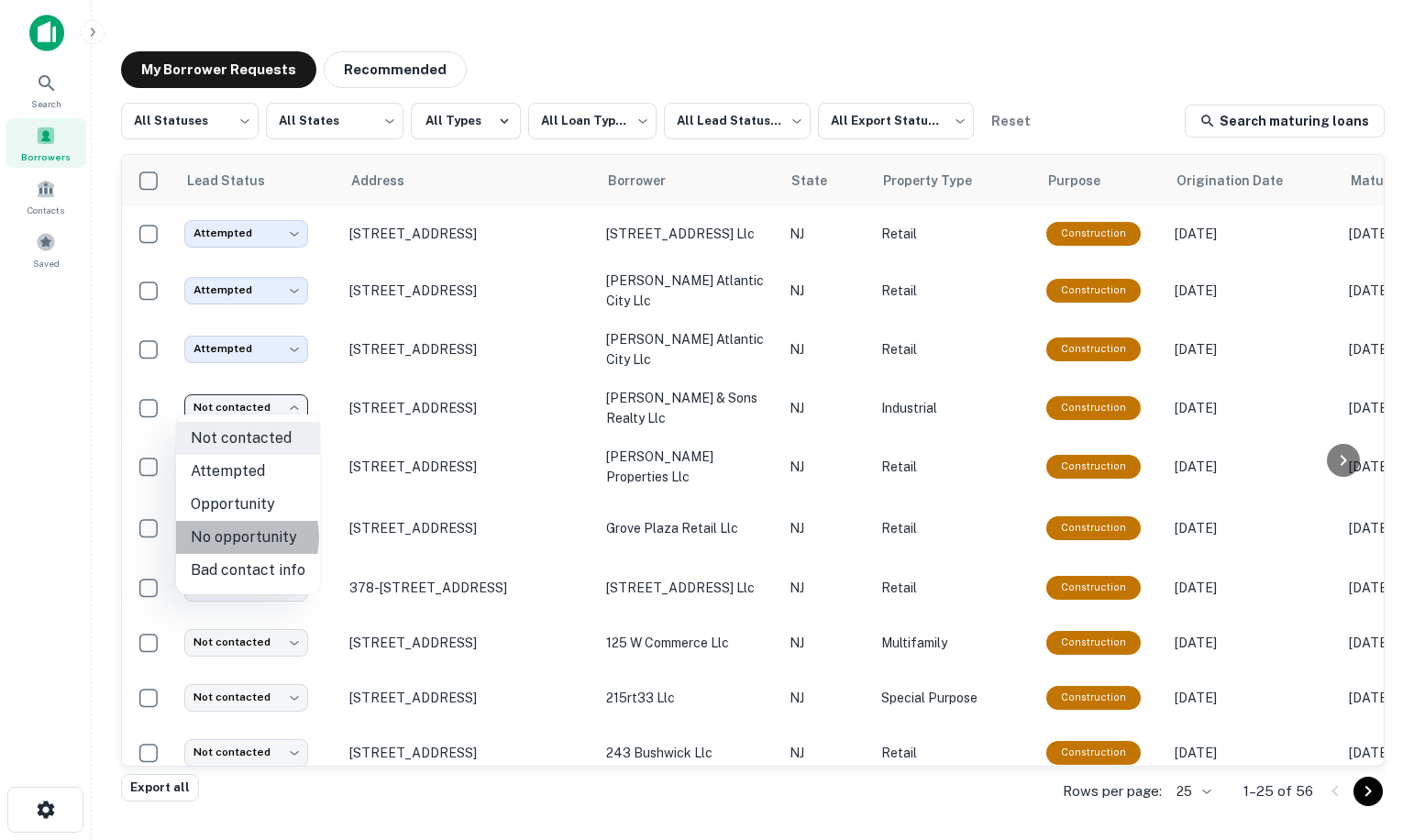
click at [231, 538] on li "No opportunity" at bounding box center [249, 538] width 144 height 33
type input "**********"
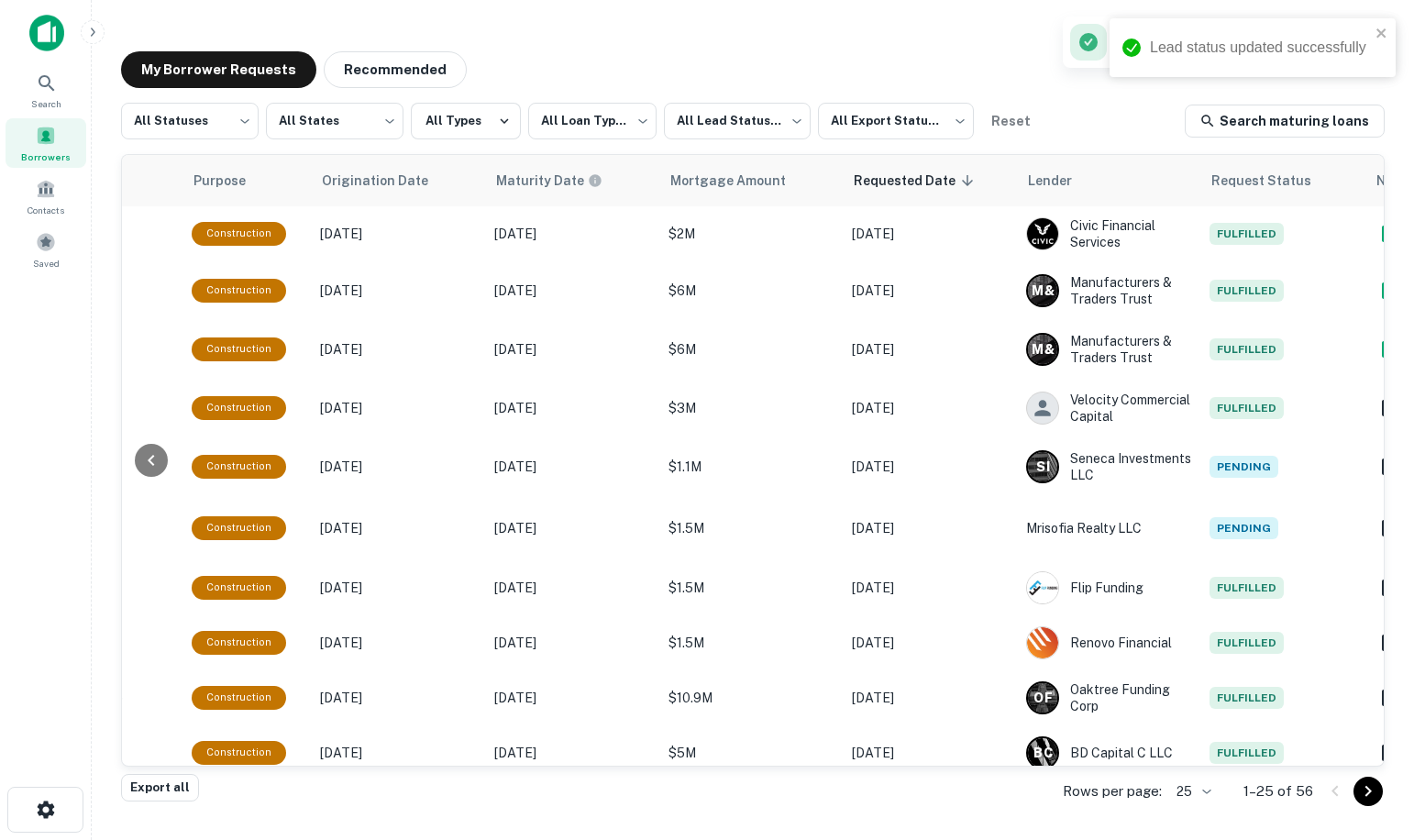
scroll to position [0, 909]
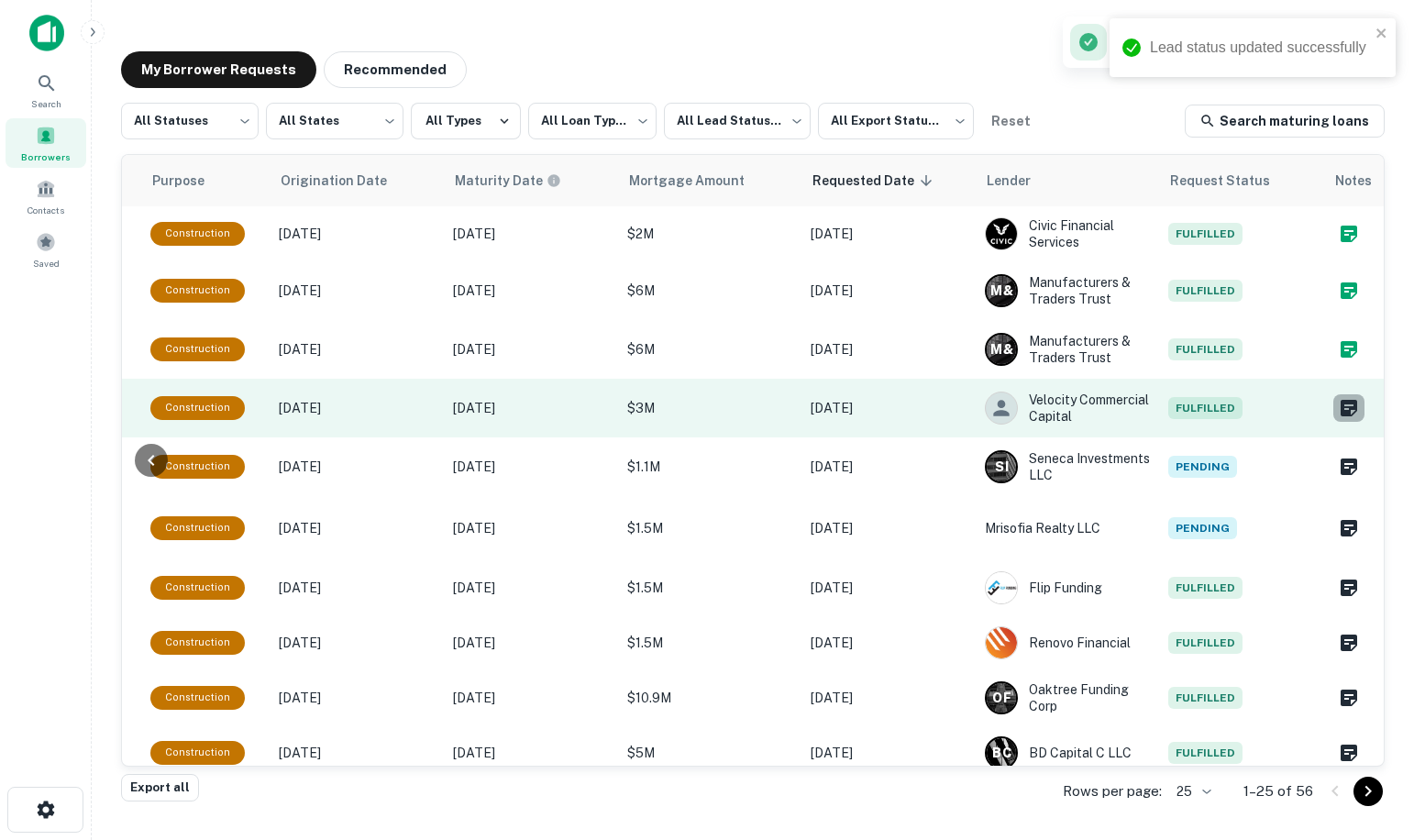
click at [1341, 400] on icon "Create a note for this borrower request" at bounding box center [1349, 408] width 17 height 17
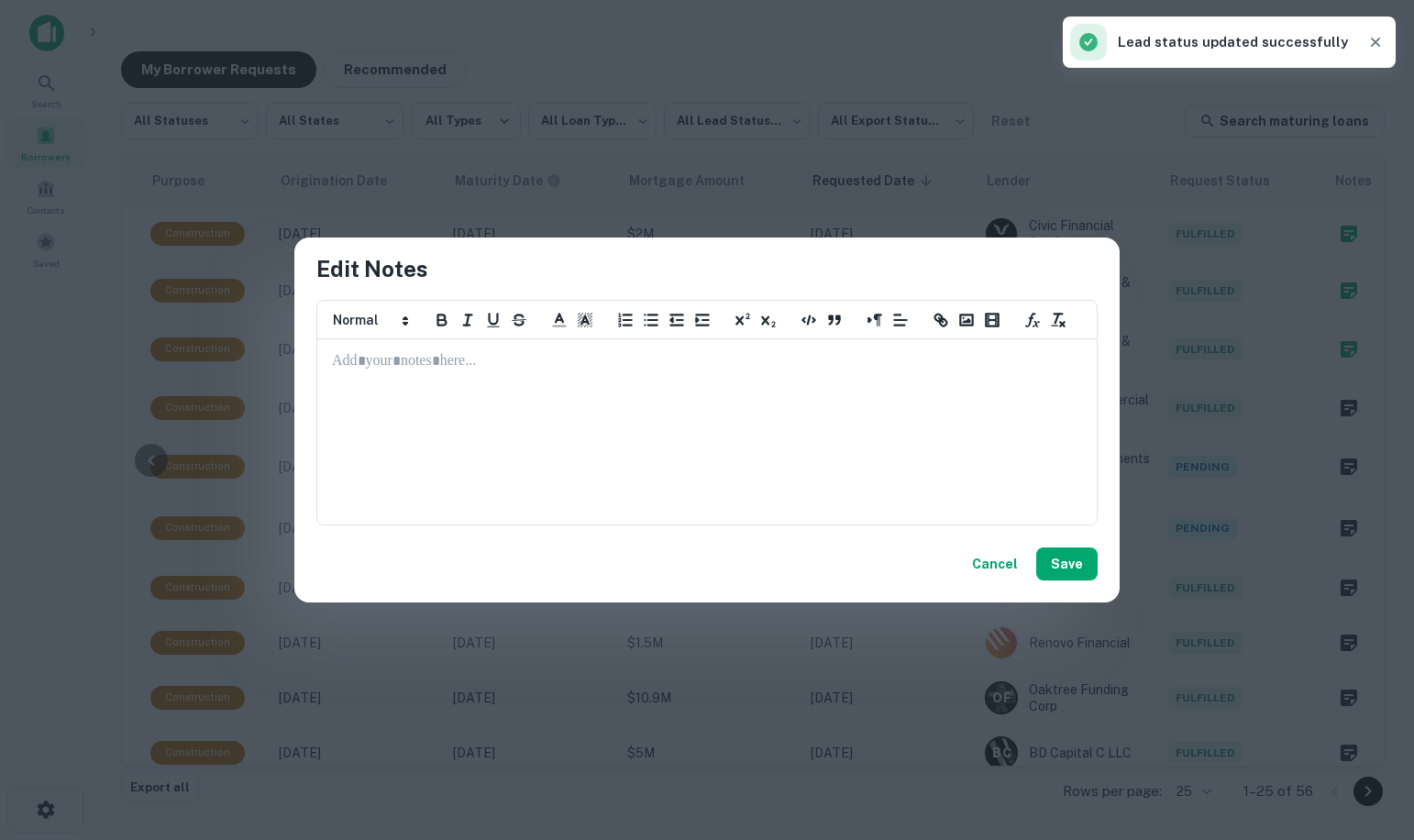
click at [379, 359] on p at bounding box center [707, 361] width 750 height 21
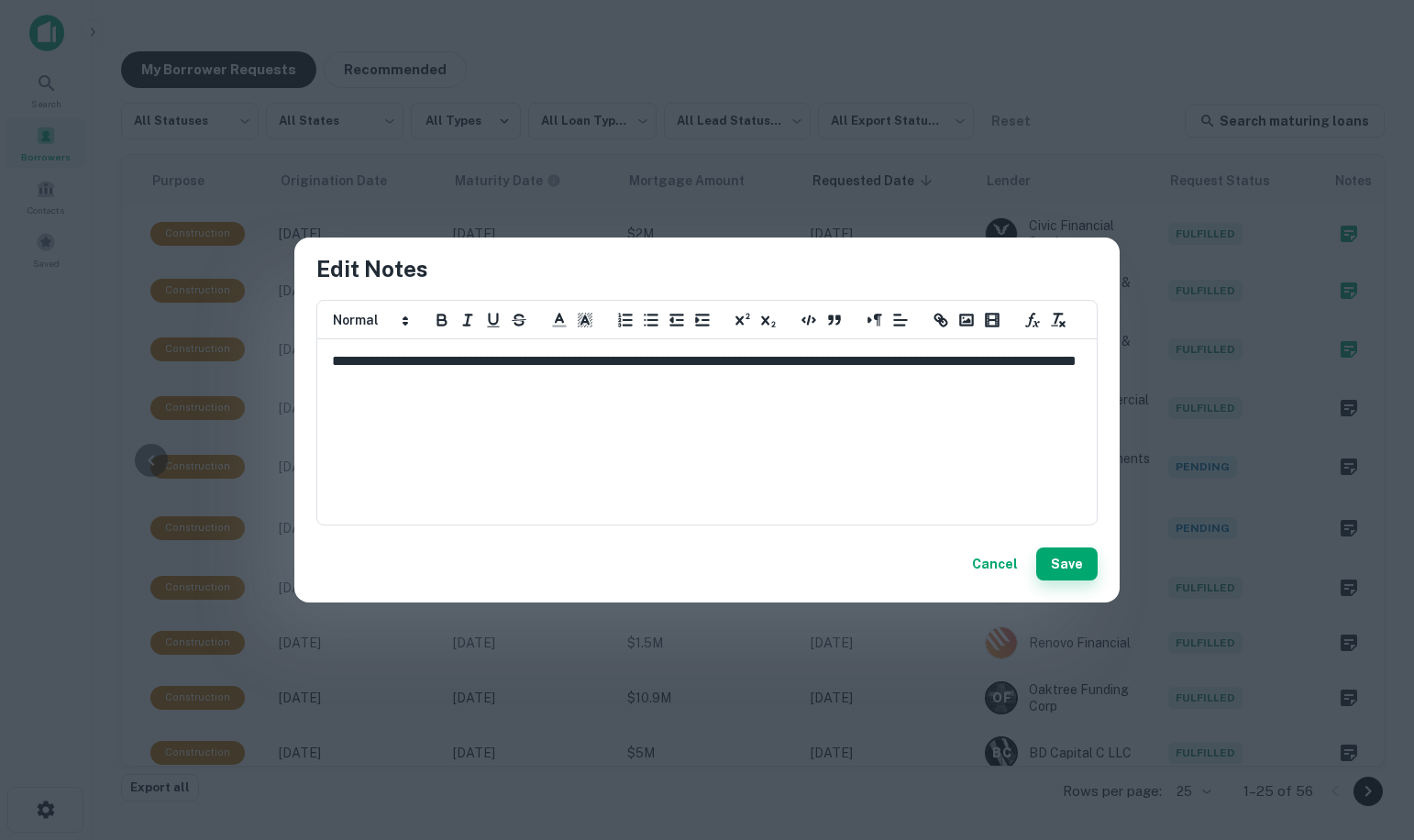
click at [1074, 570] on button "Save" at bounding box center [1067, 565] width 61 height 33
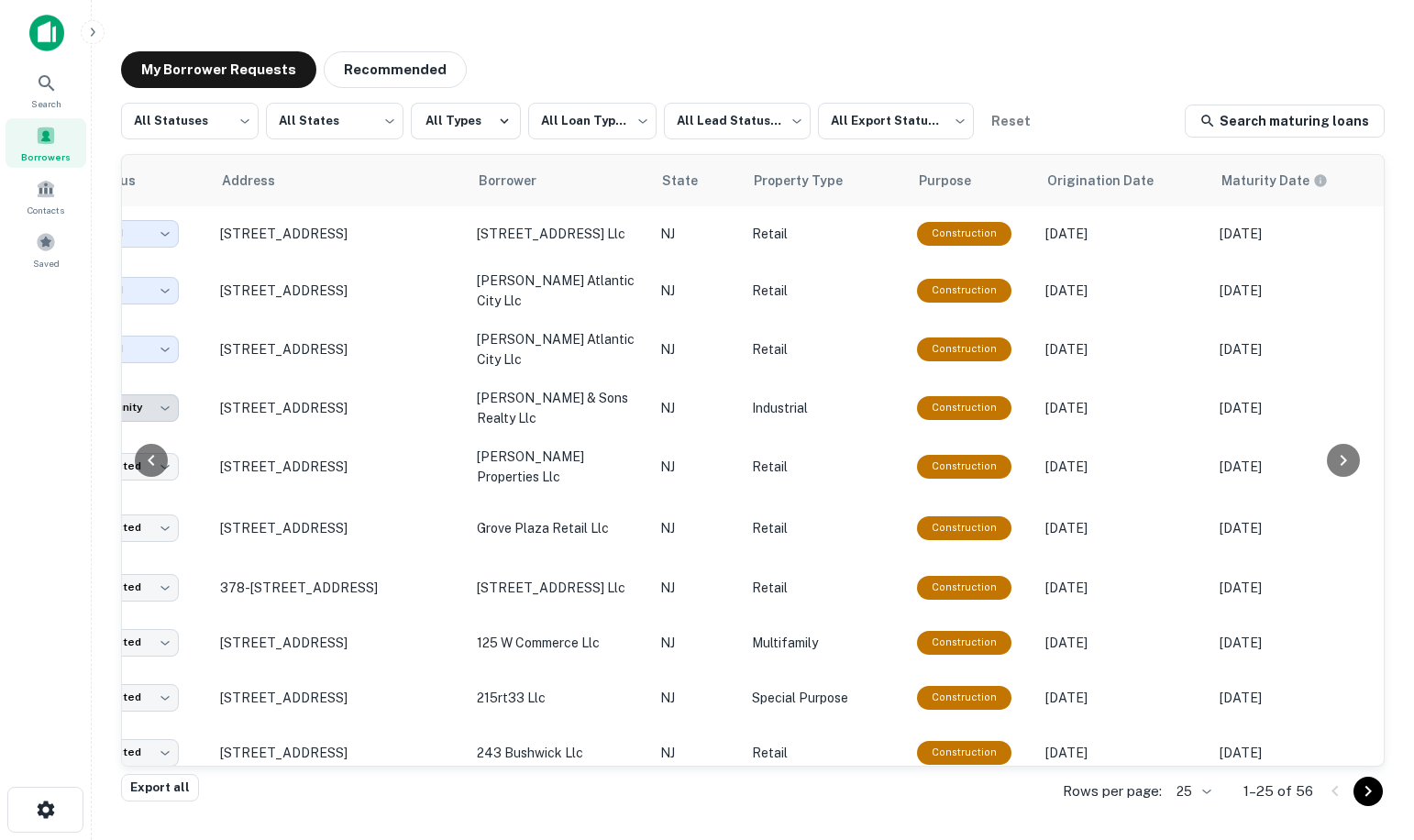
scroll to position [0, 0]
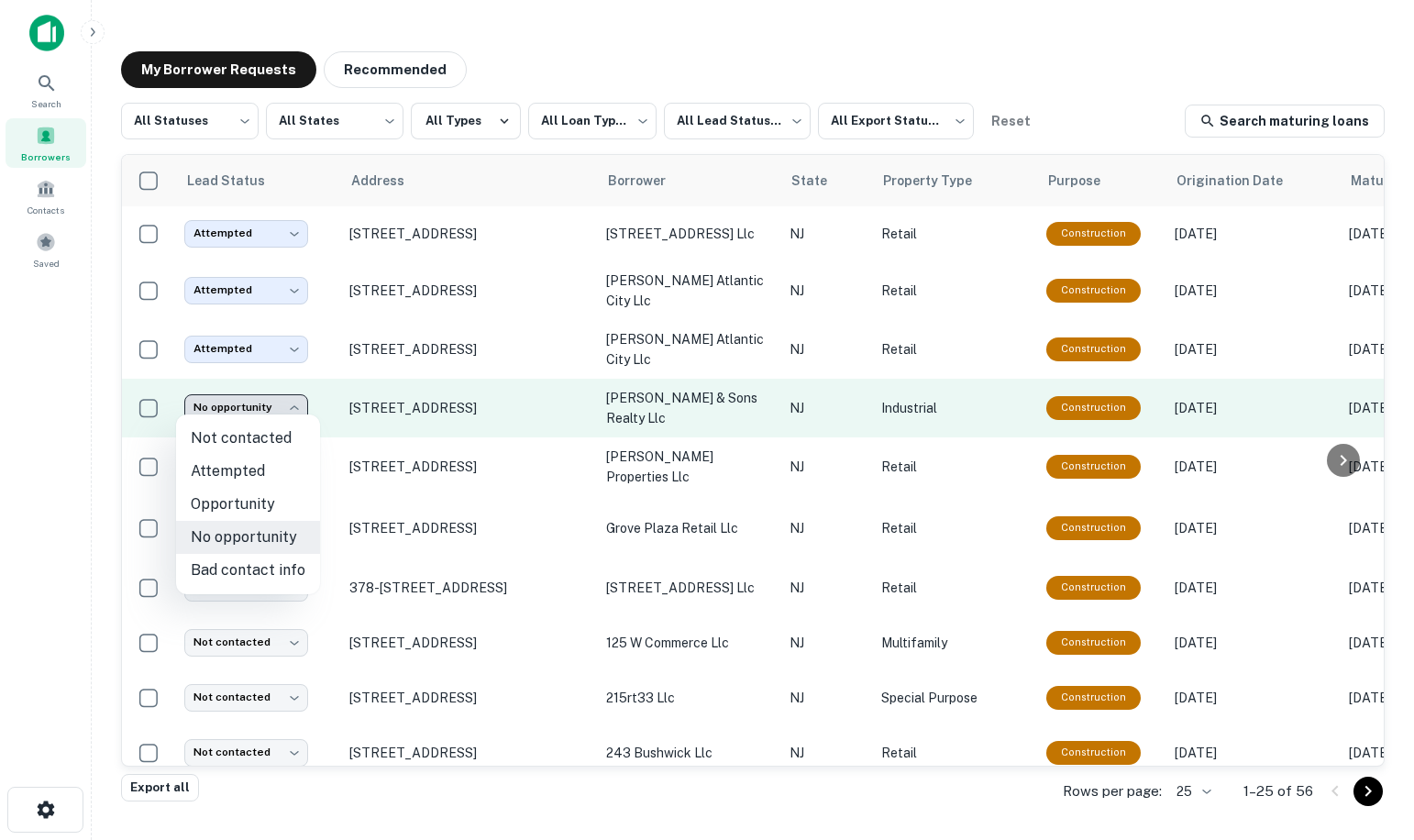
click at [287, 398] on body "**********" at bounding box center [707, 420] width 1414 height 840
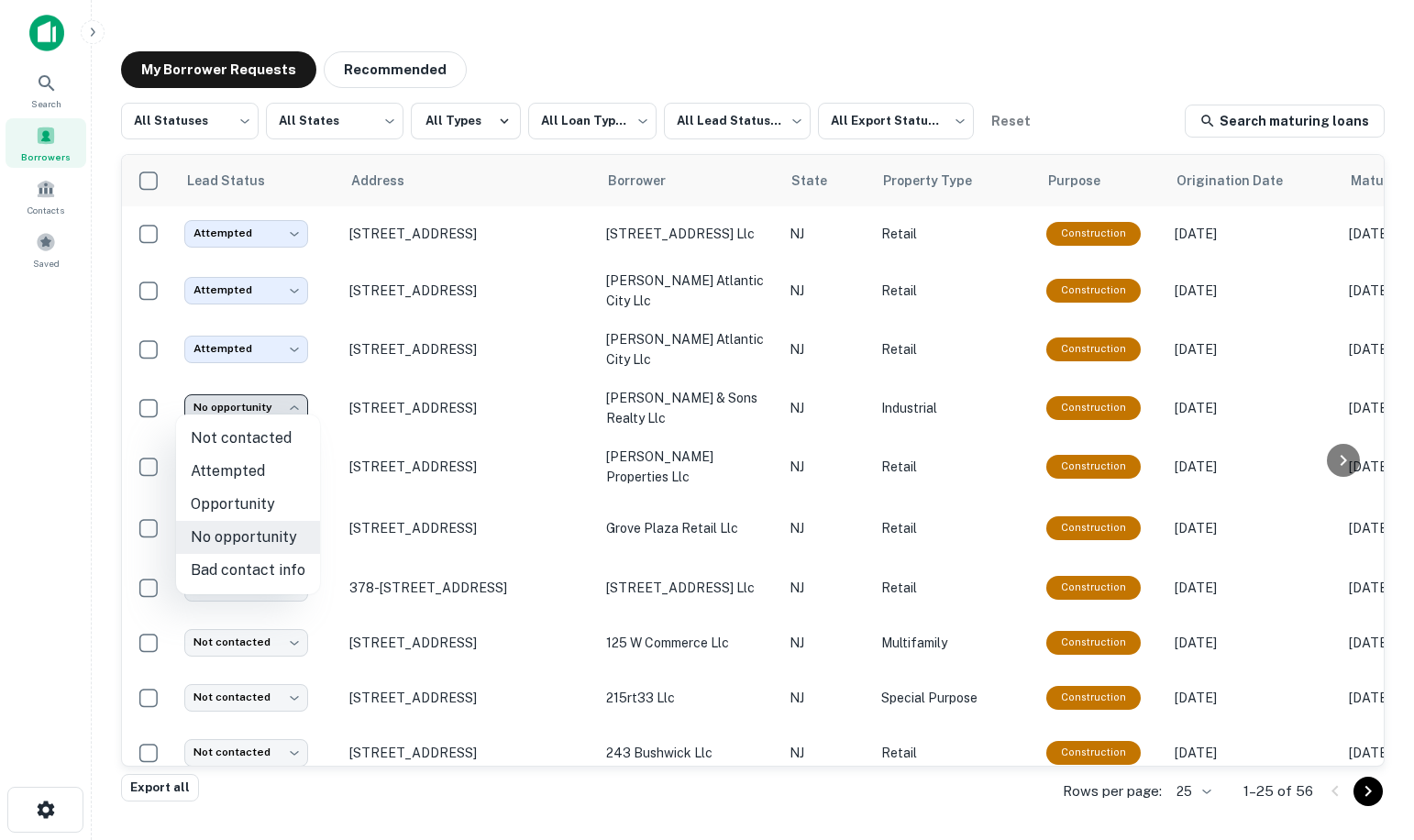
drag, startPoint x: 622, startPoint y: 763, endPoint x: 793, endPoint y: 764, distance: 171.0
click at [793, 764] on div at bounding box center [707, 420] width 1414 height 840
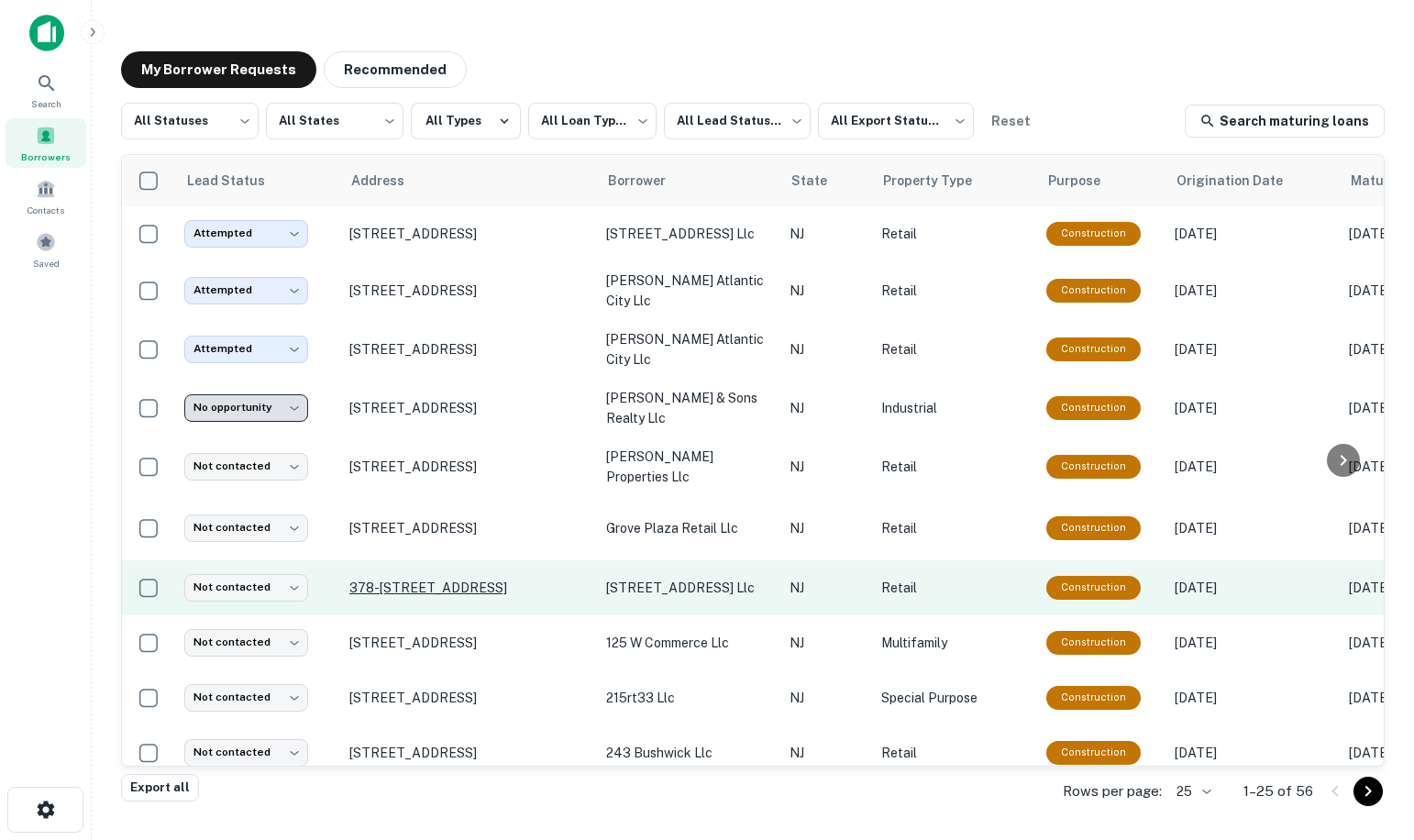
click at [433, 579] on p "378-[STREET_ADDRESS]" at bounding box center [469, 588] width 238 height 17
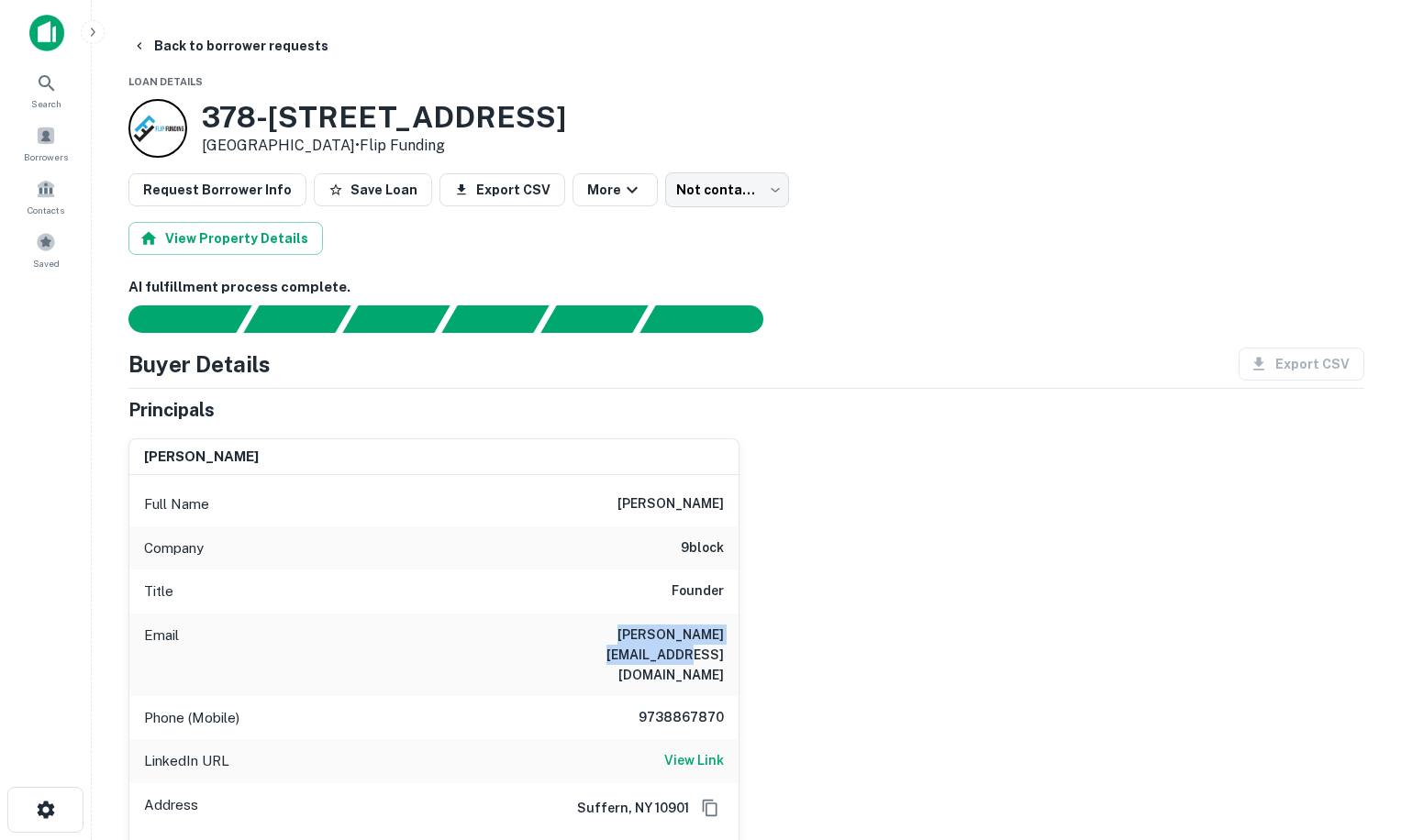
drag, startPoint x: 724, startPoint y: 637, endPoint x: 549, endPoint y: 646, distance: 175.2
click at [549, 646] on div "Email menashe@thenineblock.com" at bounding box center [433, 654] width 609 height 82
drag, startPoint x: 549, startPoint y: 646, endPoint x: 587, endPoint y: 639, distance: 38.6
copy h6 "menashe@thenineblock.com"
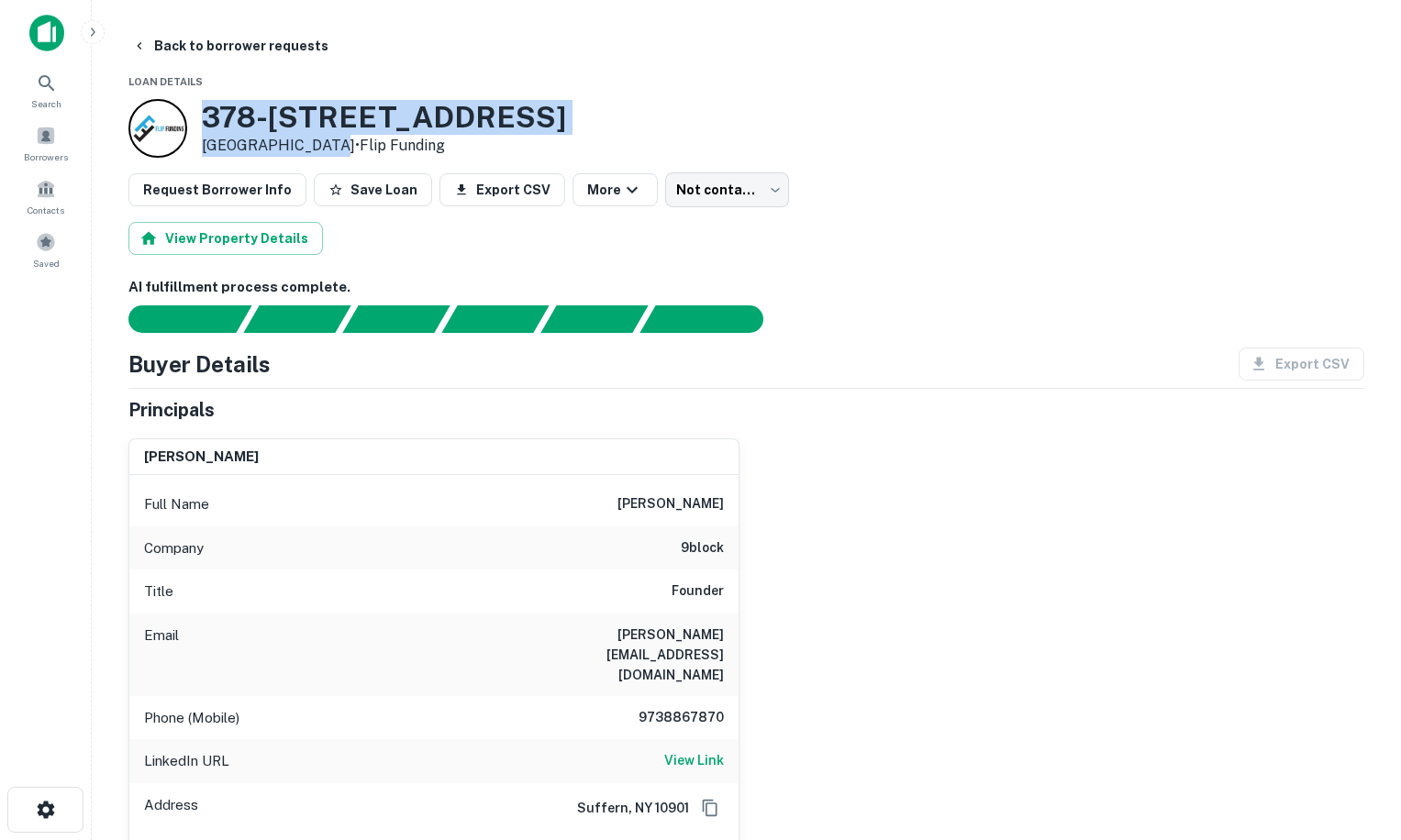
drag, startPoint x: 204, startPoint y: 118, endPoint x: 320, endPoint y: 146, distance: 119.3
click at [320, 146] on div "378-380 N 11th St Newark, NJ 07103 • Flip Funding" at bounding box center [384, 128] width 364 height 57
drag, startPoint x: 320, startPoint y: 146, endPoint x: 281, endPoint y: 128, distance: 43.0
copy div "378-[STREET_ADDRESS]"
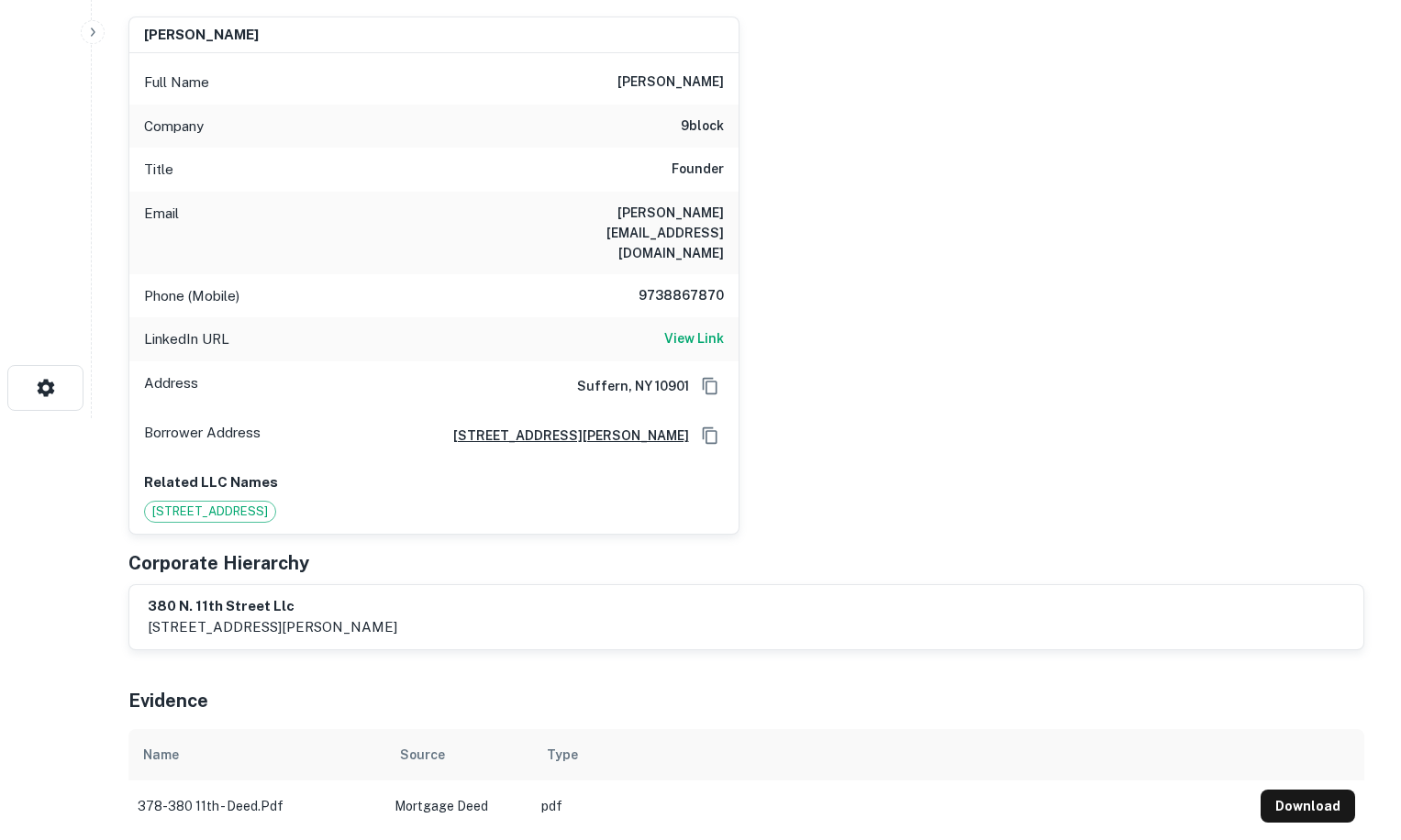
scroll to position [55, 0]
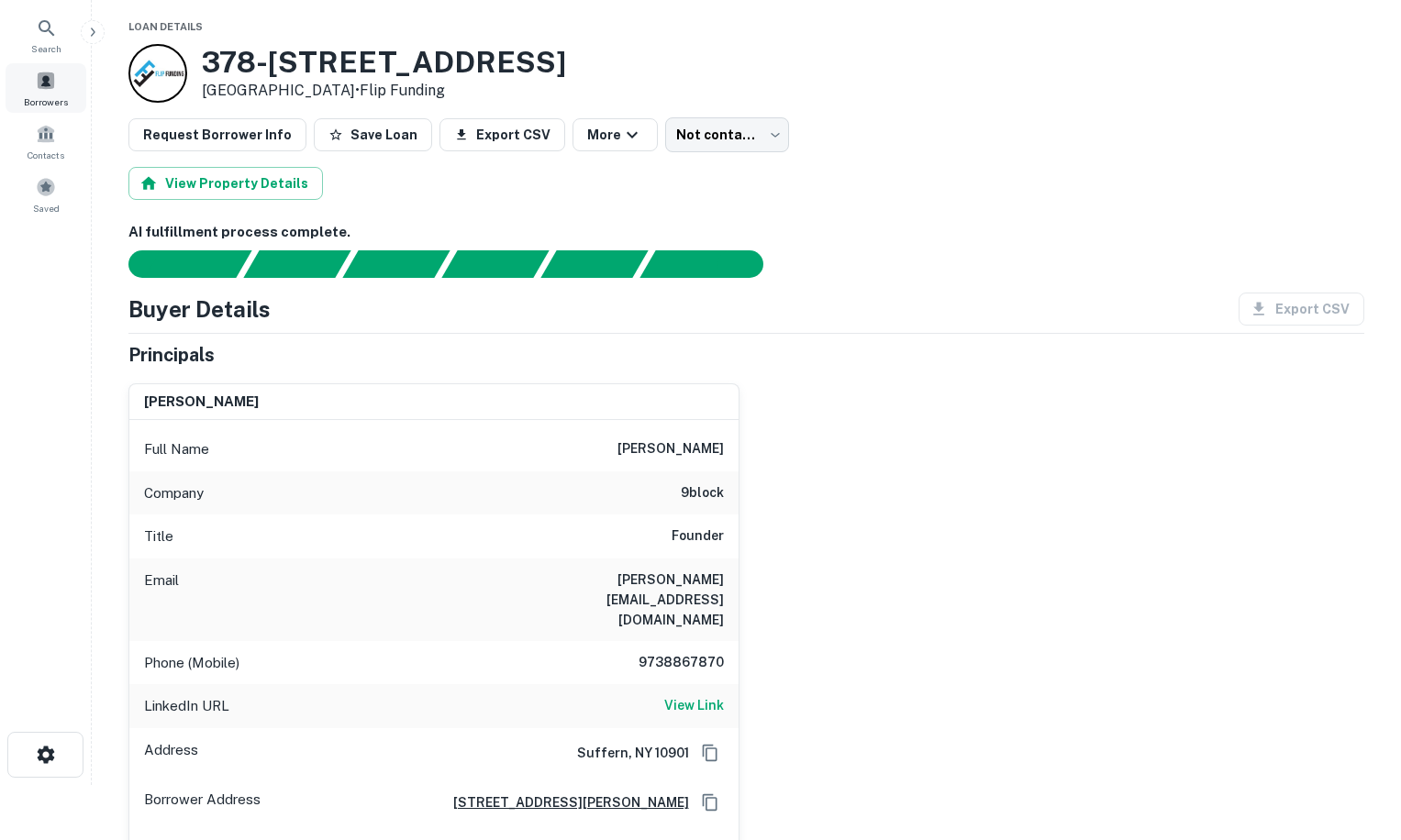
click at [45, 84] on span at bounding box center [46, 80] width 20 height 20
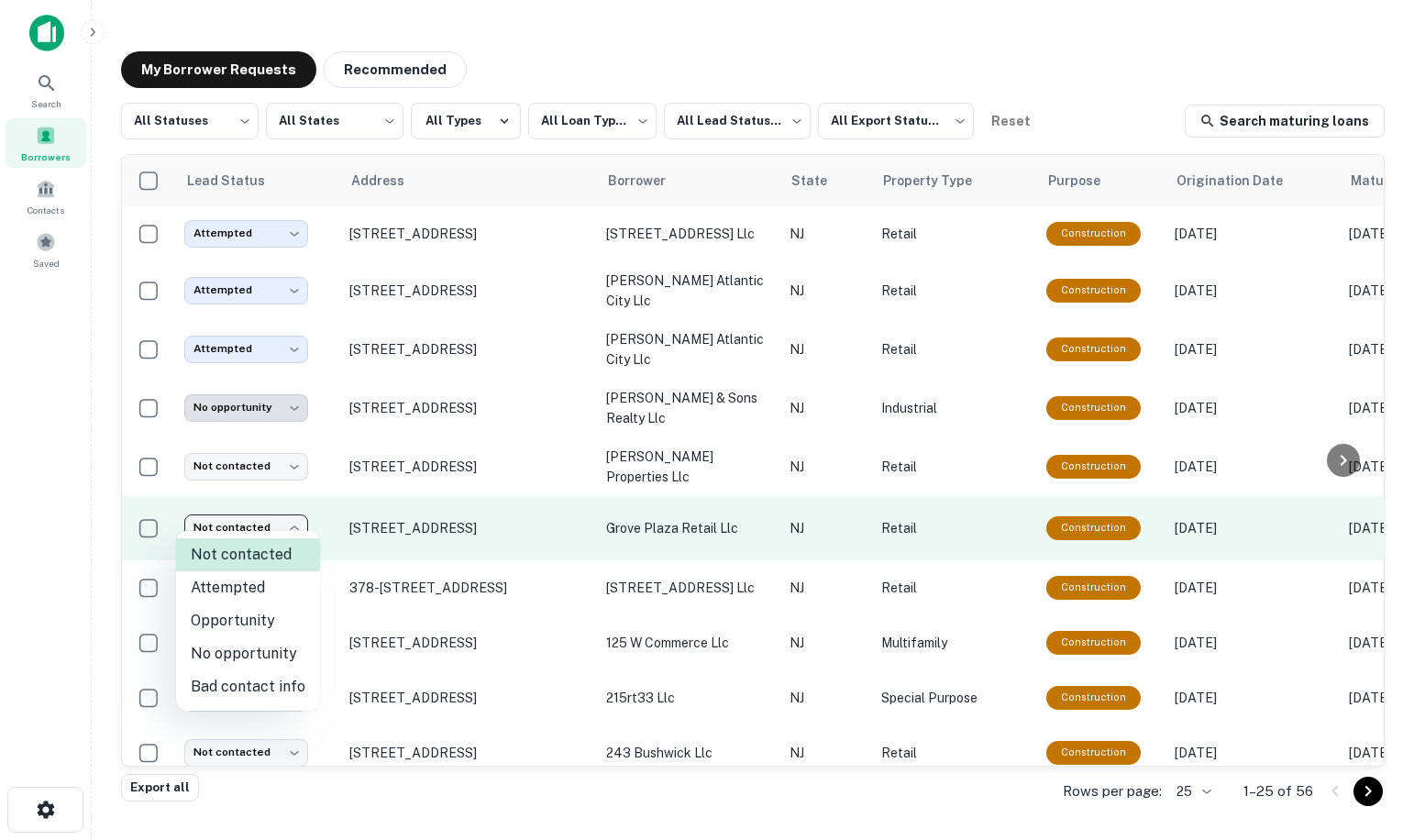
click at [271, 519] on body "**********" at bounding box center [707, 420] width 1414 height 840
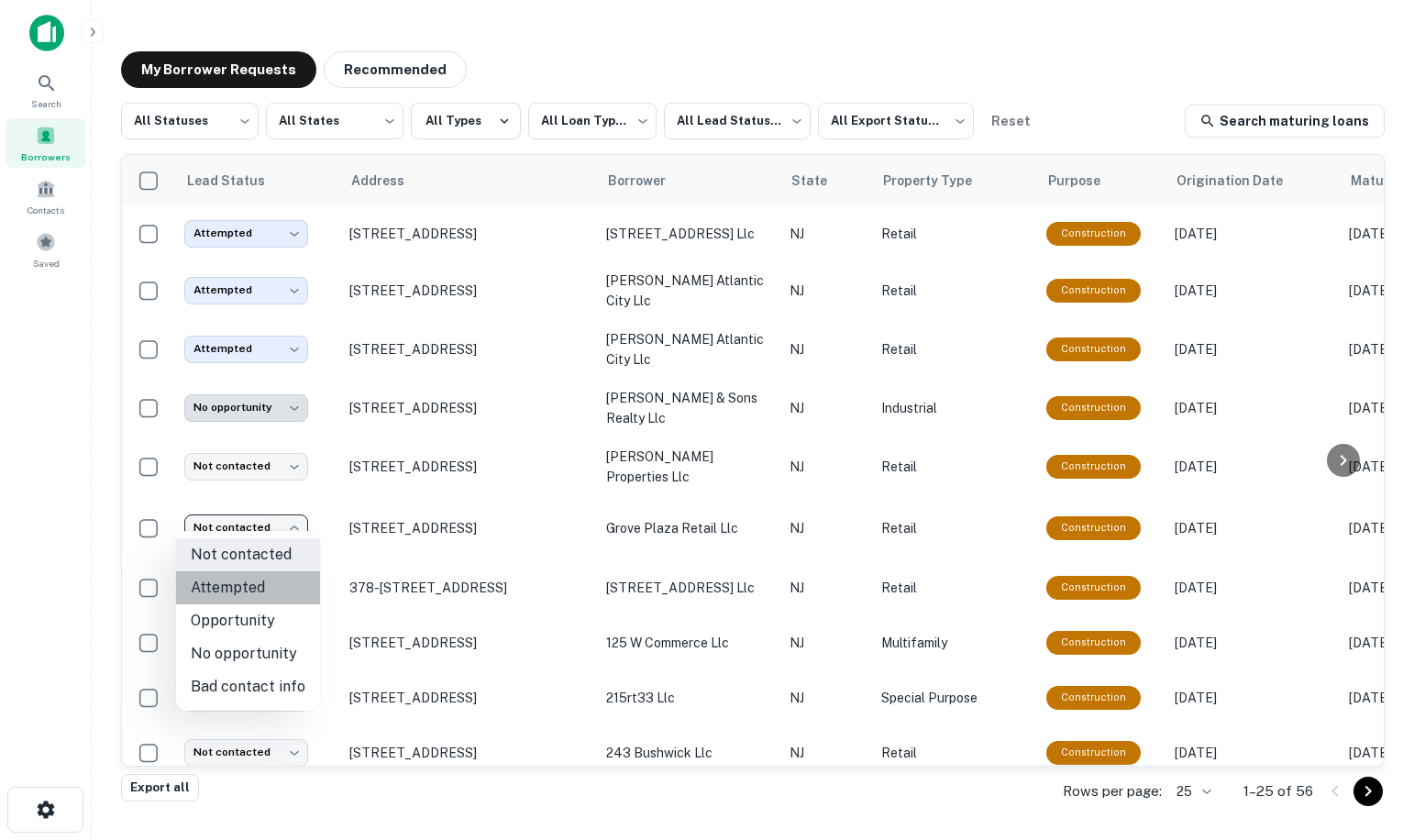
click at [259, 589] on li "Attempted" at bounding box center [249, 588] width 144 height 33
type input "*********"
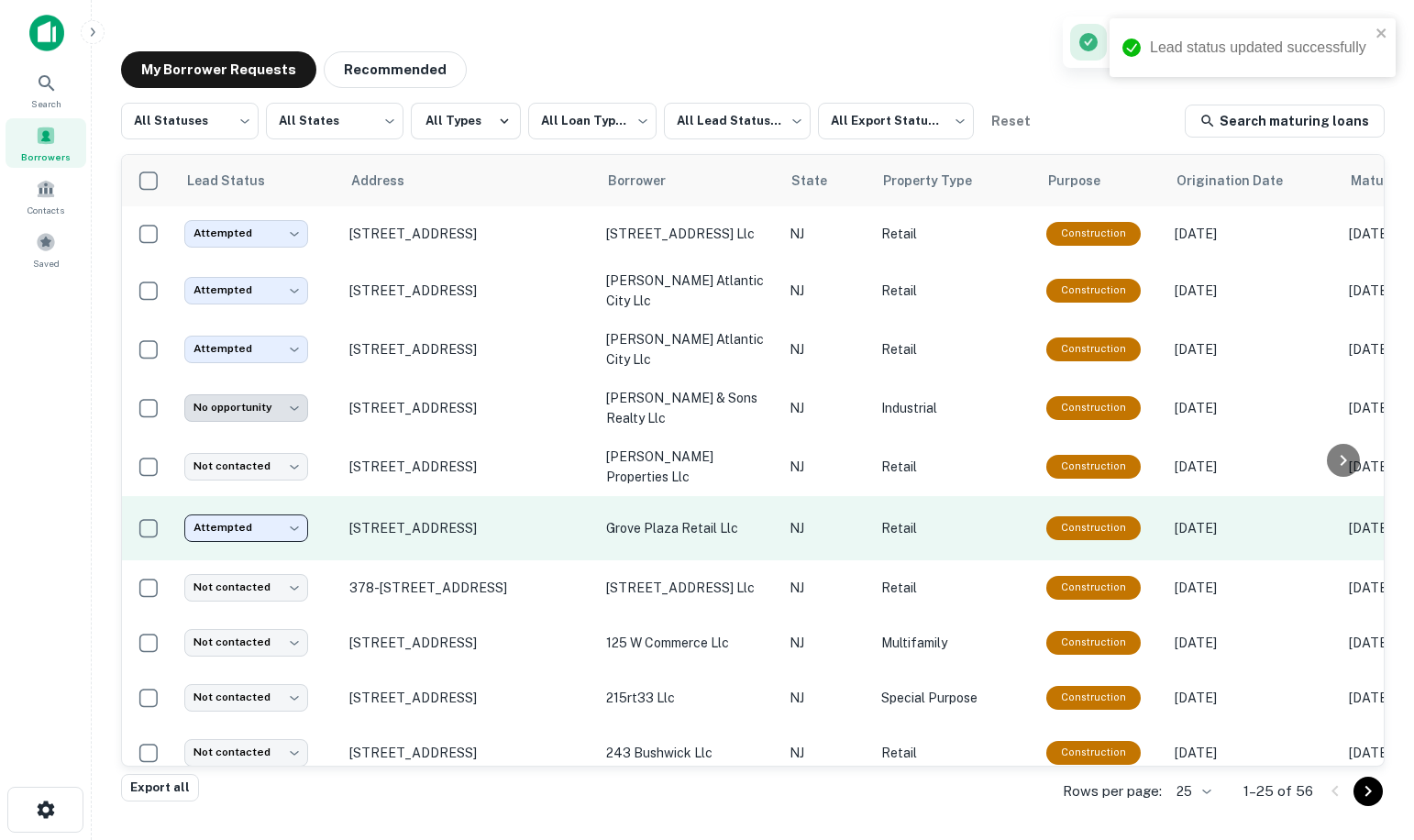
click at [296, 513] on body "**********" at bounding box center [707, 420] width 1414 height 840
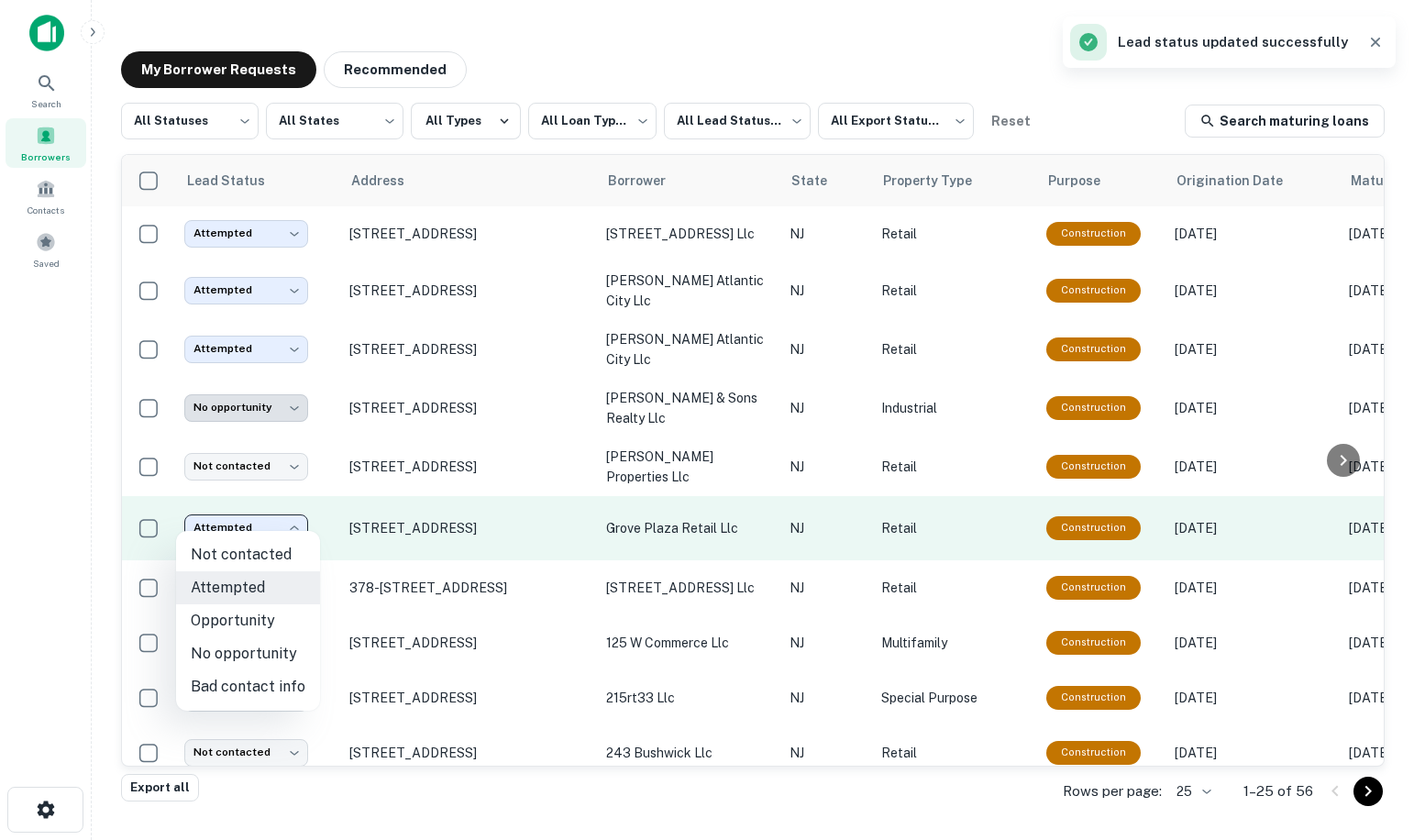
click at [298, 515] on body "**********" at bounding box center [707, 420] width 1414 height 840
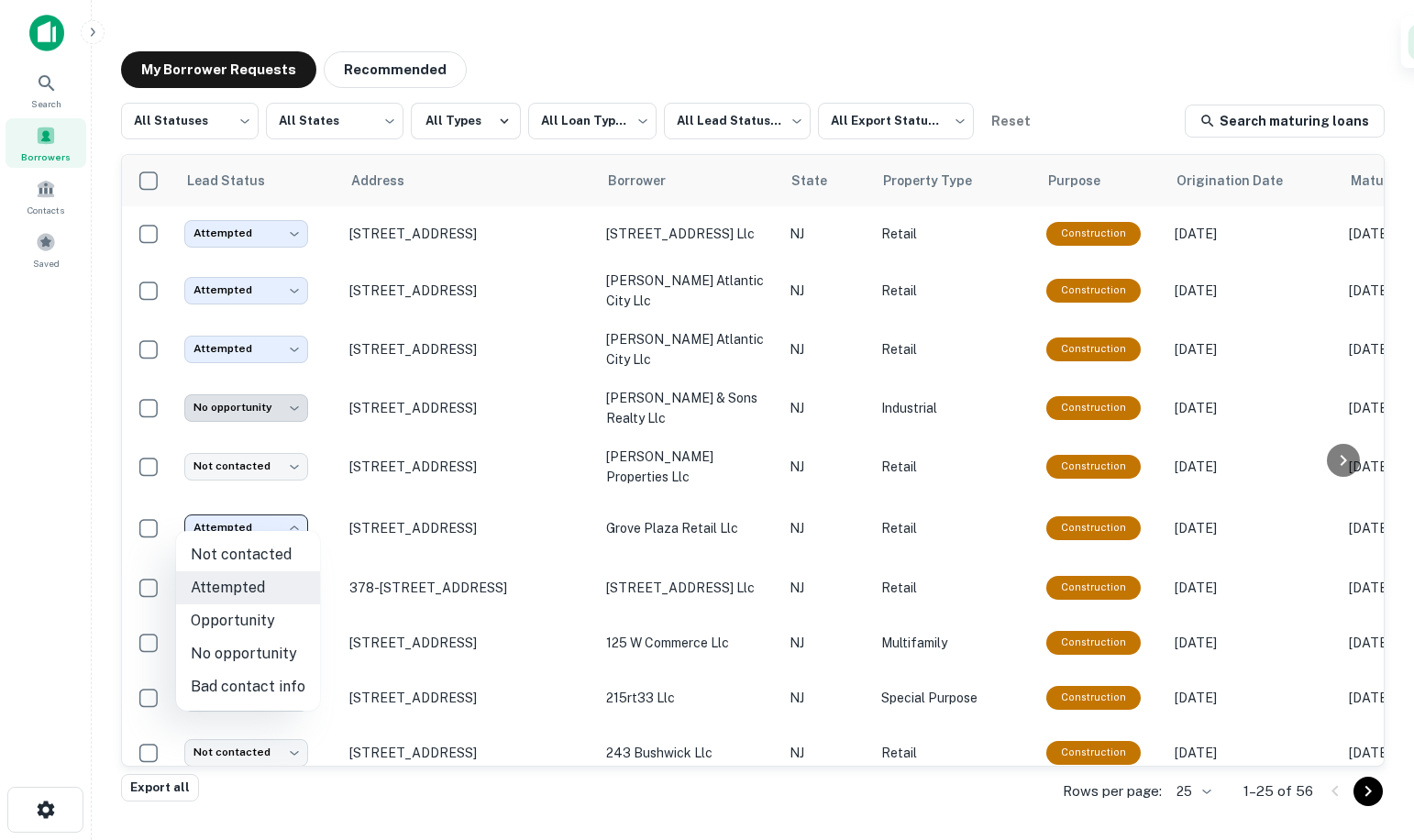
click at [266, 556] on li "Not contacted" at bounding box center [249, 555] width 144 height 33
type input "****"
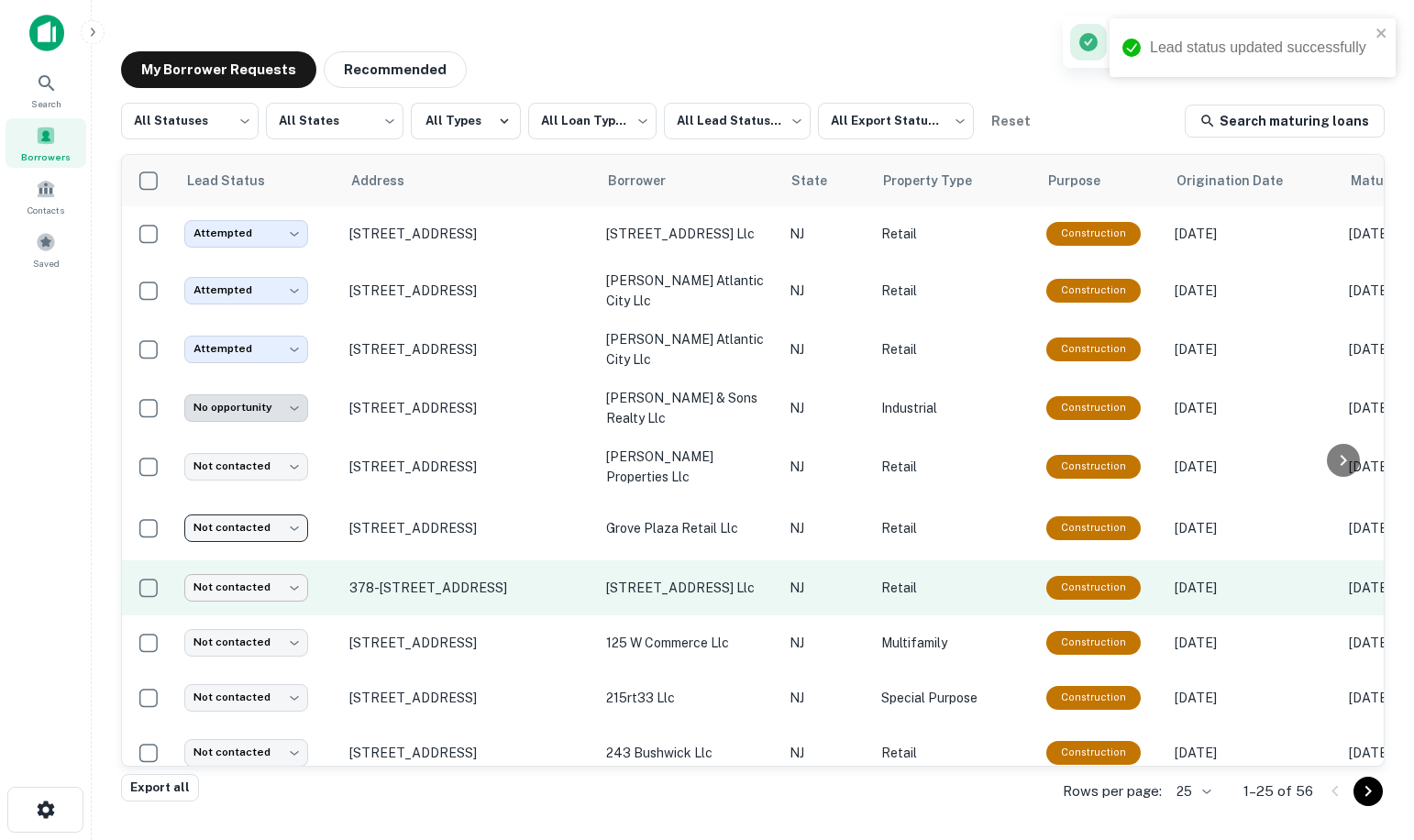
click at [295, 577] on body "**********" at bounding box center [707, 420] width 1414 height 840
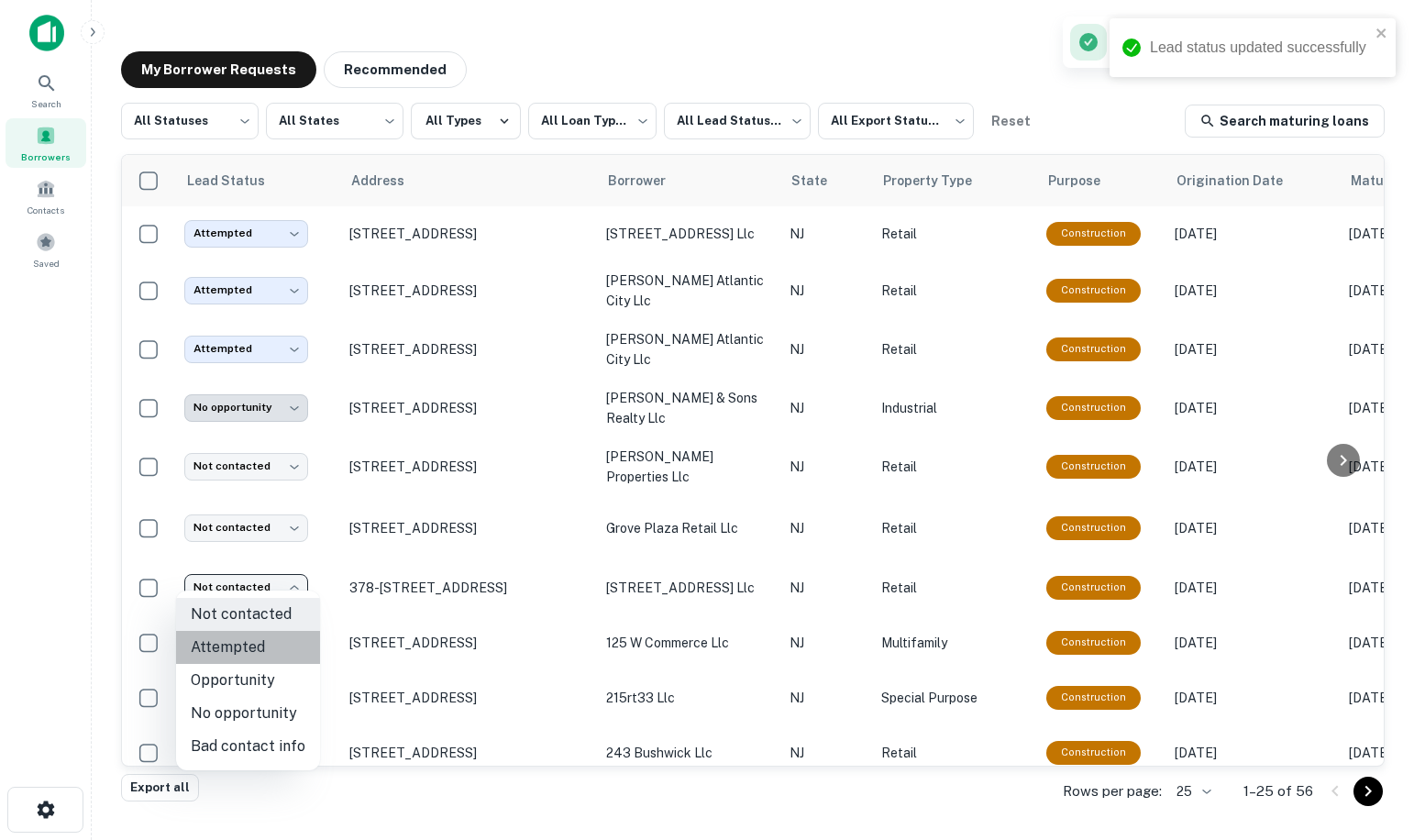
click at [271, 642] on li "Attempted" at bounding box center [249, 648] width 144 height 33
type input "*********"
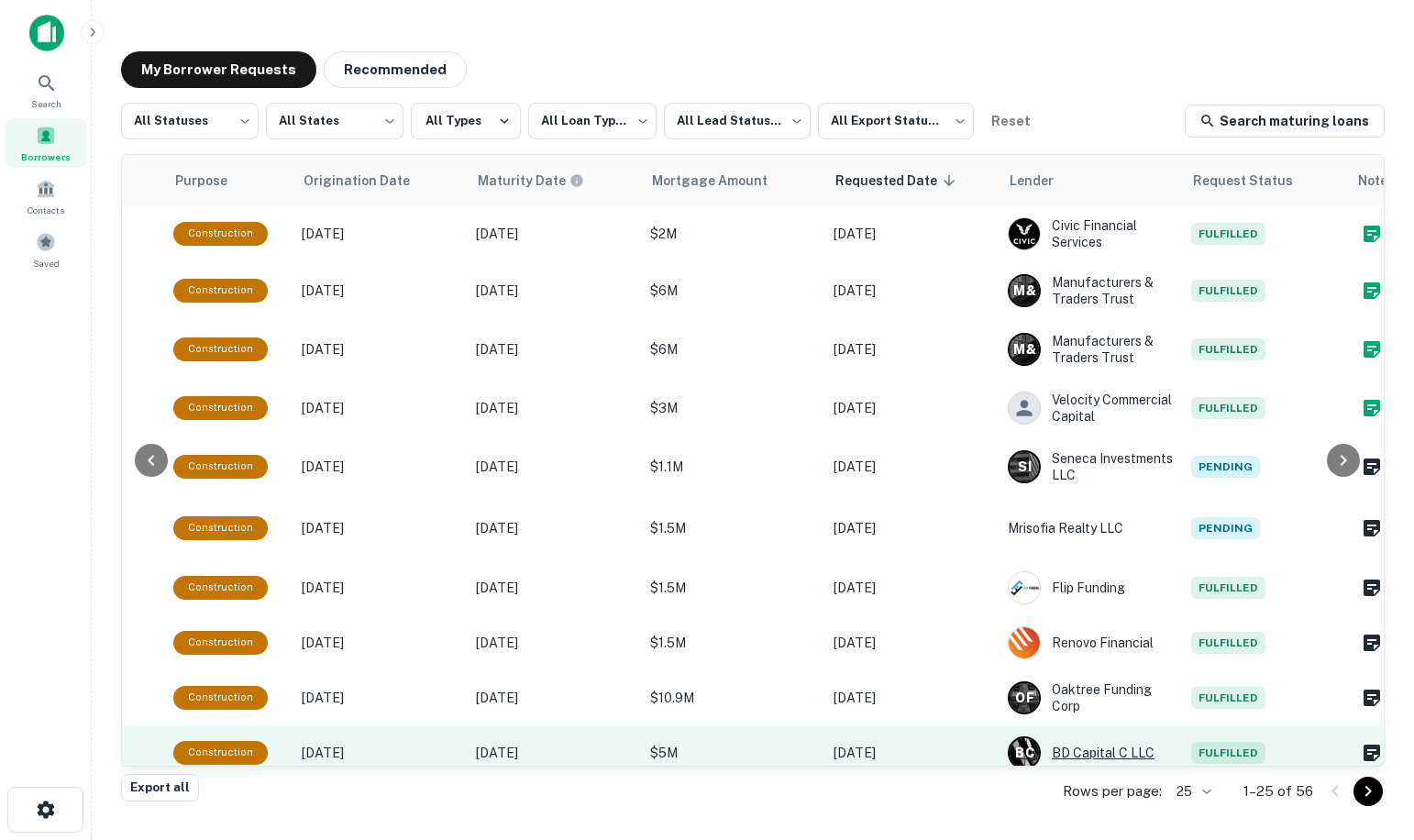
scroll to position [0, 906]
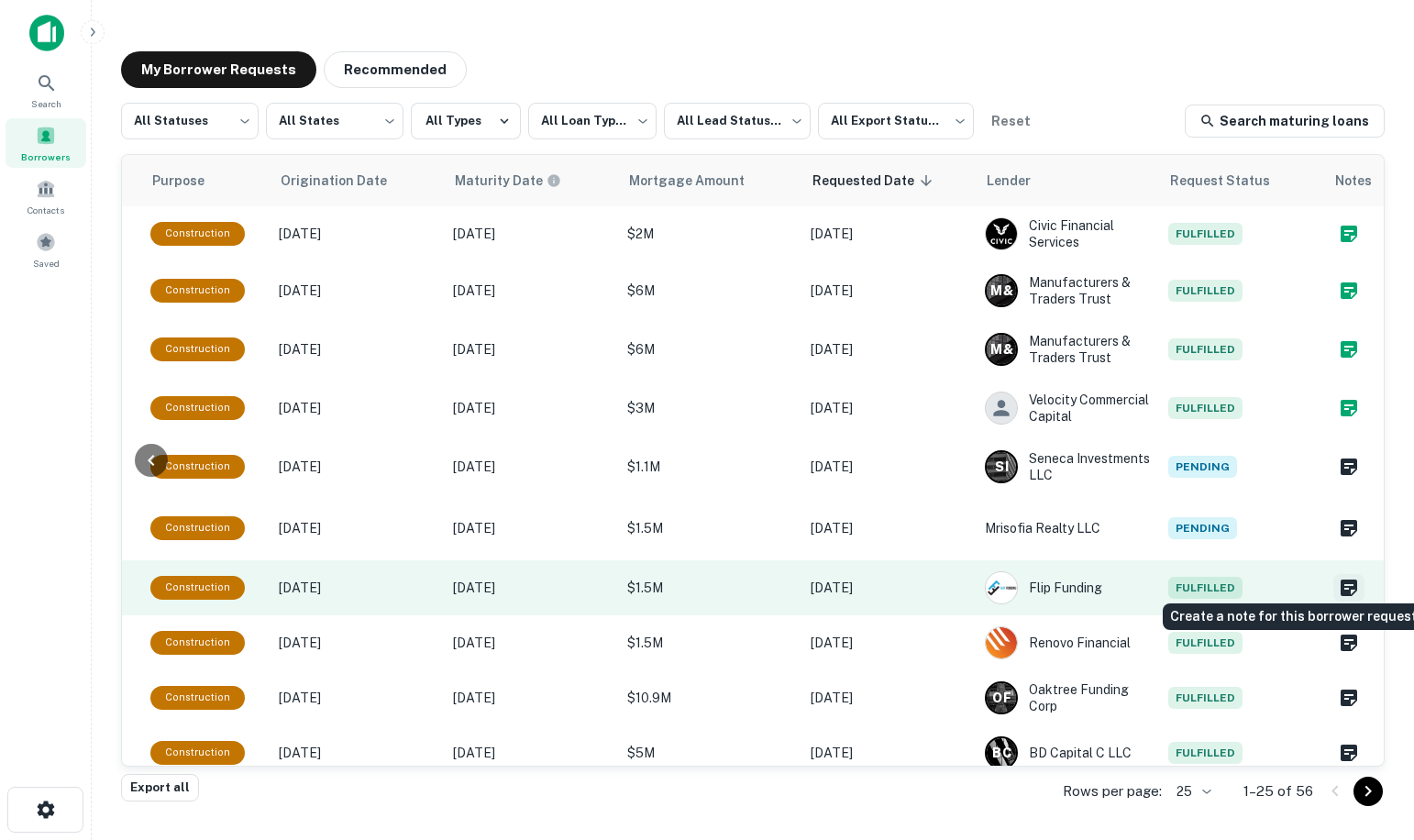
click at [1341, 579] on icon "Create a note for this borrower request" at bounding box center [1349, 588] width 17 height 17
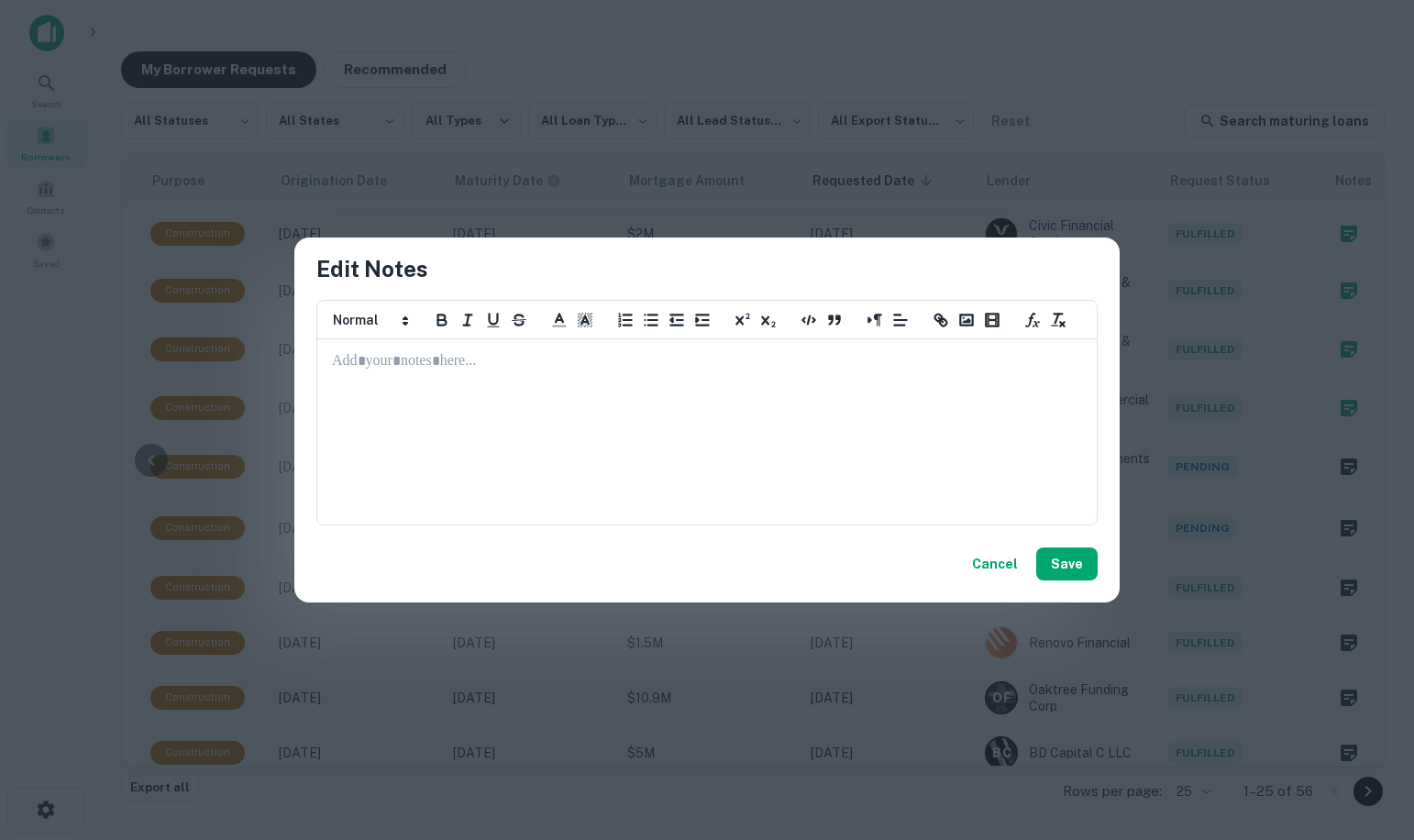
click at [350, 373] on div at bounding box center [707, 432] width 778 height 184
click at [1090, 564] on button "Save" at bounding box center [1067, 565] width 61 height 33
